Goal: Transaction & Acquisition: Purchase product/service

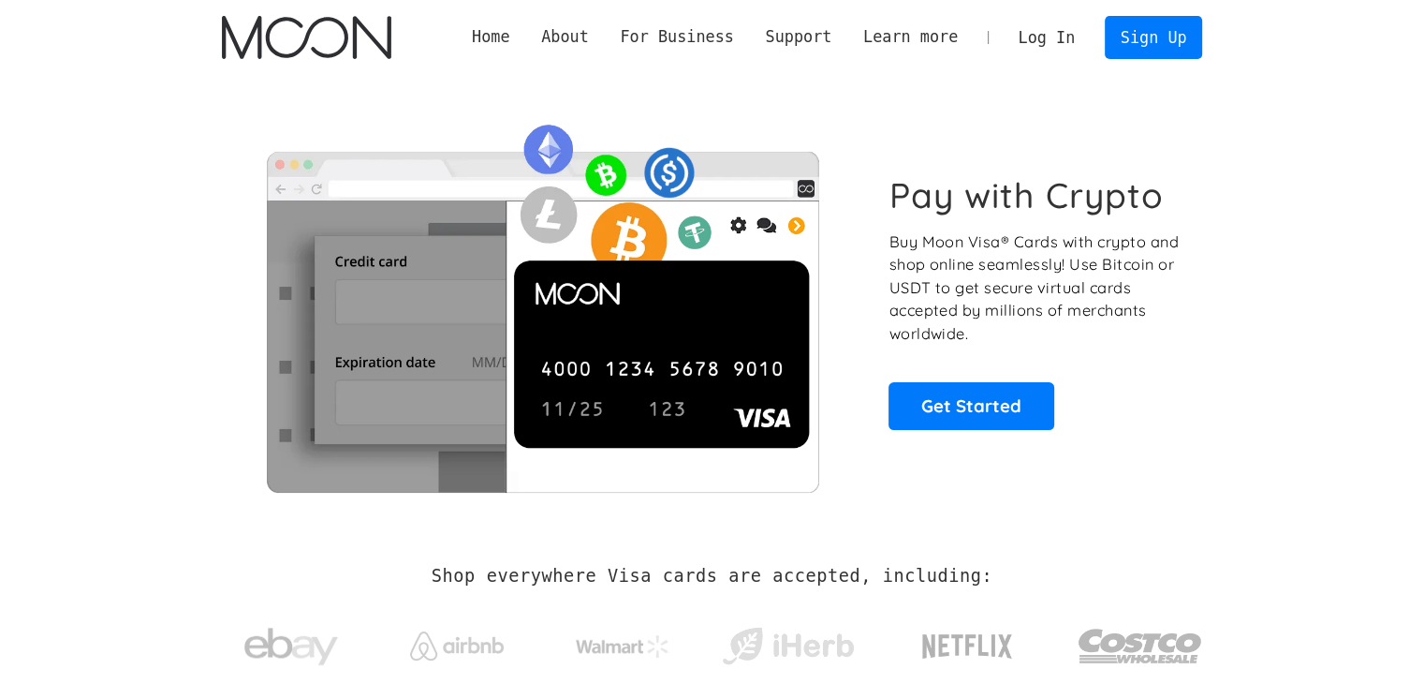
click at [1045, 34] on link "Log In" at bounding box center [1047, 37] width 88 height 41
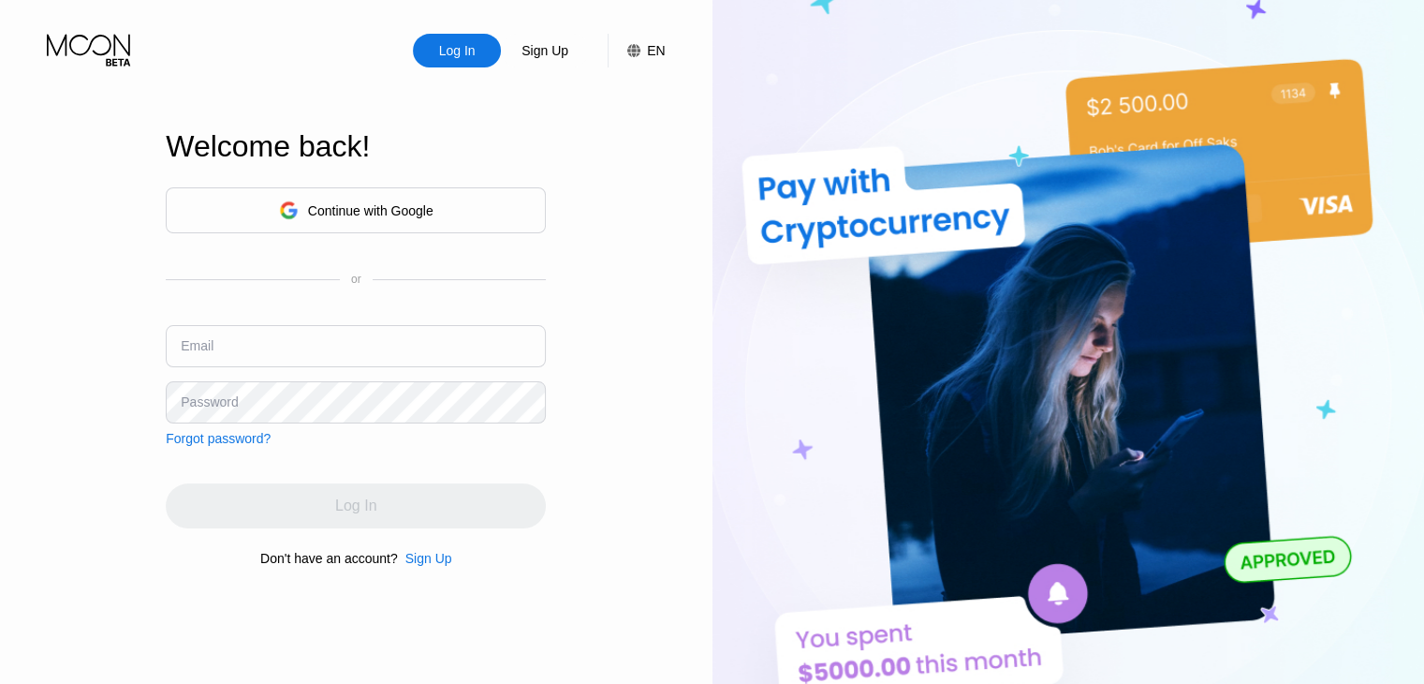
click at [258, 348] on input "text" at bounding box center [356, 346] width 380 height 42
click at [607, 357] on div "Log In Sign Up EN Language English Save Welcome back! Continue with Google or E…" at bounding box center [356, 376] width 713 height 752
click at [427, 557] on div "Sign Up" at bounding box center [428, 558] width 47 height 15
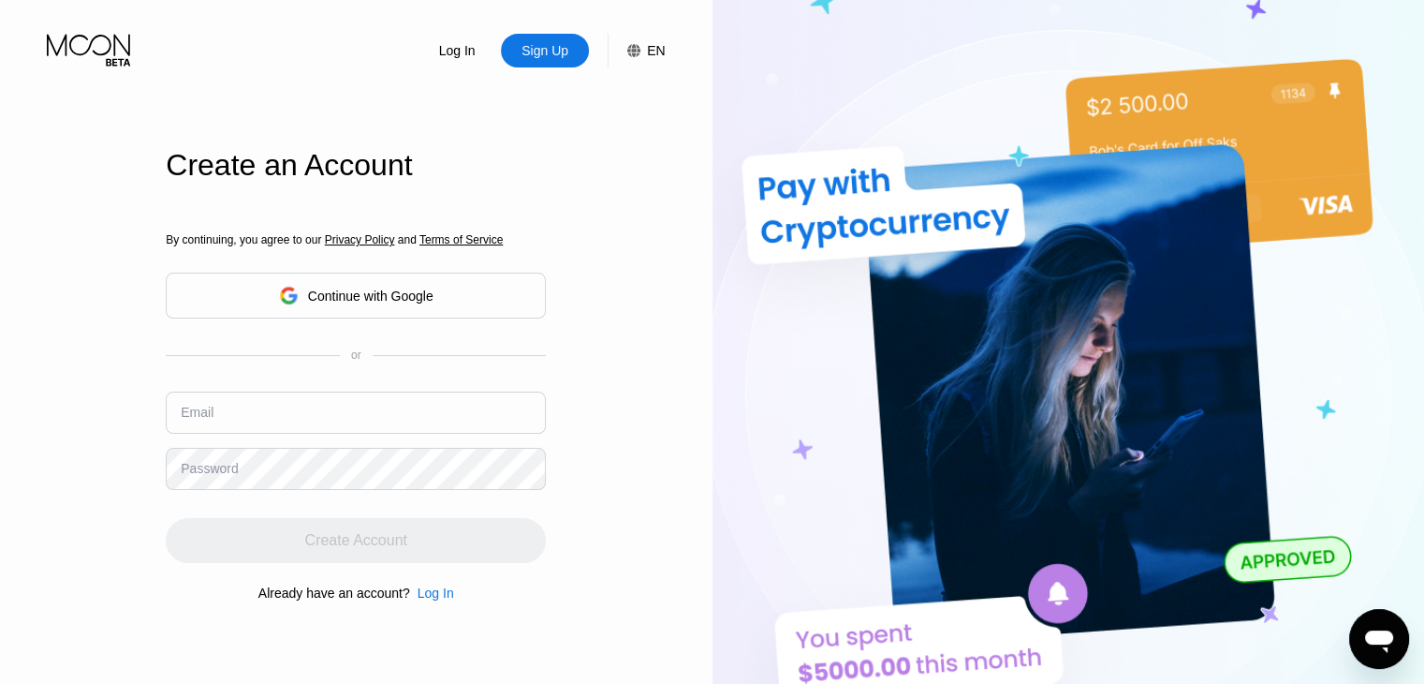
click at [242, 423] on div "By continuing, you agree to our Privacy Policy and Terms of Service Continue wi…" at bounding box center [356, 417] width 380 height 450
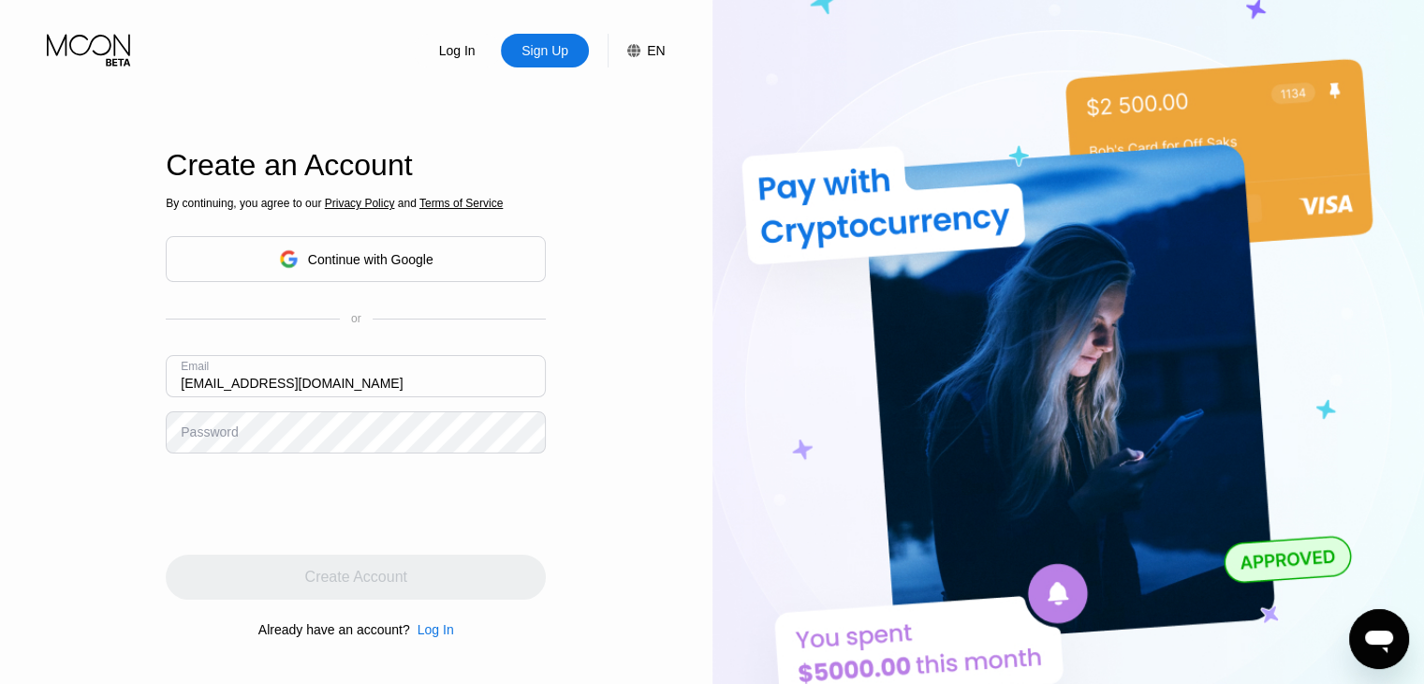
type input "[EMAIL_ADDRESS][DOMAIN_NAME]"
click at [670, 392] on div "Log In Sign Up EN Language English Save Create an Account By continuing, you ag…" at bounding box center [356, 376] width 713 height 752
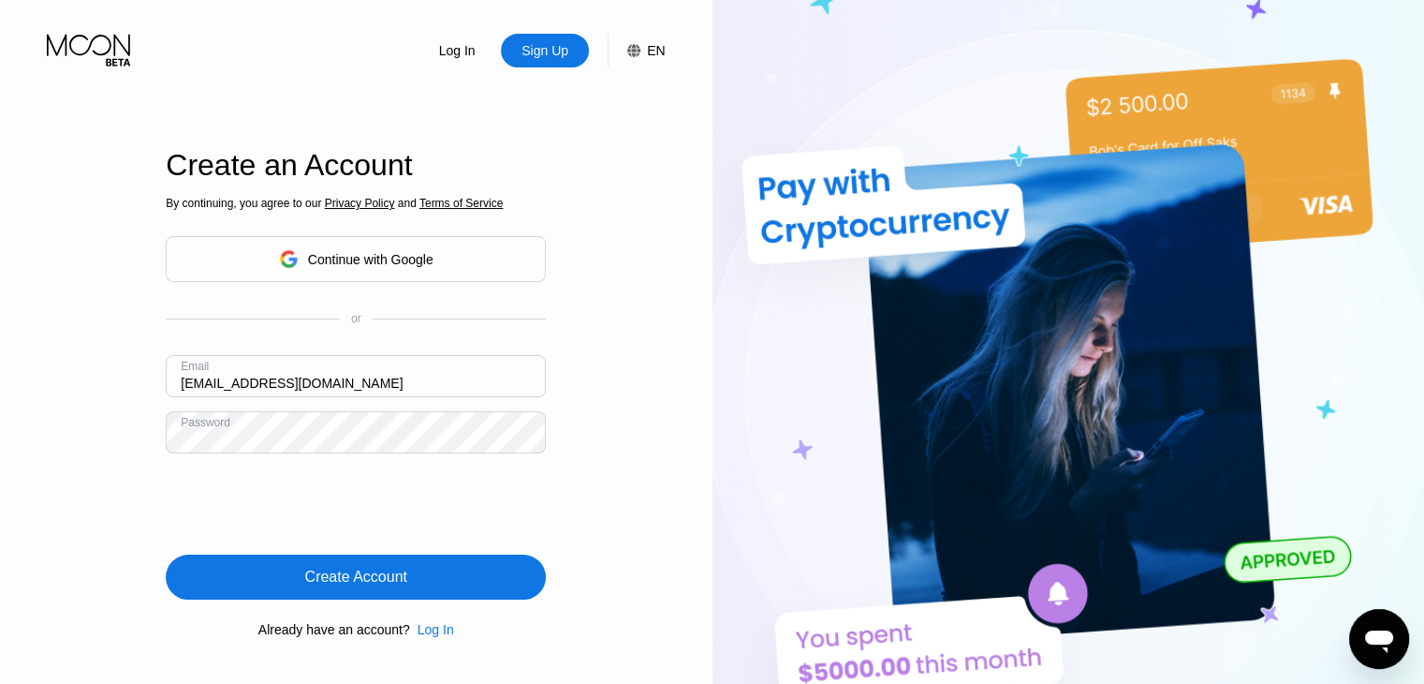
click at [373, 586] on div "Create Account" at bounding box center [356, 576] width 102 height 19
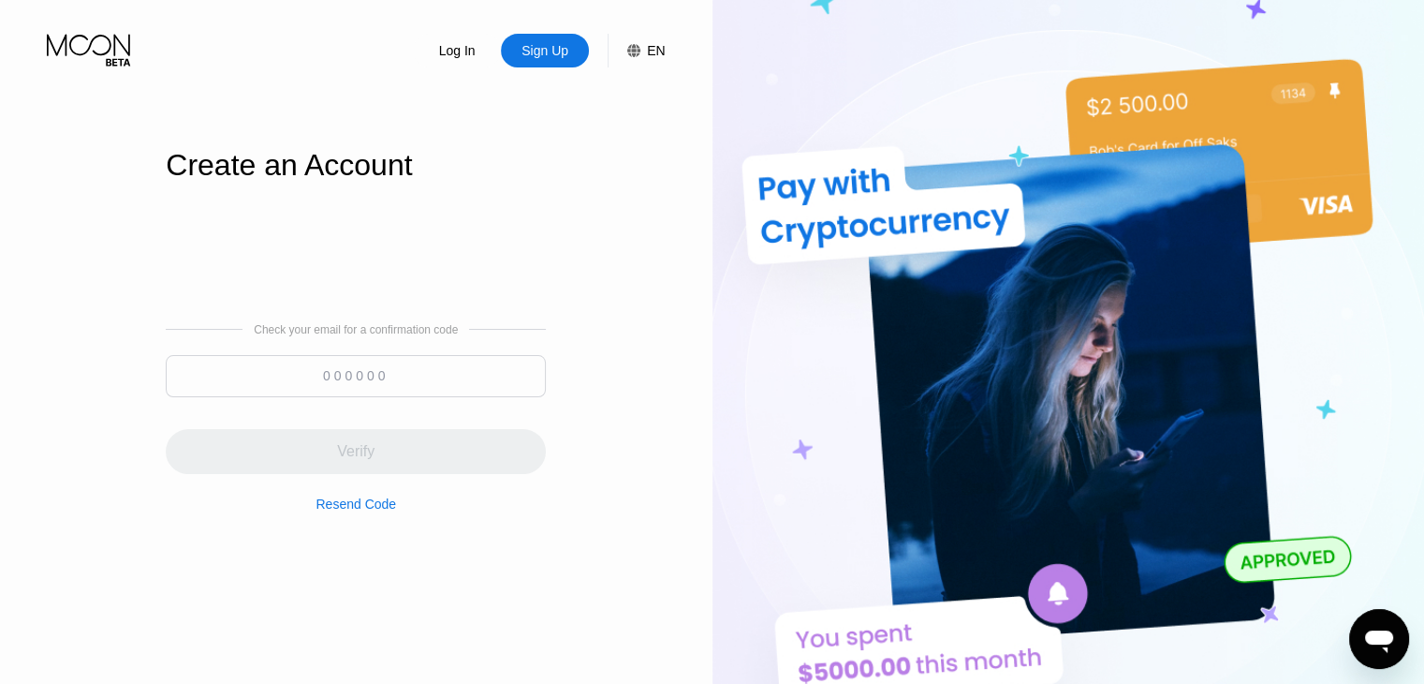
type input "[EMAIL_ADDRESS][DOMAIN_NAME]"
click at [312, 383] on input at bounding box center [356, 376] width 380 height 42
paste input "182791"
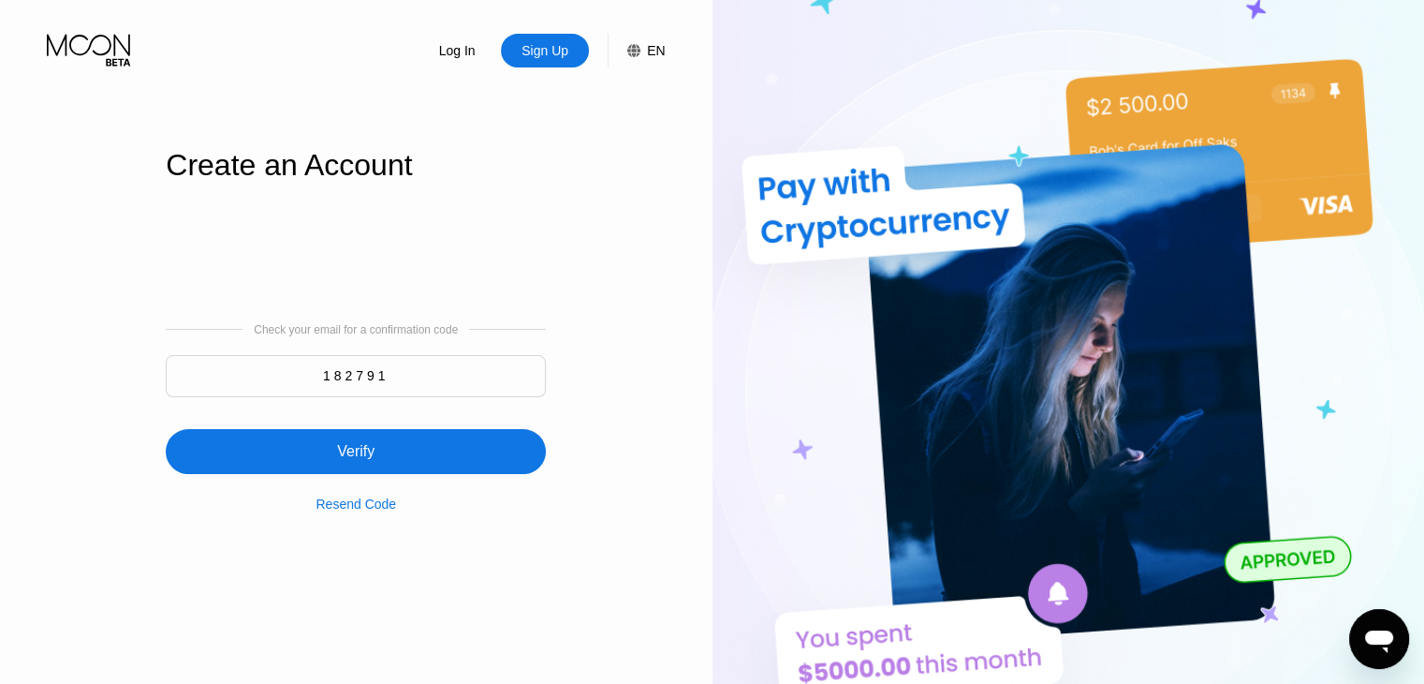
type input "182791"
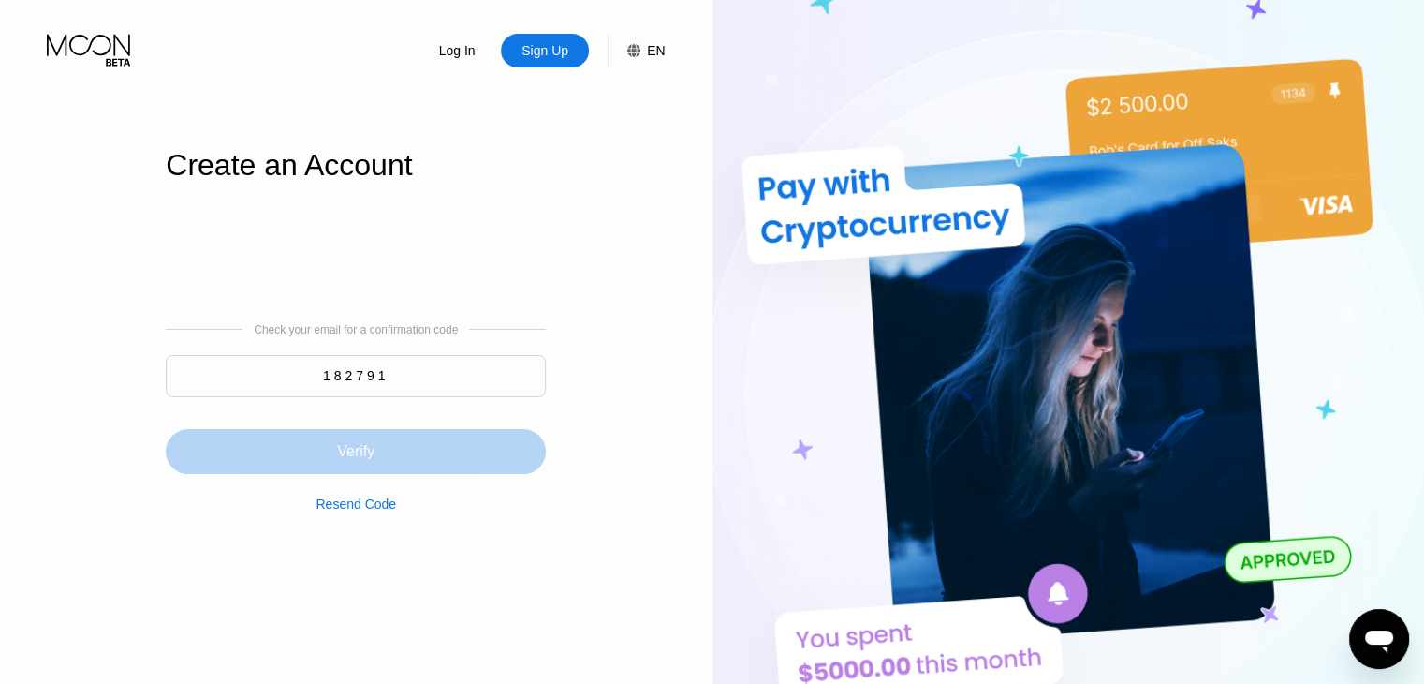
click at [366, 449] on div "Verify" at bounding box center [355, 451] width 37 height 19
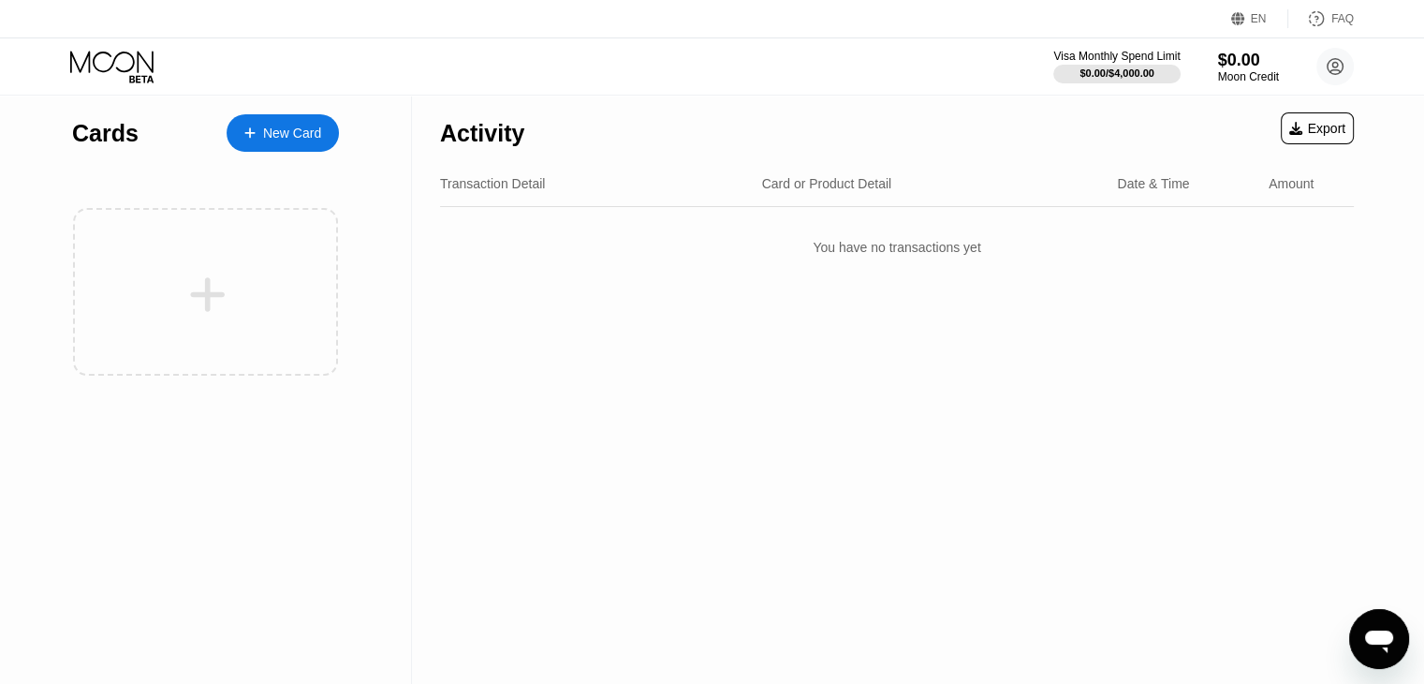
click at [285, 128] on div "New Card" at bounding box center [292, 133] width 58 height 16
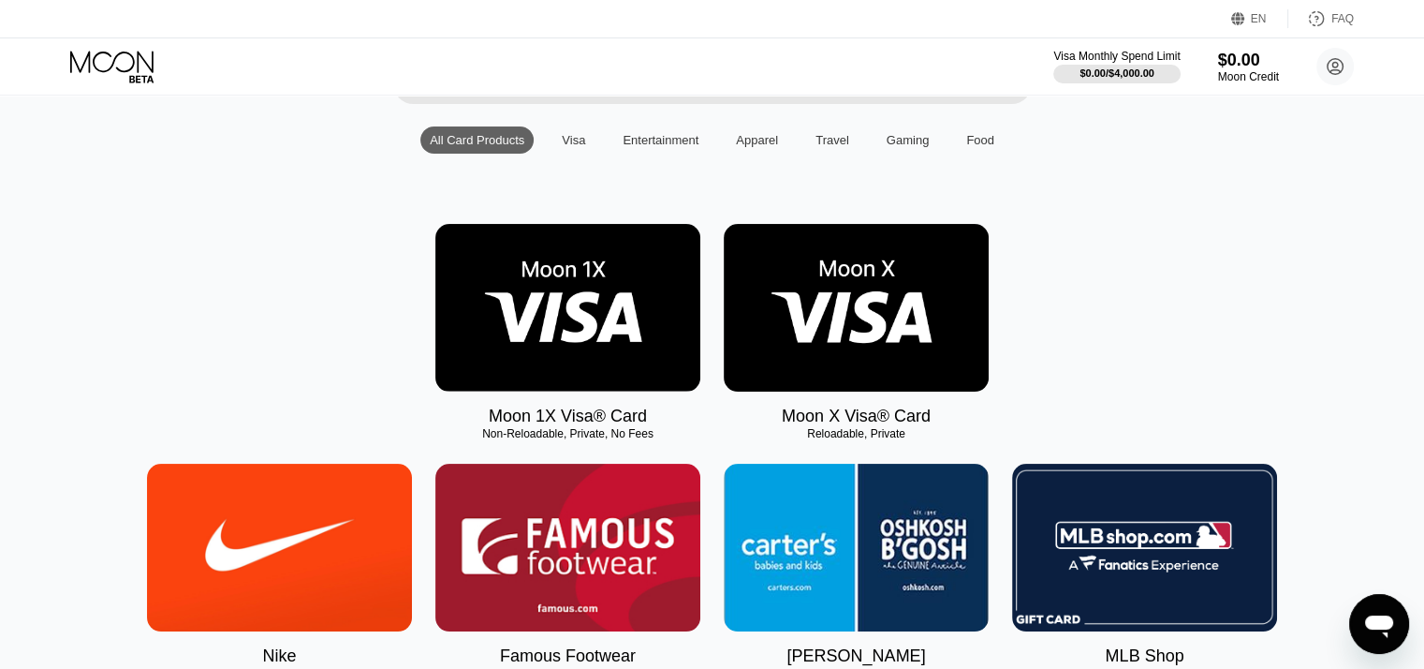
scroll to position [187, 0]
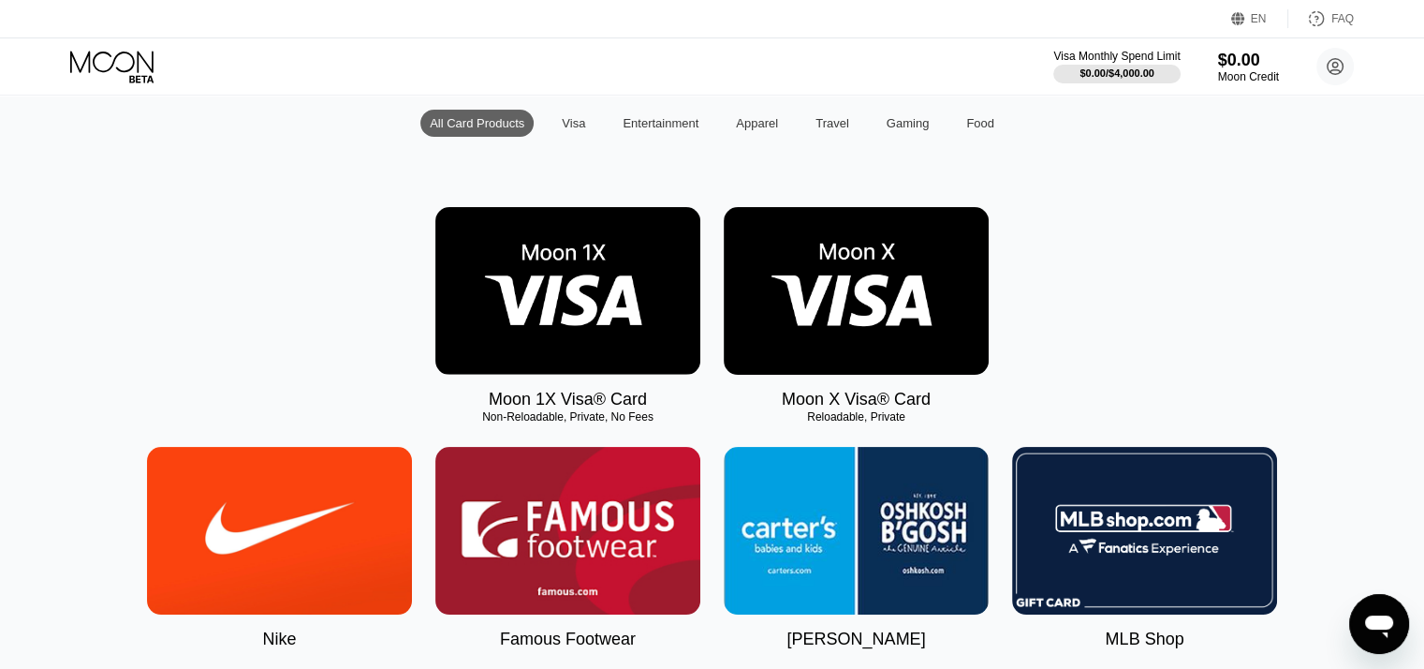
click at [896, 301] on img at bounding box center [856, 291] width 265 height 168
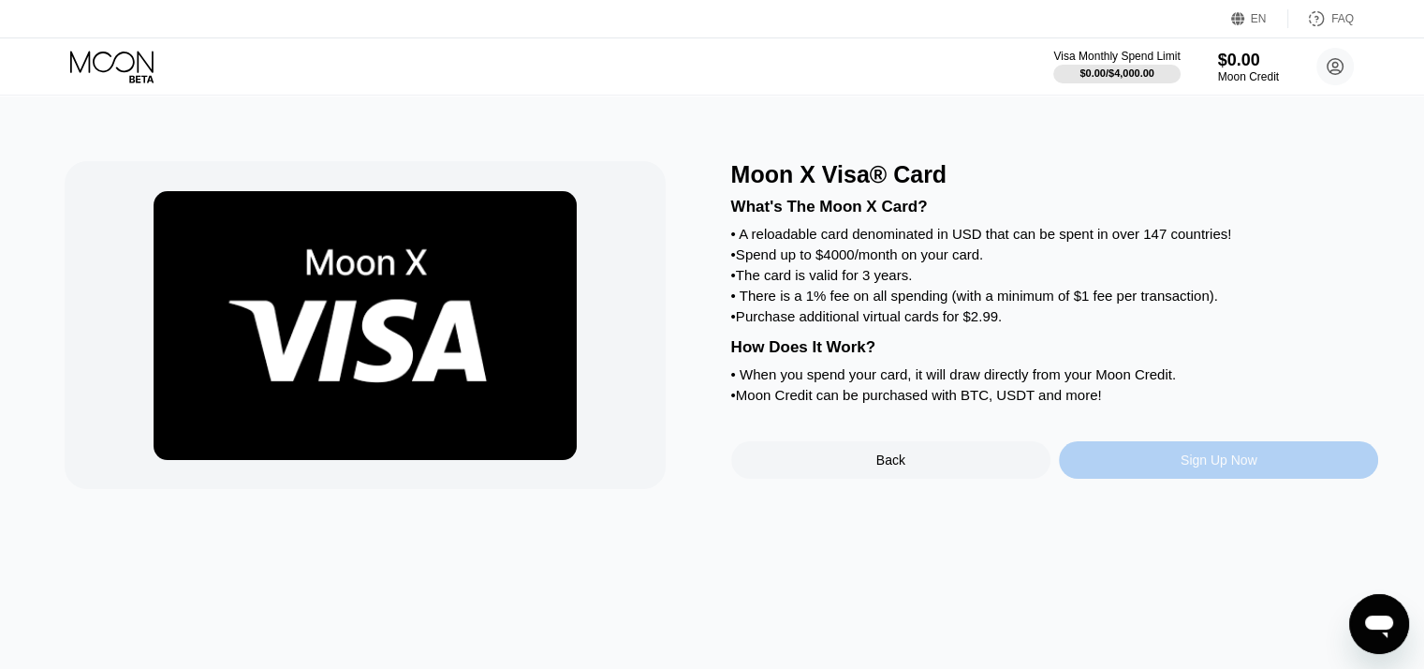
click at [1229, 467] on div "Sign Up Now" at bounding box center [1219, 459] width 77 height 15
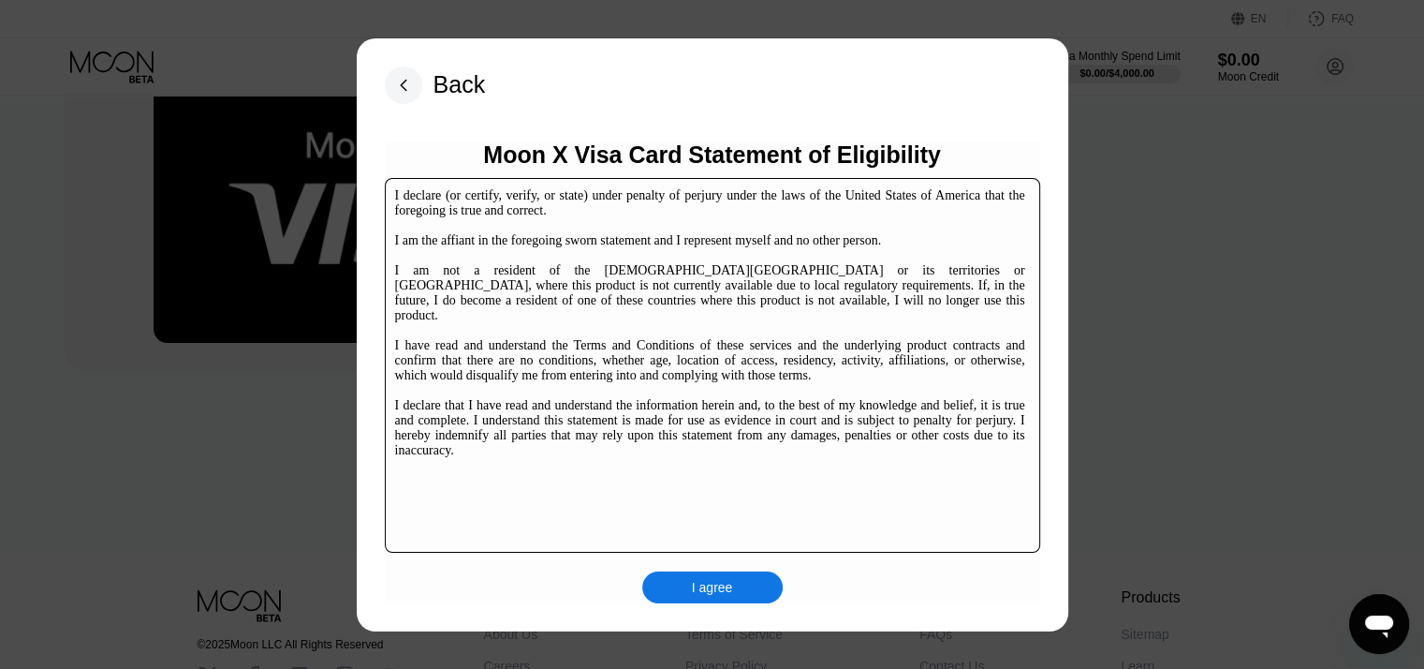
scroll to position [285, 0]
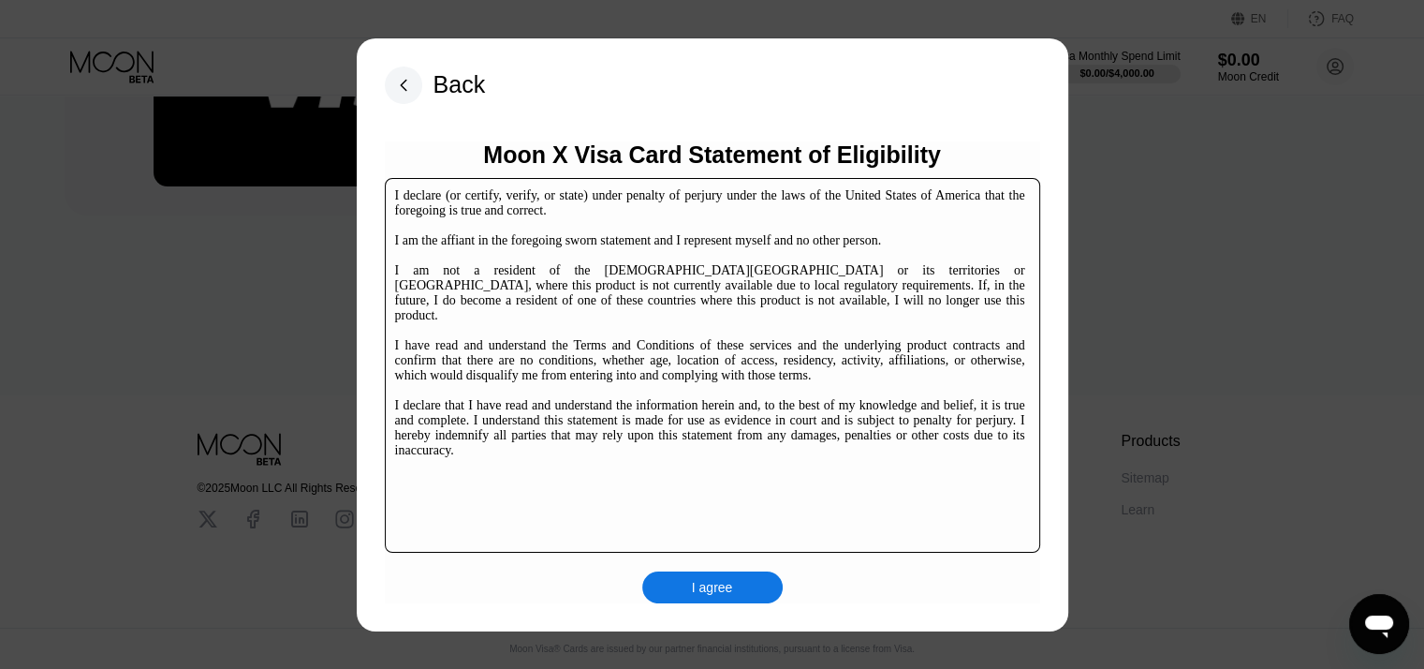
click at [712, 590] on div "I agree" at bounding box center [712, 587] width 41 height 17
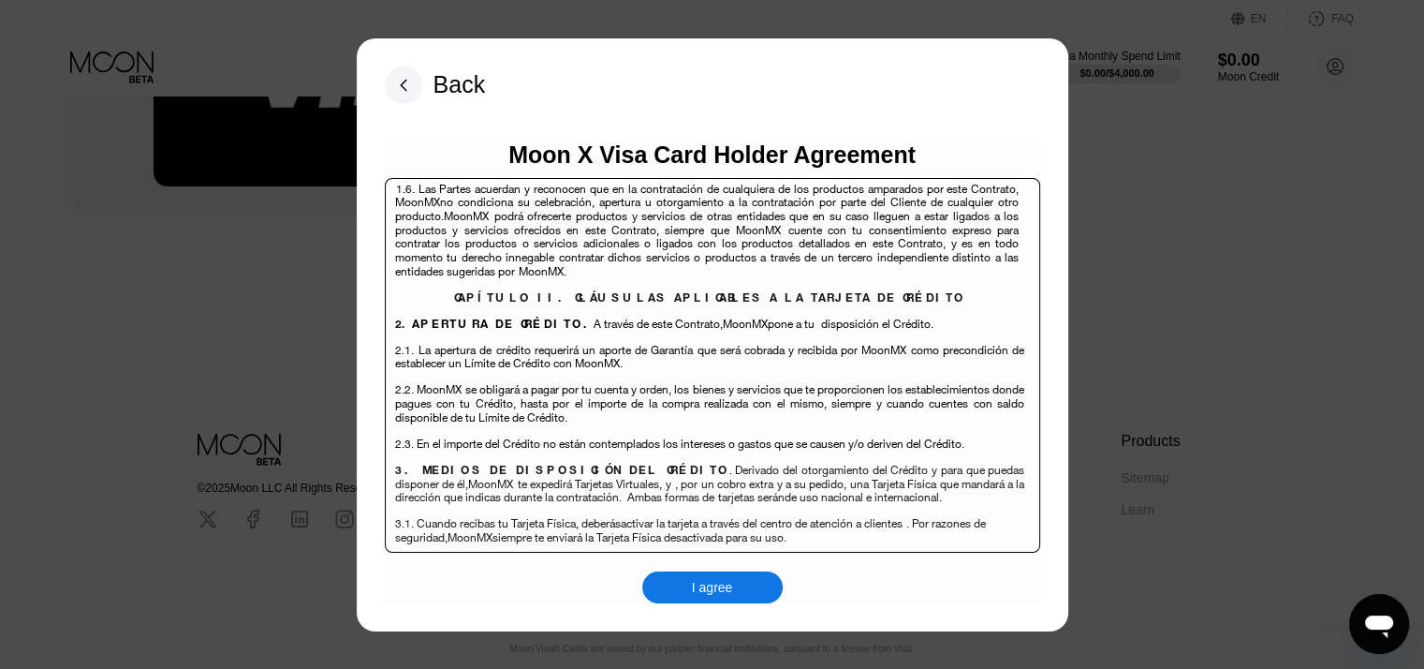
scroll to position [4120, 0]
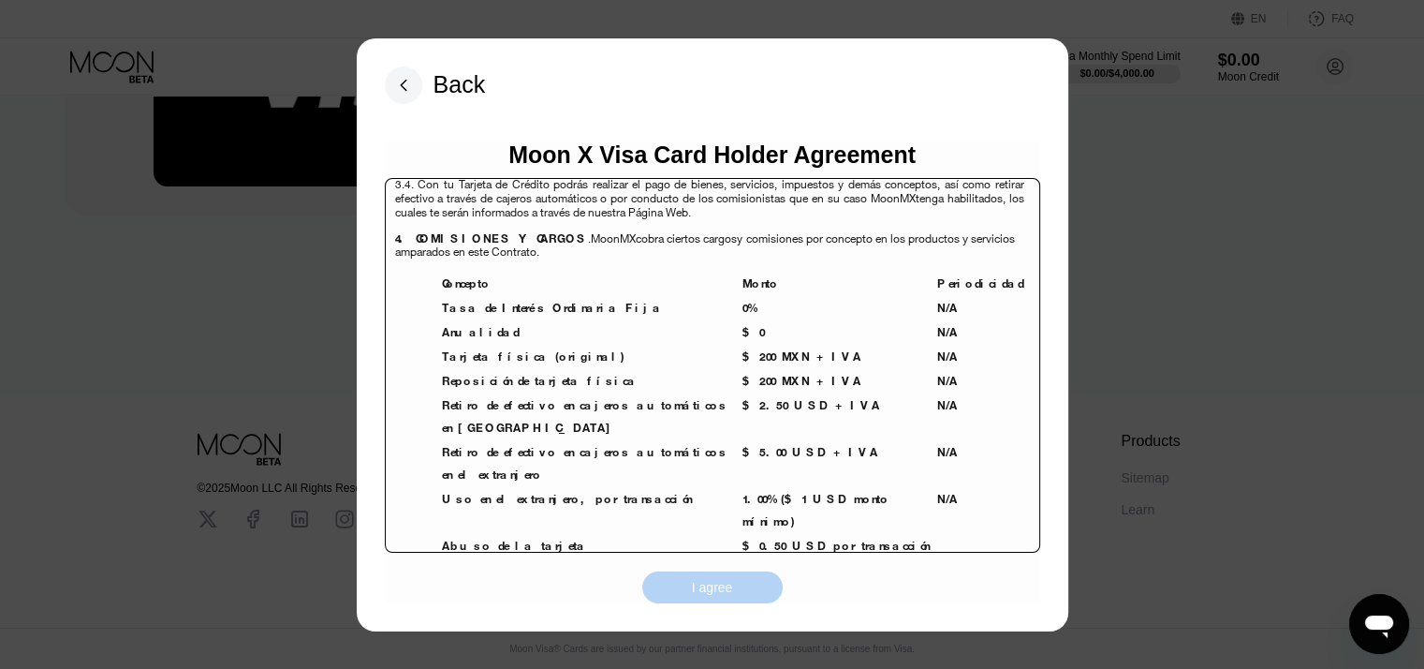
click at [728, 578] on div "I agree" at bounding box center [712, 587] width 140 height 32
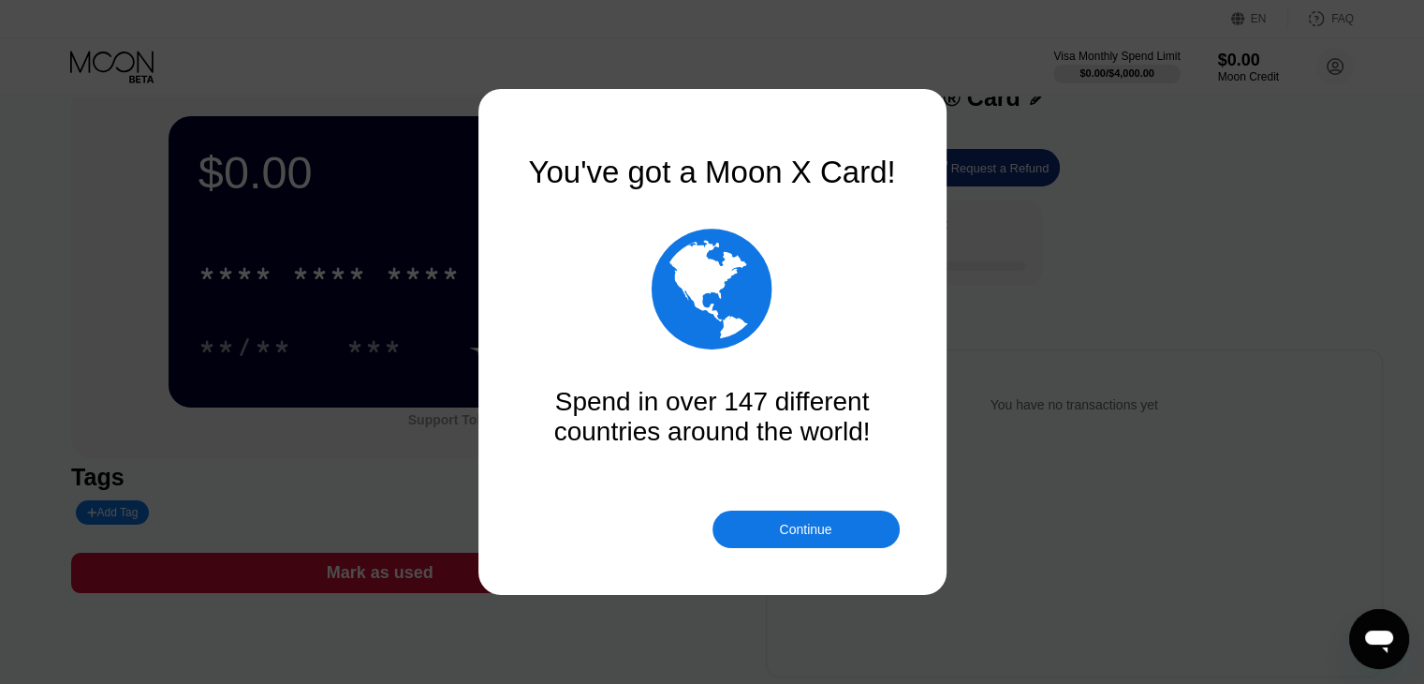
scroll to position [94, 0]
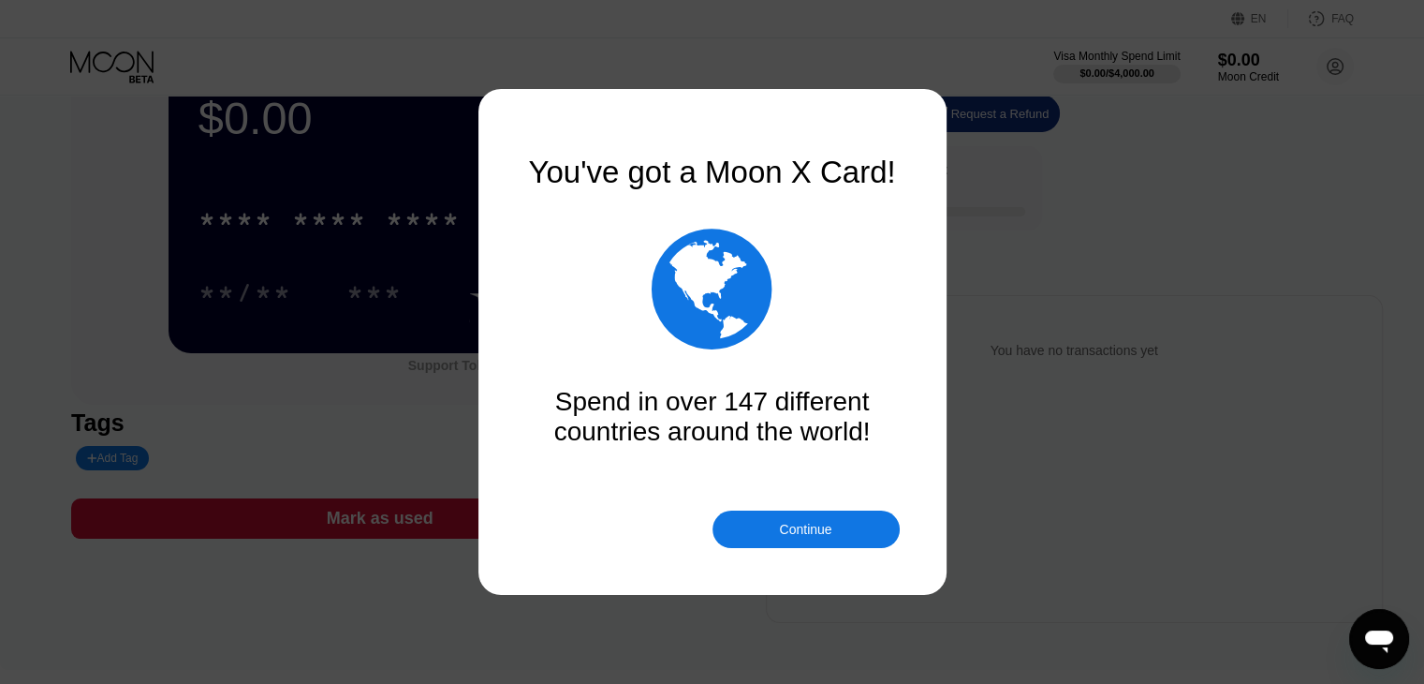
click at [815, 524] on div "Continue" at bounding box center [805, 529] width 52 height 15
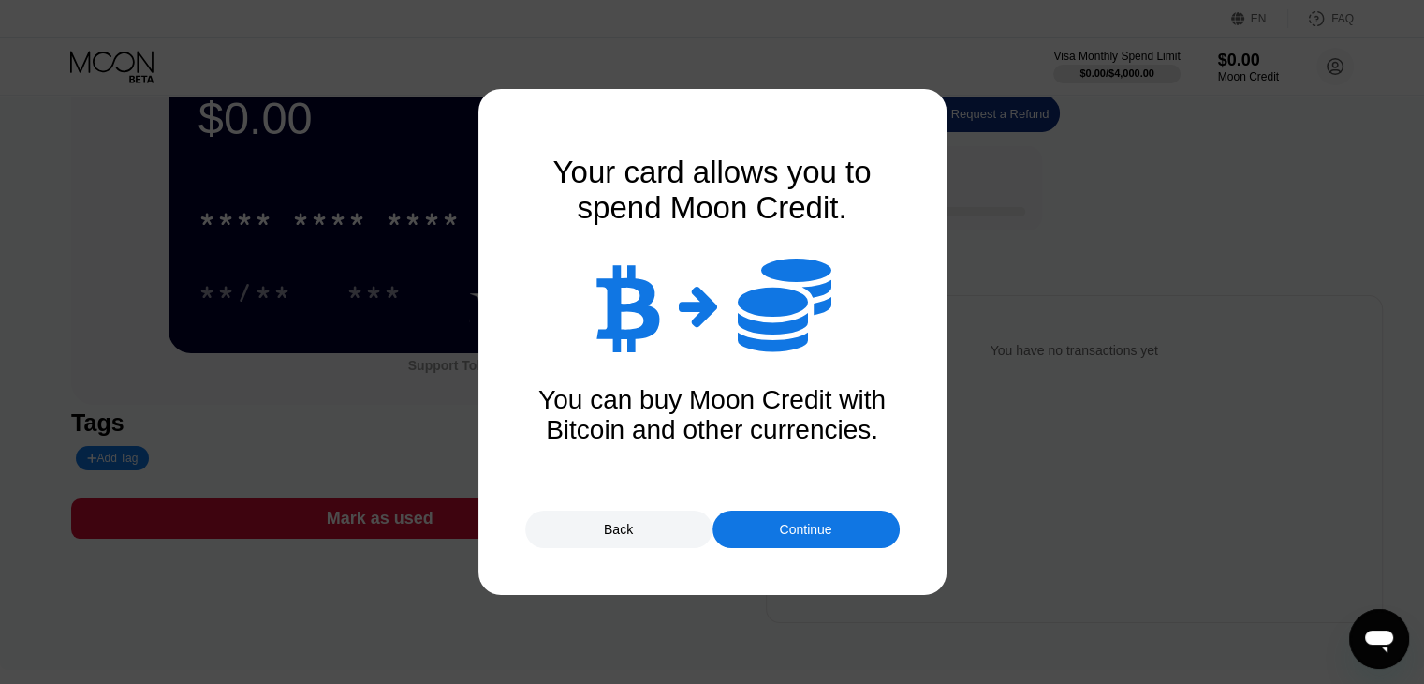
click at [811, 523] on div "Continue" at bounding box center [805, 529] width 52 height 15
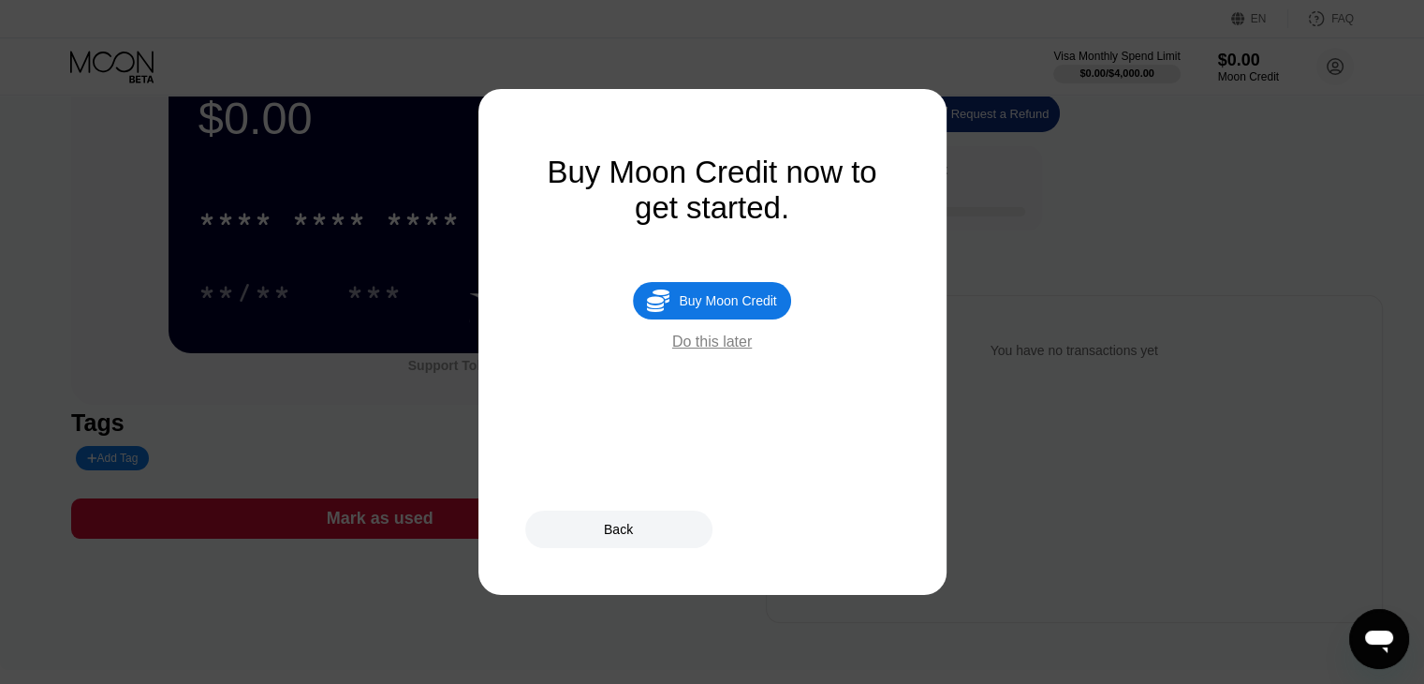
click at [714, 349] on div "Do this later" at bounding box center [712, 341] width 80 height 17
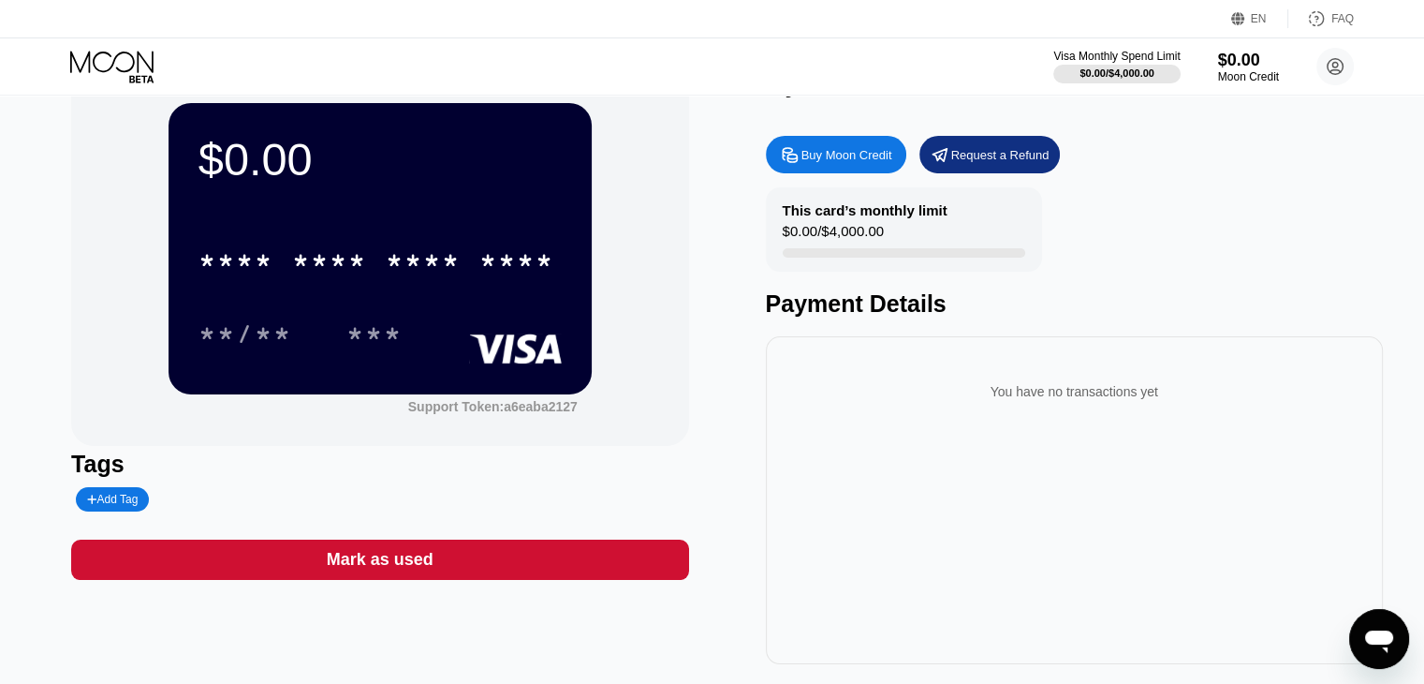
scroll to position [0, 0]
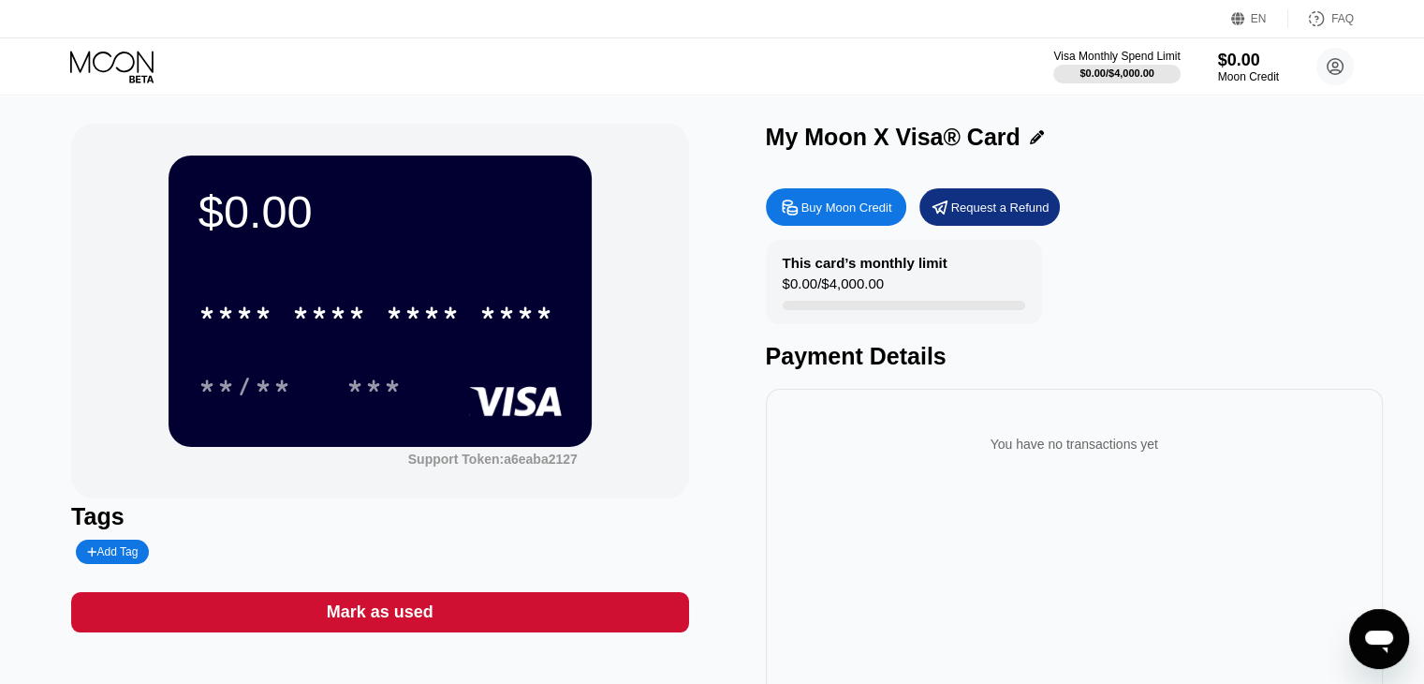
drag, startPoint x: 846, startPoint y: 311, endPoint x: 967, endPoint y: 272, distance: 127.0
click at [1071, 316] on div "This card’s monthly limit $0.00 / $4,000.00 Payment Details" at bounding box center [1074, 305] width 617 height 130
click at [846, 214] on div "Buy Moon Credit" at bounding box center [847, 207] width 91 height 16
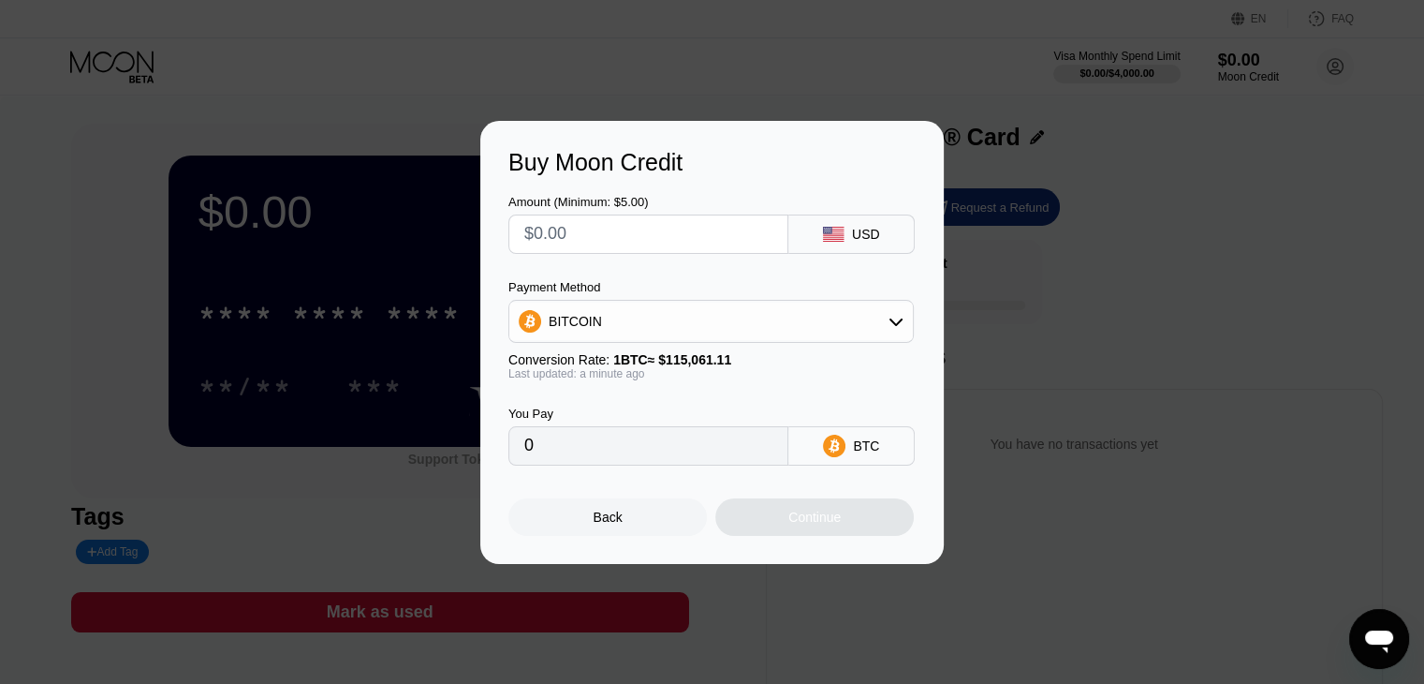
click at [844, 228] on rect at bounding box center [833, 234] width 21 height 15
click at [608, 227] on input "text" at bounding box center [648, 233] width 248 height 37
click at [644, 317] on div "BITCOIN" at bounding box center [711, 320] width 404 height 37
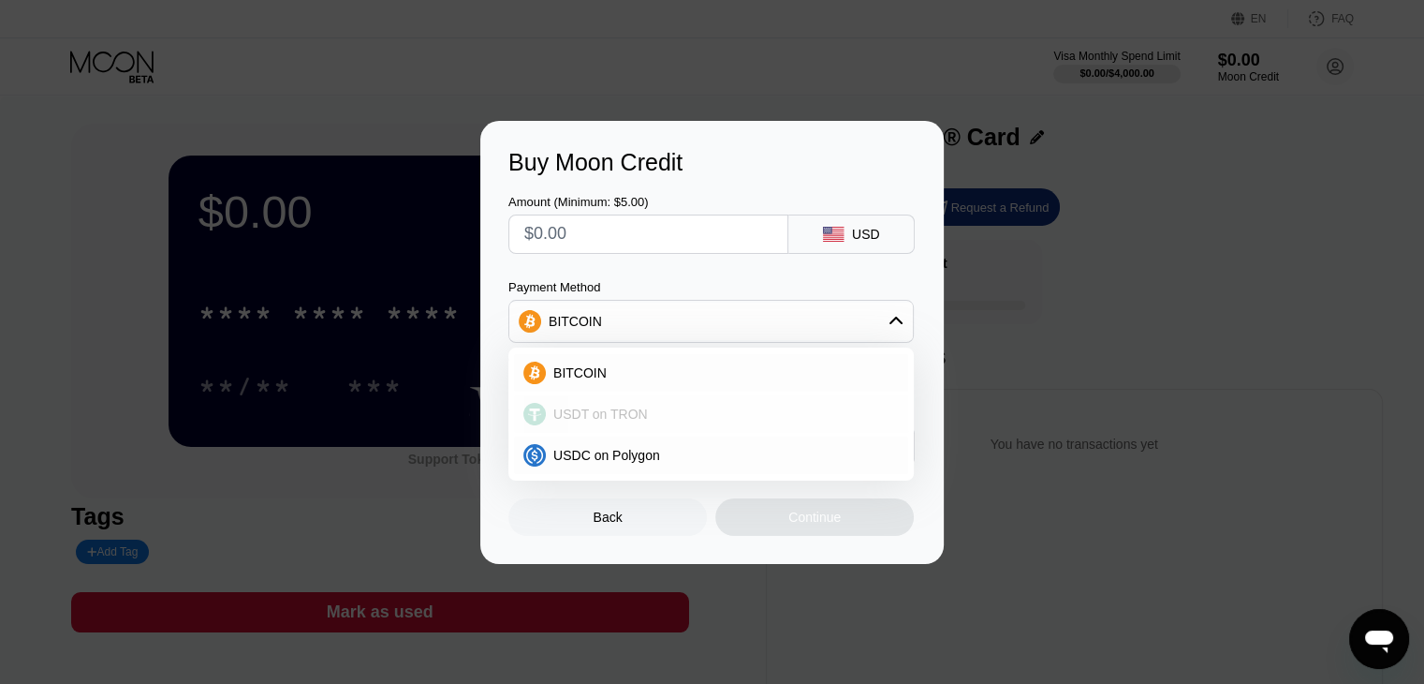
click at [612, 411] on span "USDT on TRON" at bounding box center [600, 413] width 95 height 15
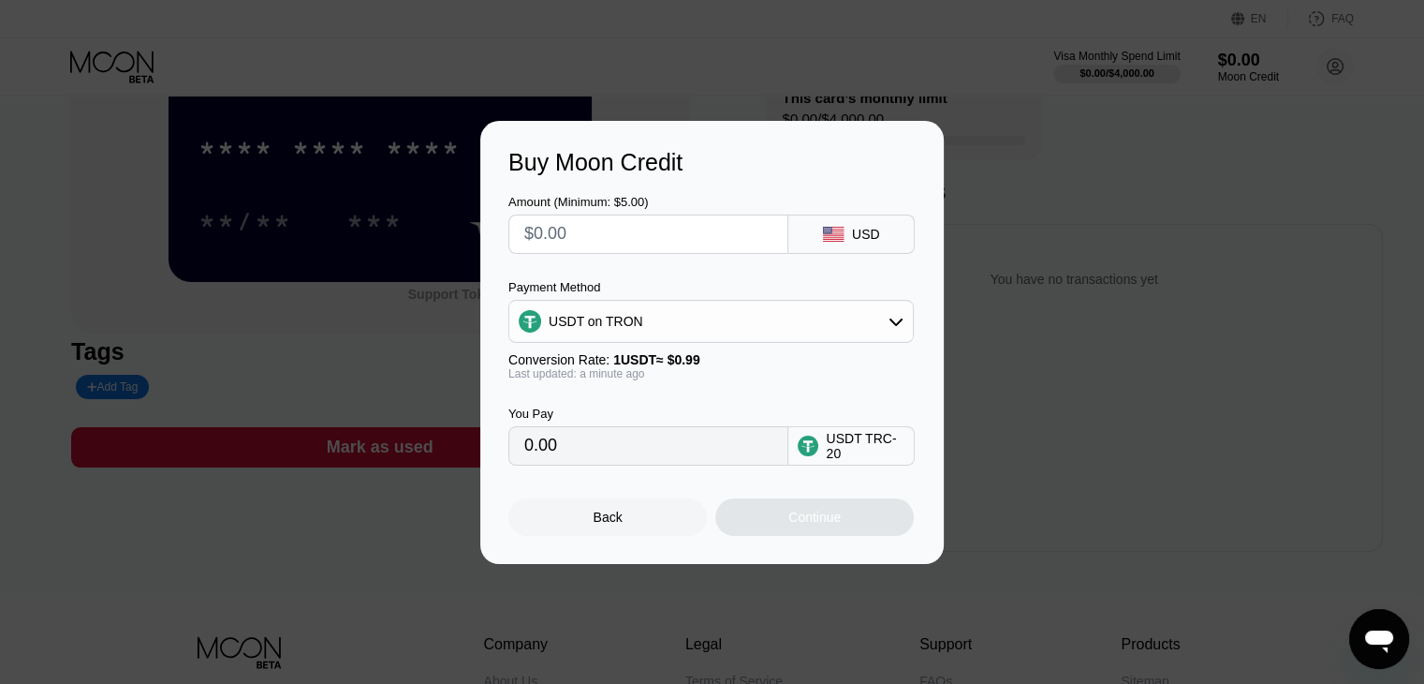
scroll to position [187, 0]
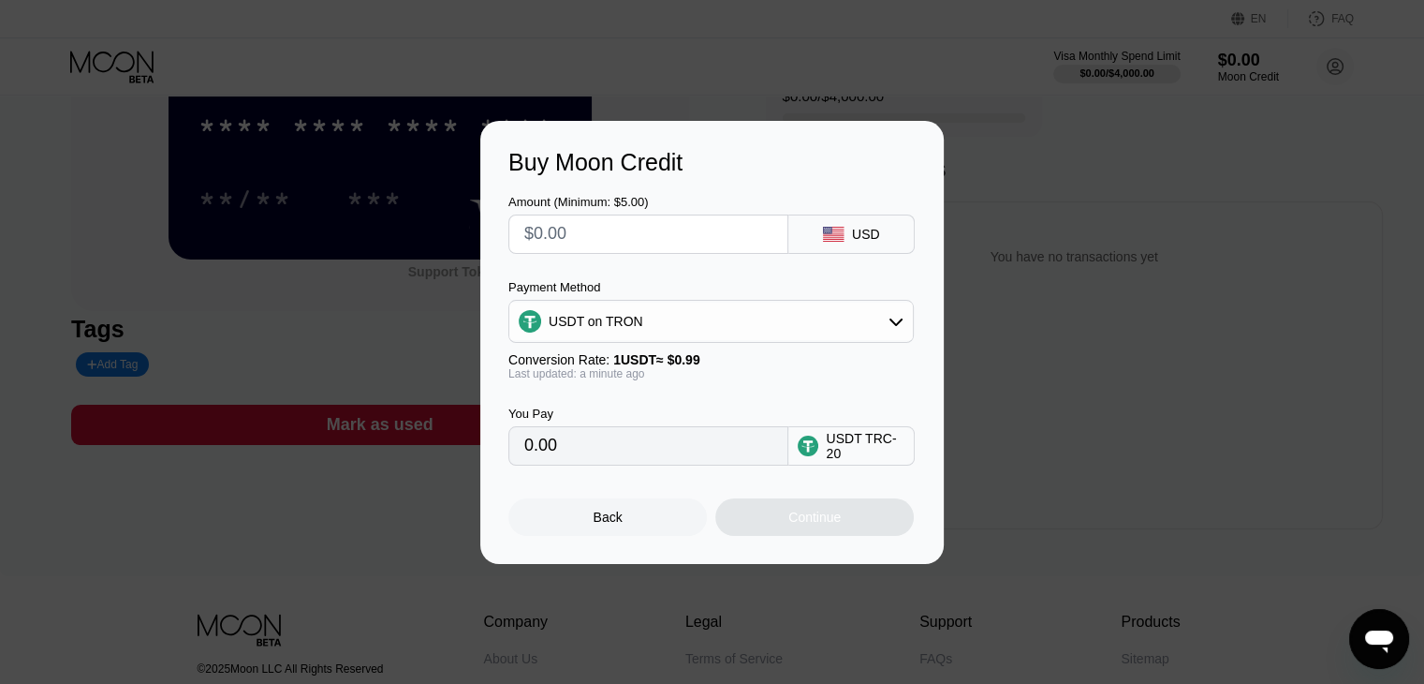
click at [859, 448] on div "USDT TRC-20" at bounding box center [865, 446] width 79 height 30
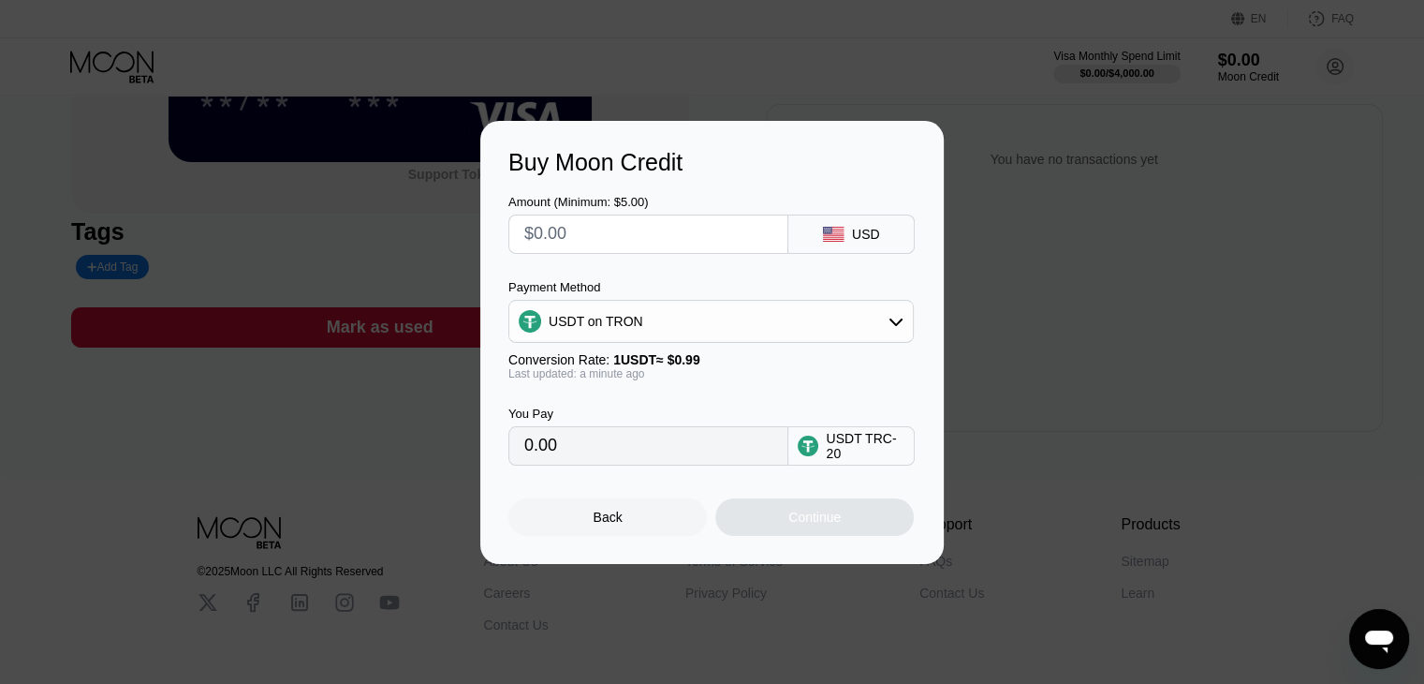
scroll to position [280, 0]
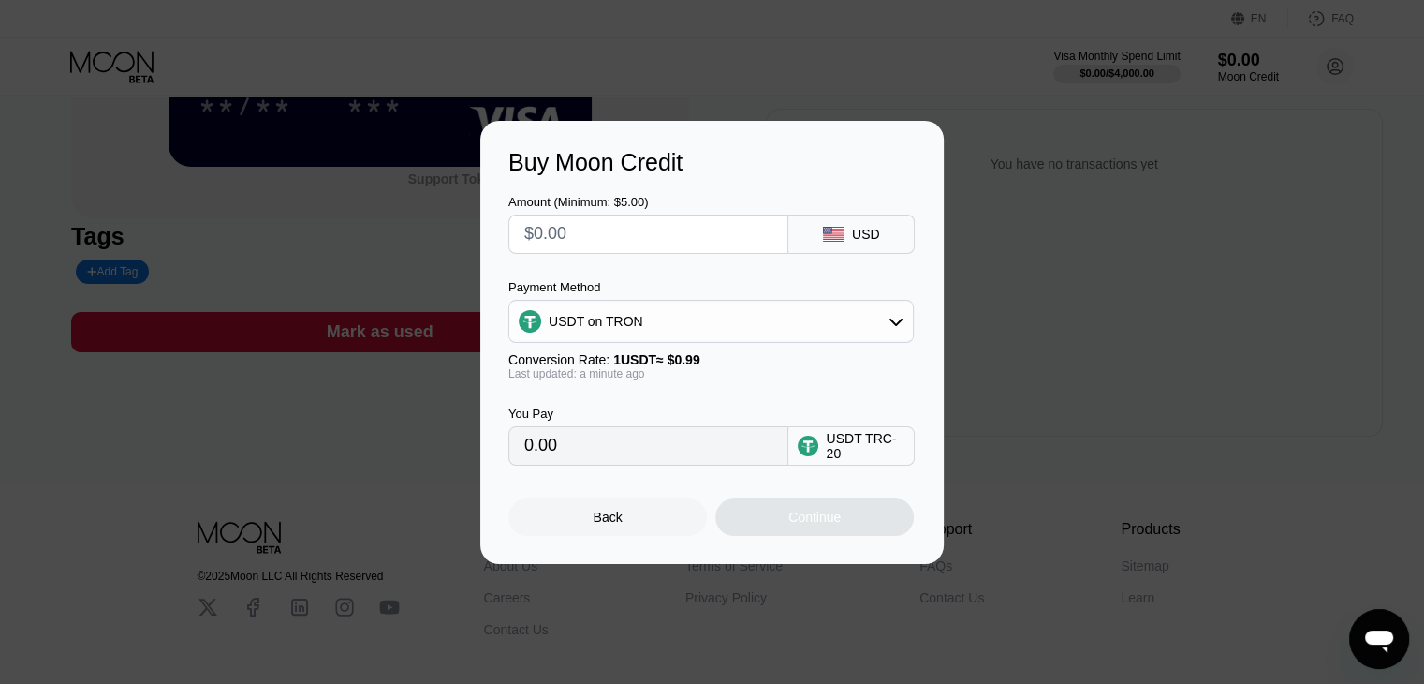
click at [838, 318] on div "USDT on TRON" at bounding box center [711, 320] width 404 height 37
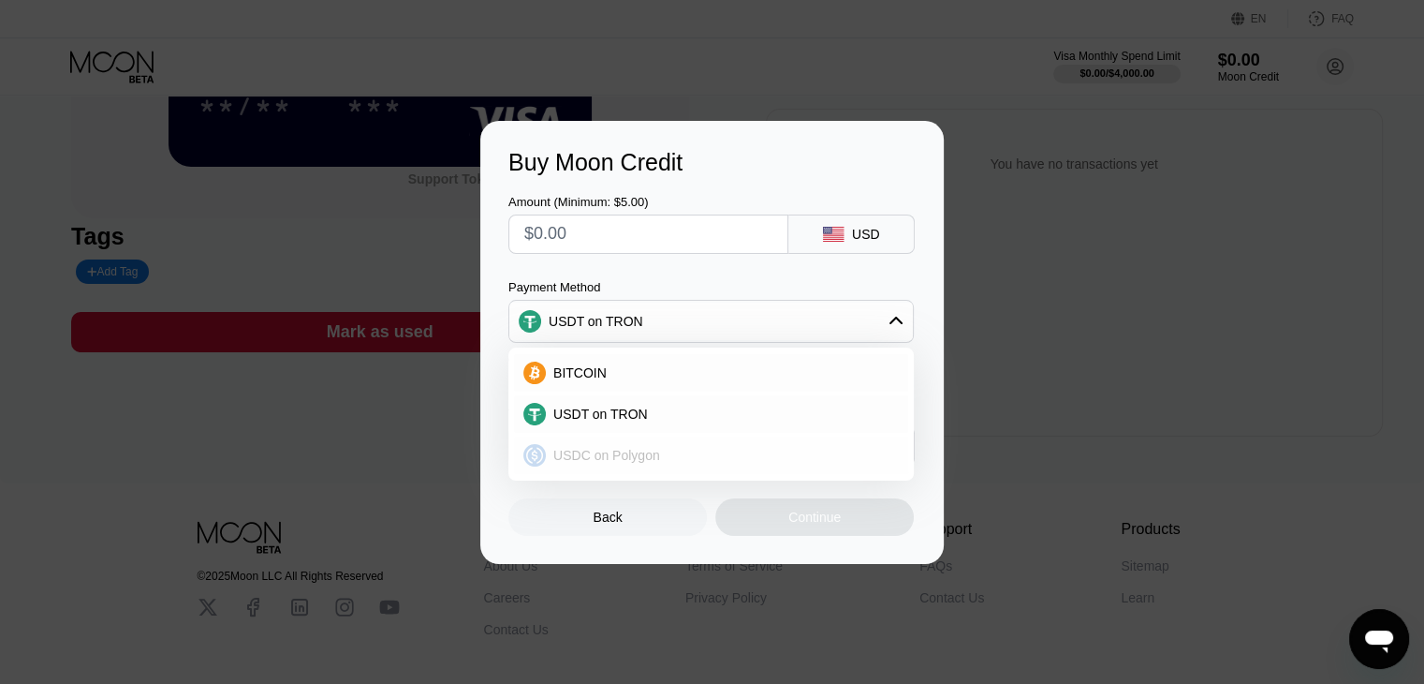
click at [617, 459] on span "USDC on Polygon" at bounding box center [606, 455] width 107 height 15
type input "0"
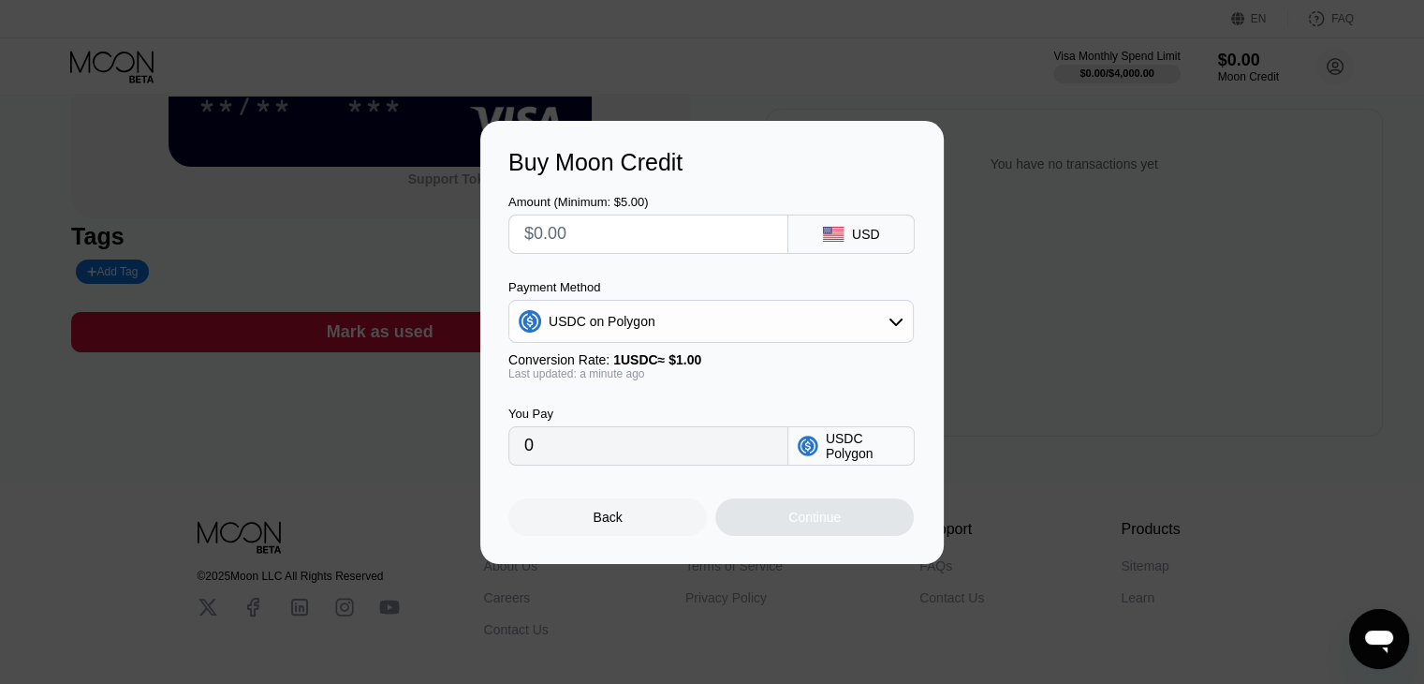
click at [639, 457] on input "0" at bounding box center [648, 445] width 248 height 37
click at [543, 443] on input "0" at bounding box center [648, 445] width 248 height 37
click at [646, 409] on div "You Pay 0 USDC Polygon" at bounding box center [711, 422] width 407 height 85
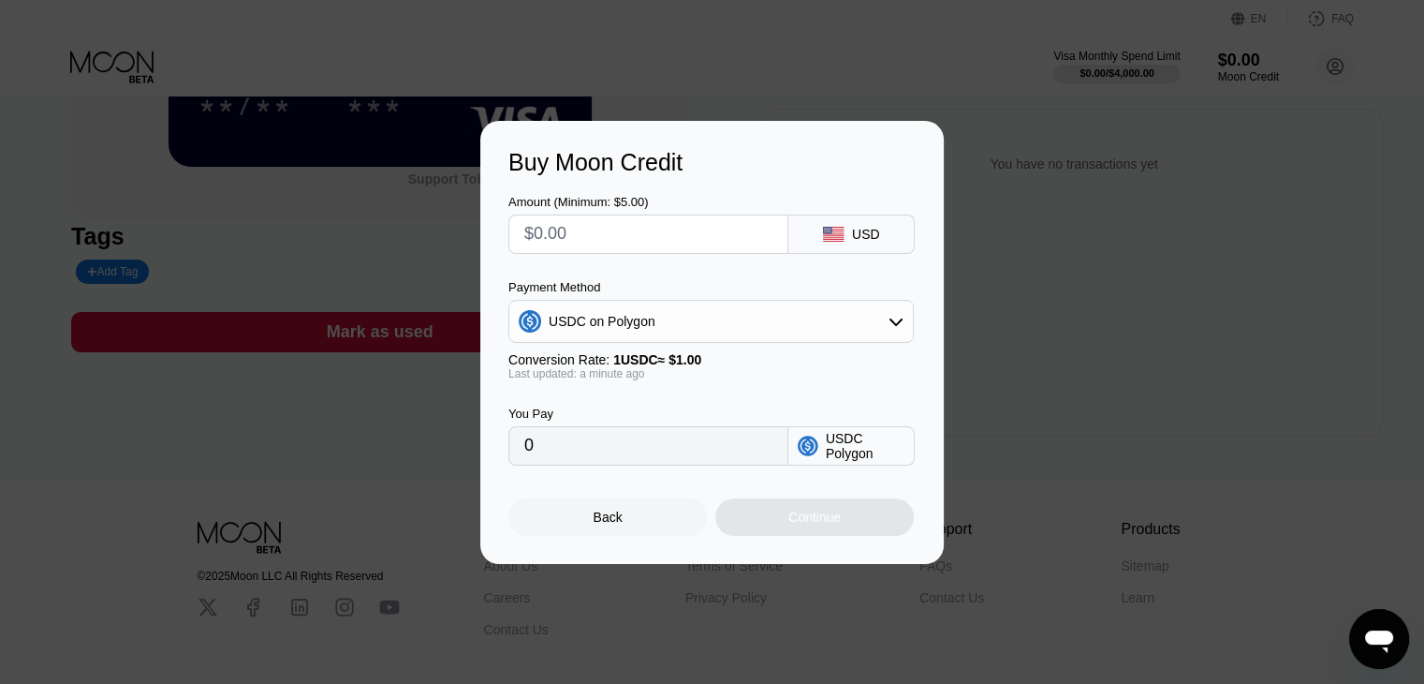
click at [584, 231] on input "text" at bounding box center [648, 233] width 248 height 37
type input "$1"
type input "1.00000000"
type input "$1"
click at [807, 374] on div "Last updated: a minute ago" at bounding box center [710, 373] width 405 height 13
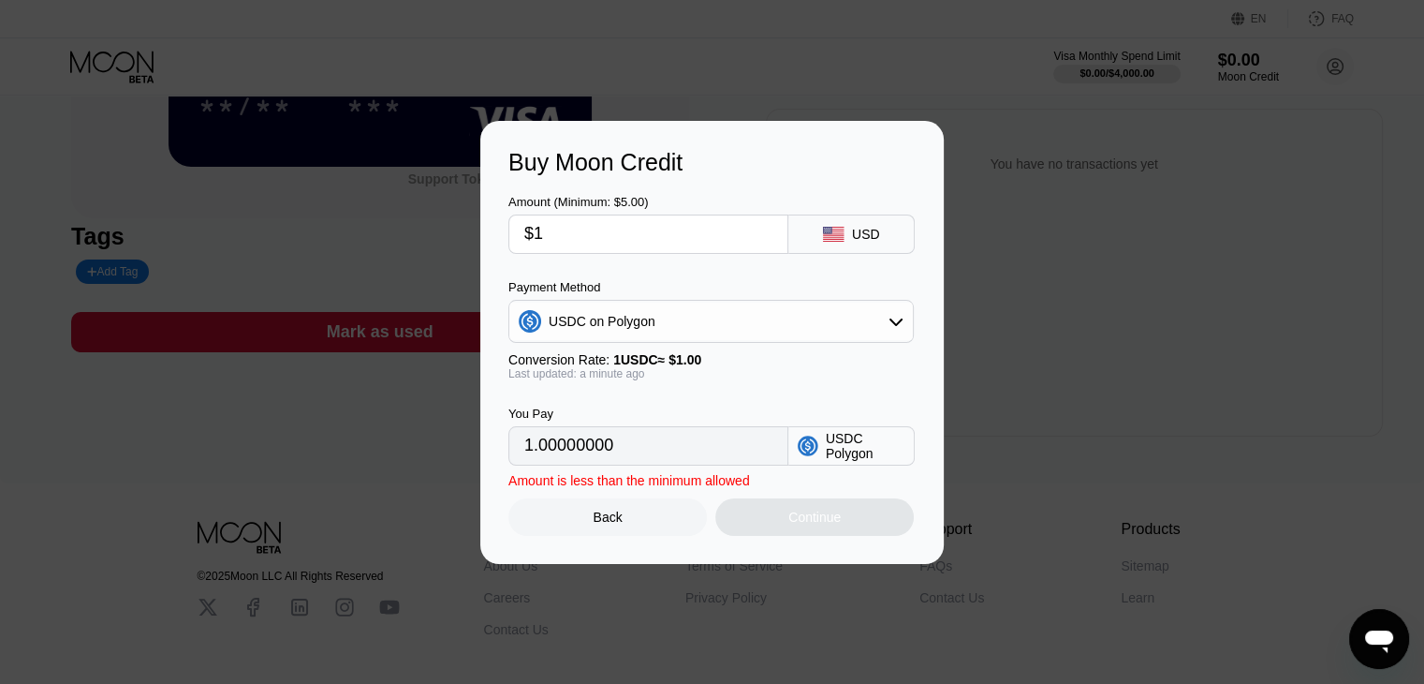
click at [547, 222] on input "$1" at bounding box center [648, 233] width 248 height 37
click at [550, 222] on input "$1" at bounding box center [648, 233] width 248 height 37
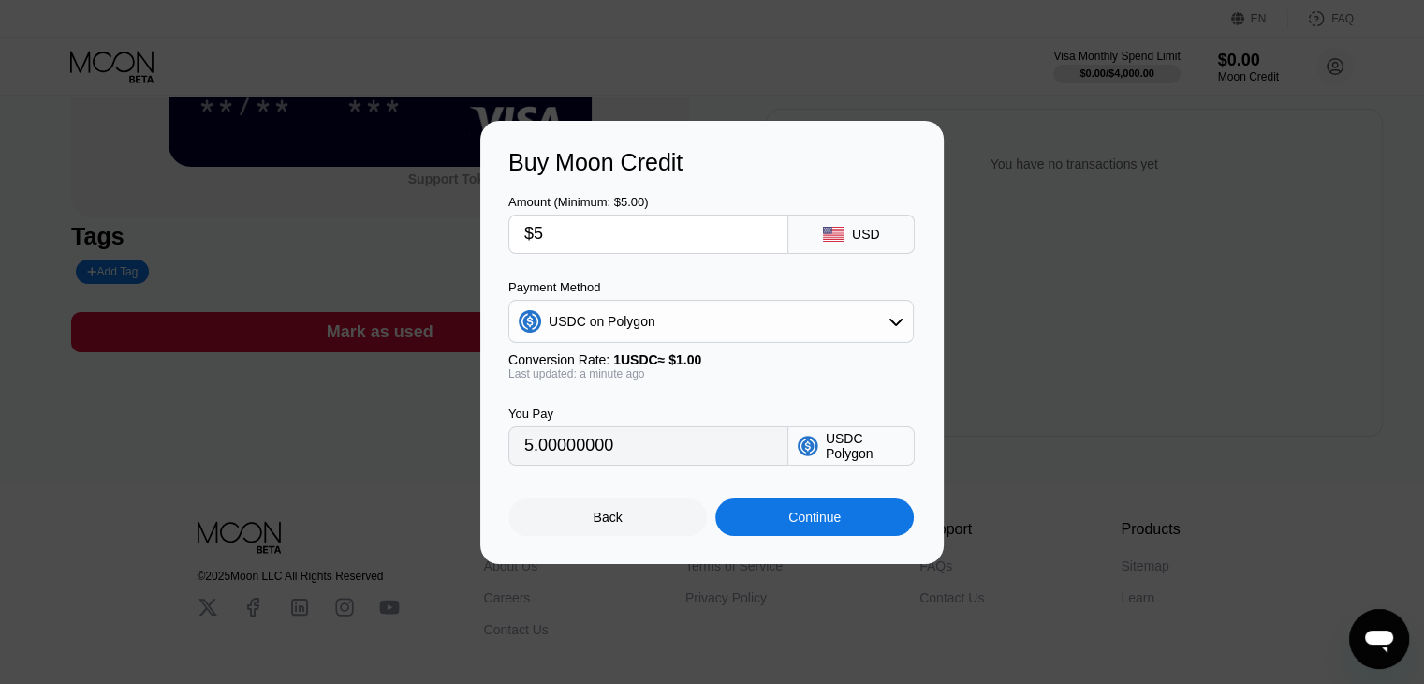
type input "$5"
click at [621, 269] on div "Amount (Minimum: $5.00) $5 USD Payment Method USDC on Polygon Conversion Rate: …" at bounding box center [711, 320] width 407 height 289
click at [558, 233] on input "$5" at bounding box center [648, 233] width 248 height 37
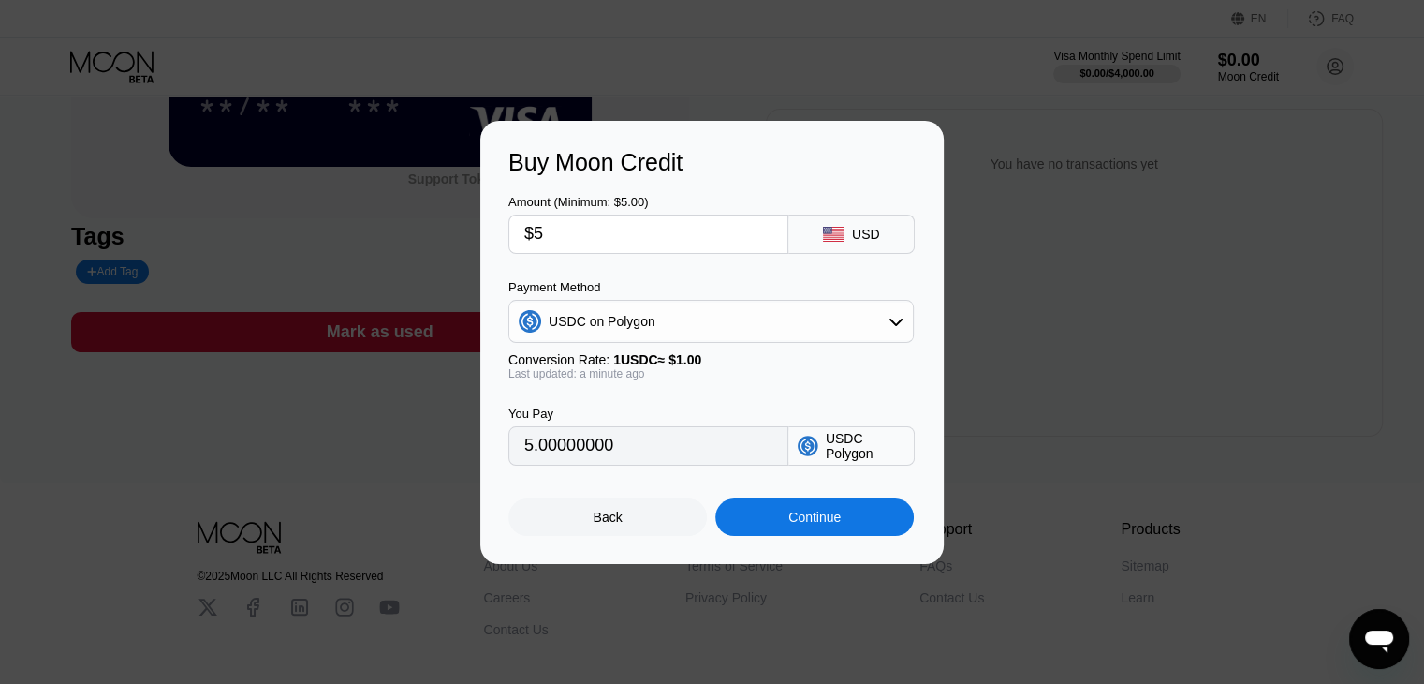
click at [685, 252] on div "Amount (Minimum: $5.00) $5 USD Payment Method USDC on Polygon Conversion Rate: …" at bounding box center [711, 320] width 407 height 289
click at [797, 515] on div "Continue" at bounding box center [814, 516] width 52 height 15
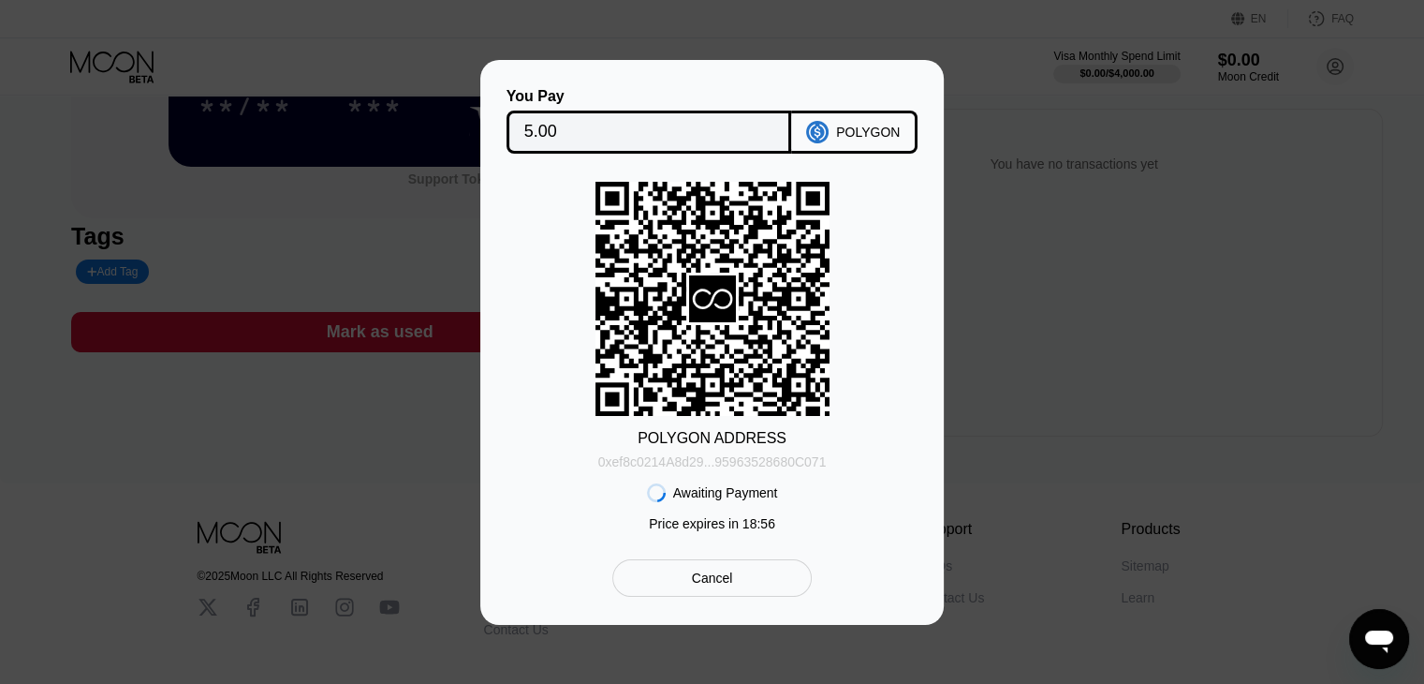
click at [789, 461] on div "0xef8c0214A8d29...95963528680C071" at bounding box center [712, 461] width 228 height 15
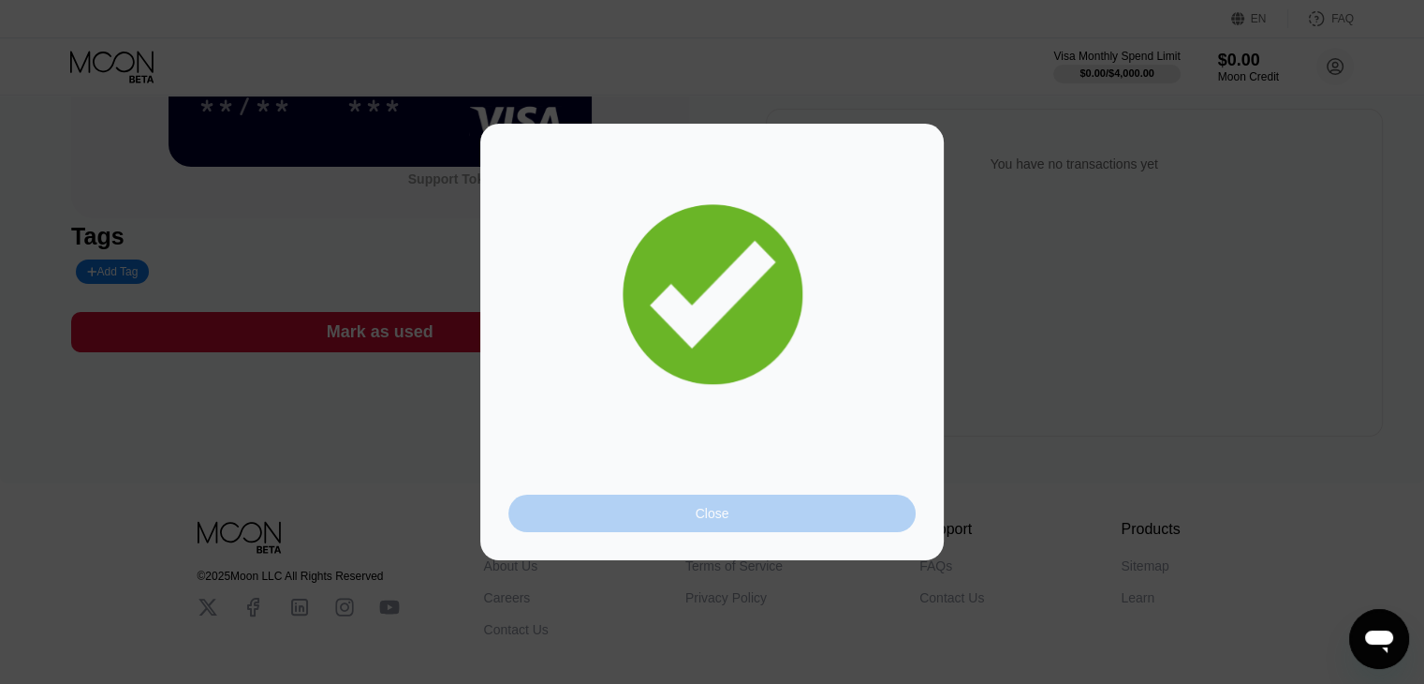
click at [729, 514] on div "Close" at bounding box center [711, 512] width 407 height 37
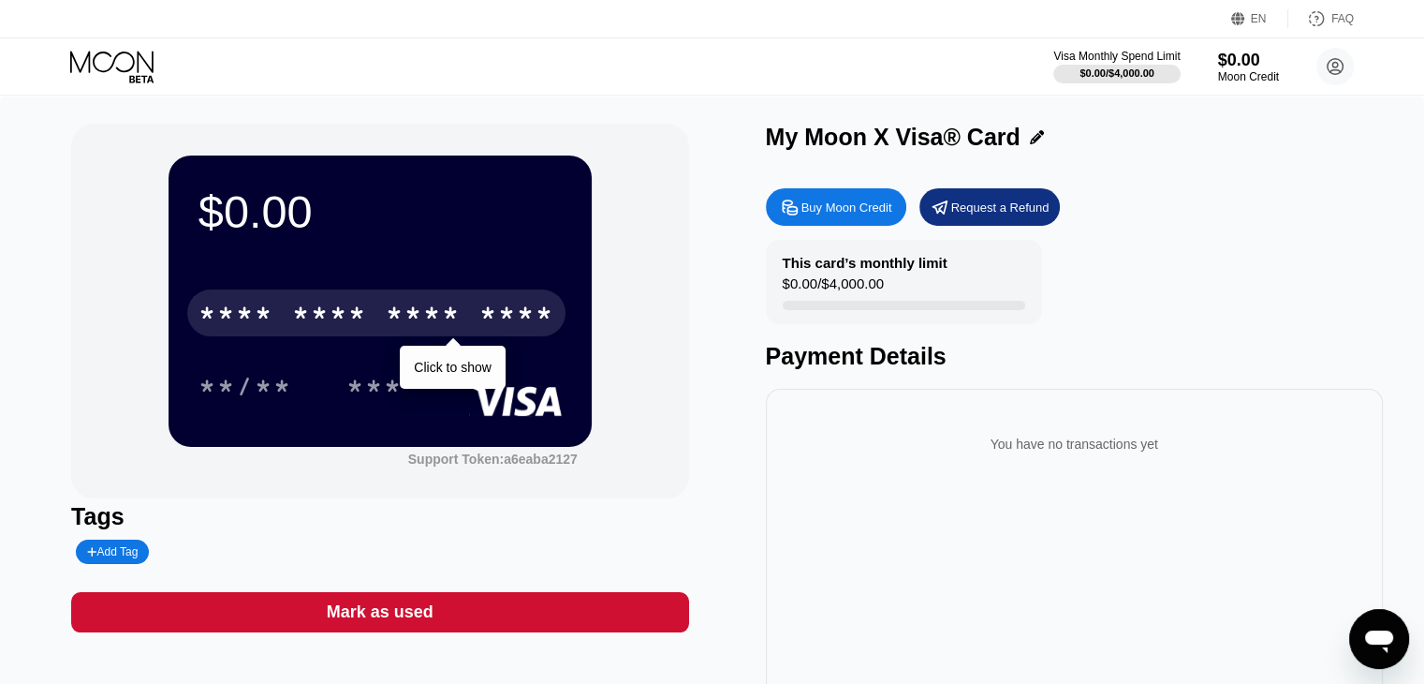
click at [403, 327] on div "* * * *" at bounding box center [423, 316] width 75 height 30
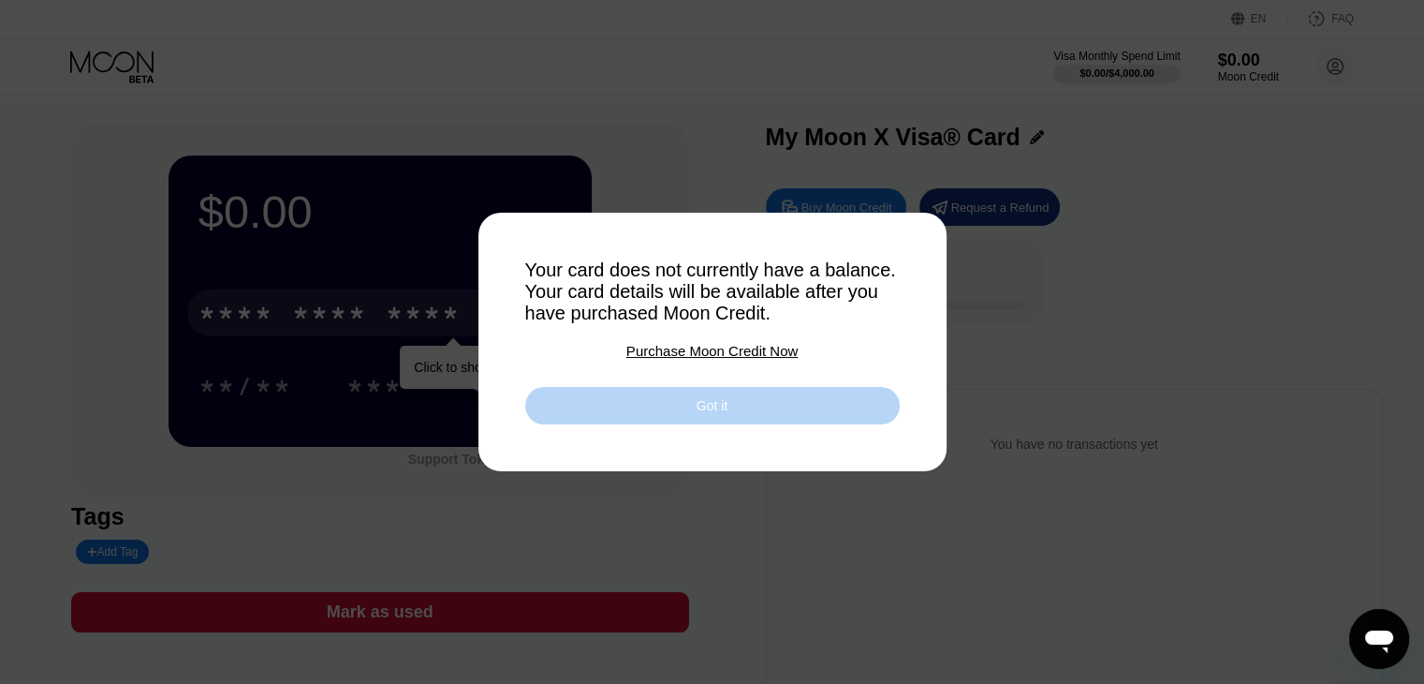
click at [719, 412] on div "Got it" at bounding box center [712, 405] width 31 height 17
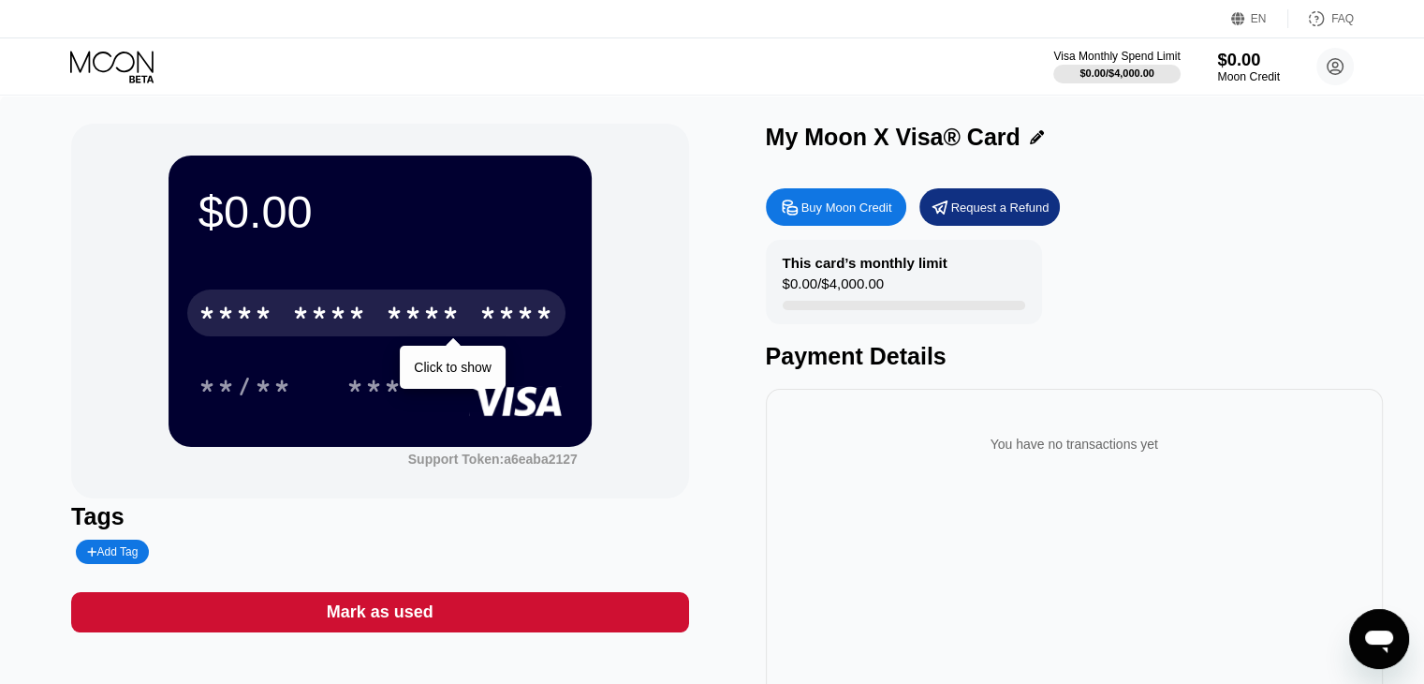
click at [1247, 60] on div "$0.00" at bounding box center [1248, 60] width 63 height 20
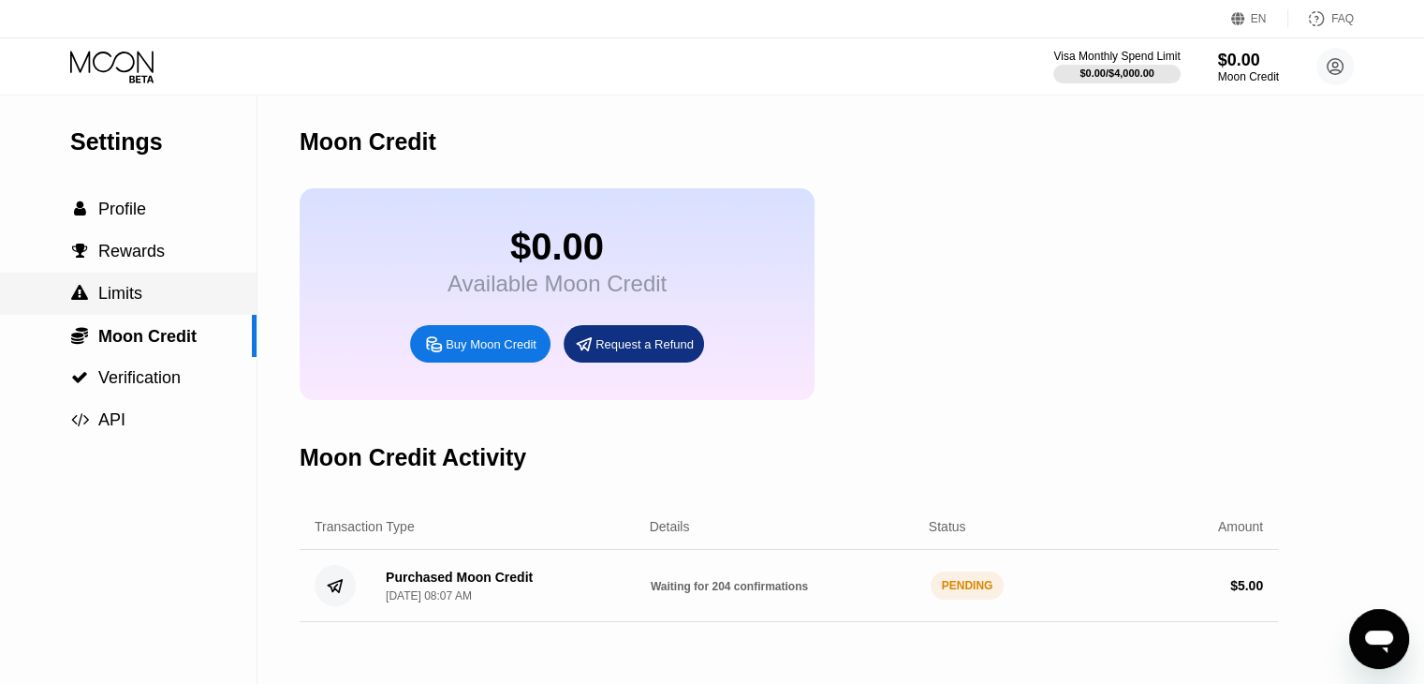
click at [124, 302] on span "Limits" at bounding box center [120, 293] width 44 height 19
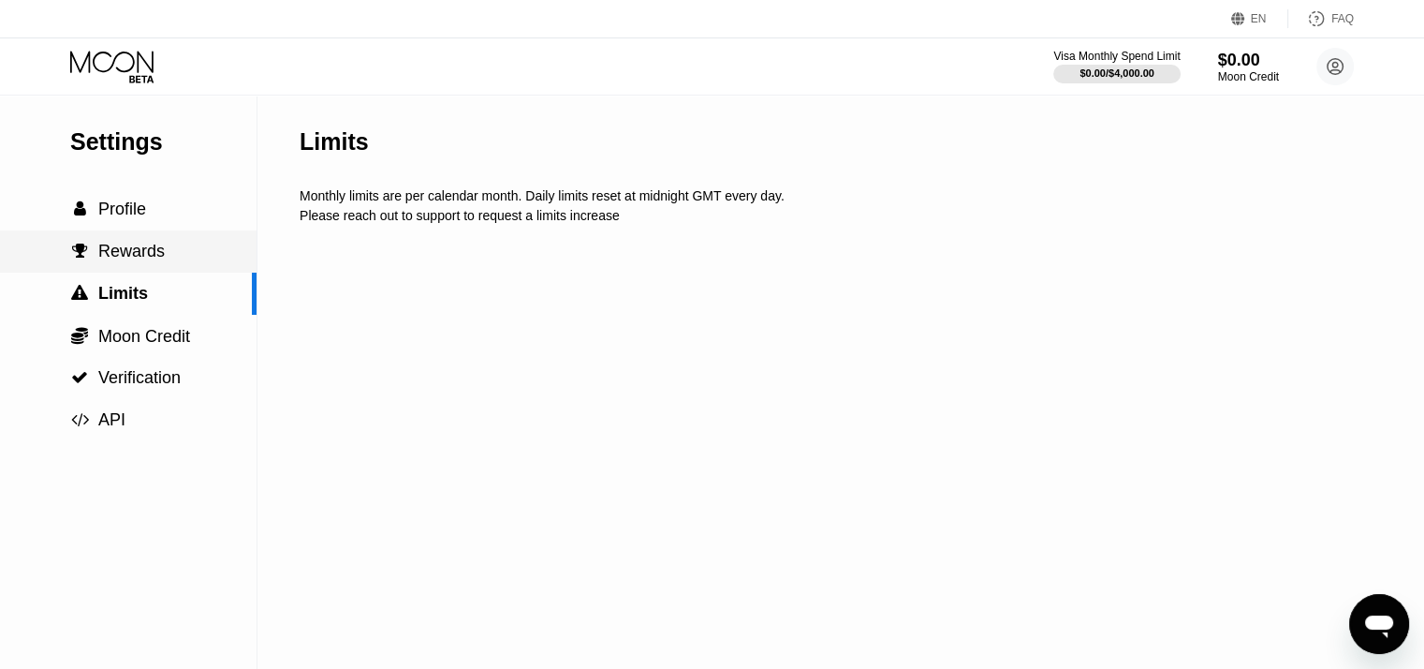
click at [136, 258] on span "Rewards" at bounding box center [131, 251] width 66 height 19
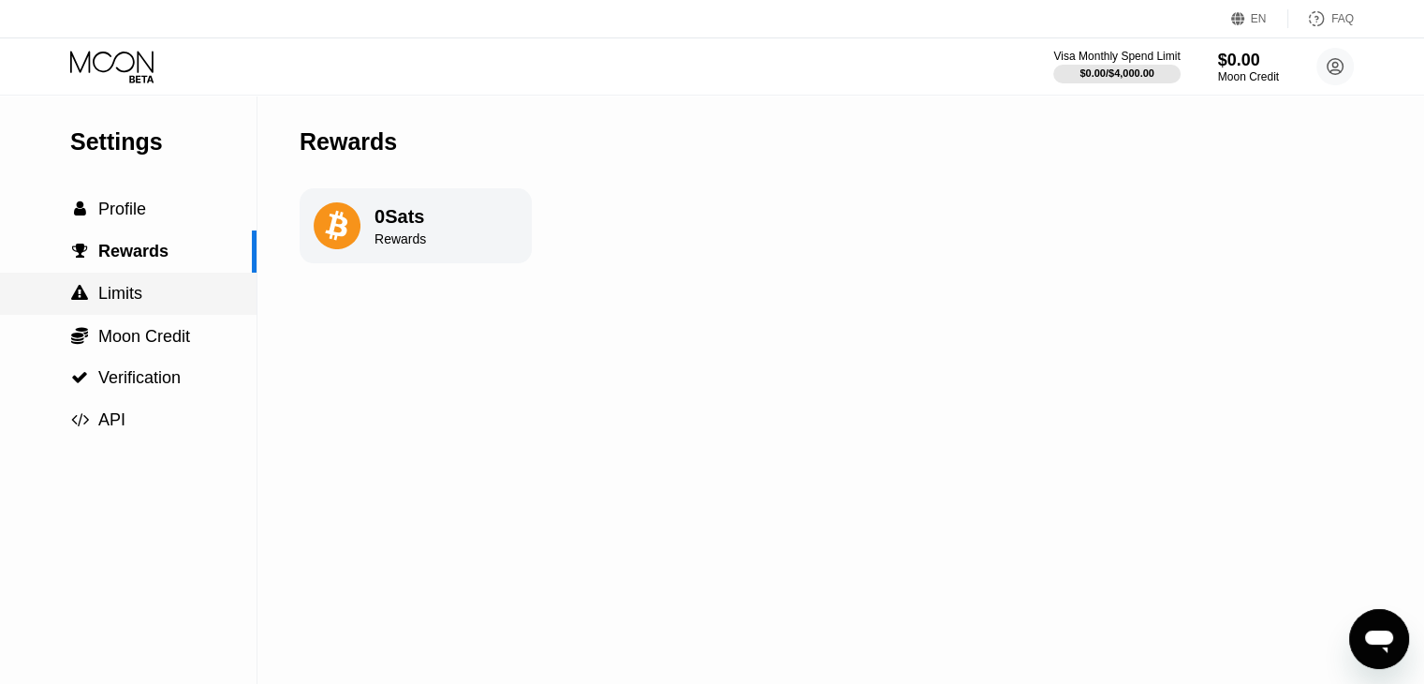
click at [126, 311] on div " Limits" at bounding box center [128, 293] width 257 height 42
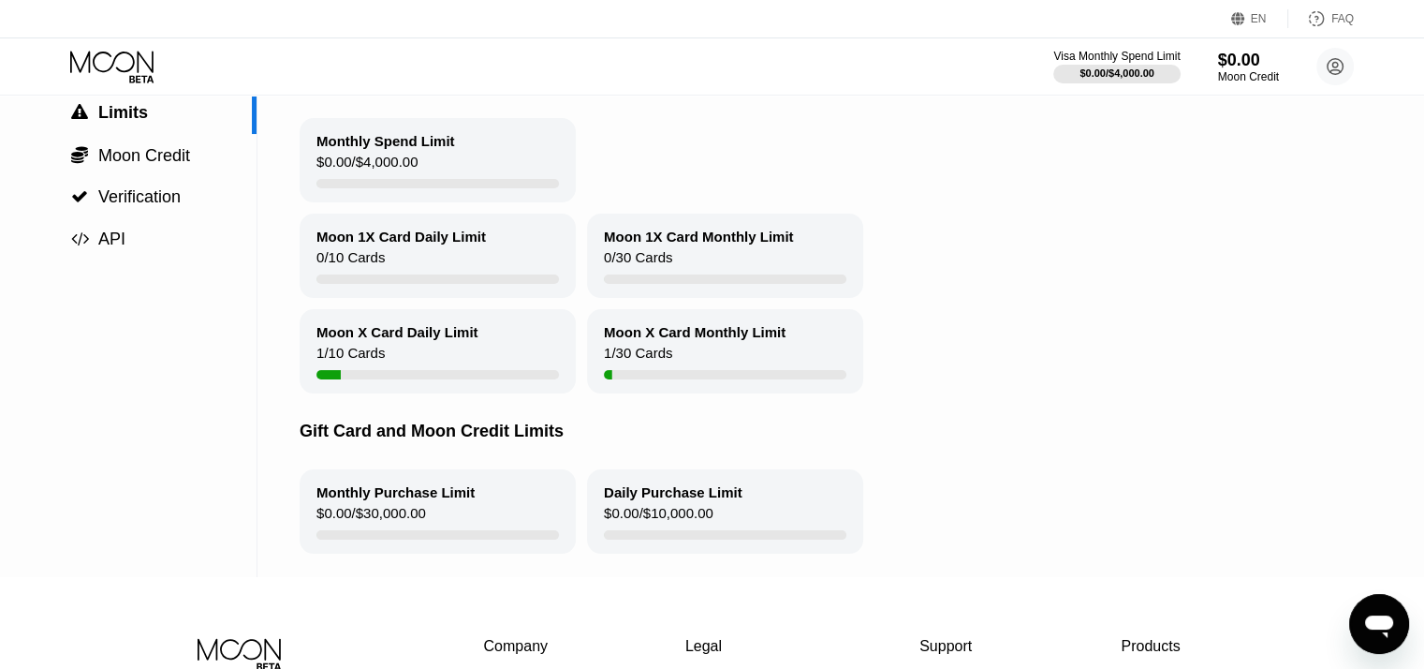
scroll to position [187, 0]
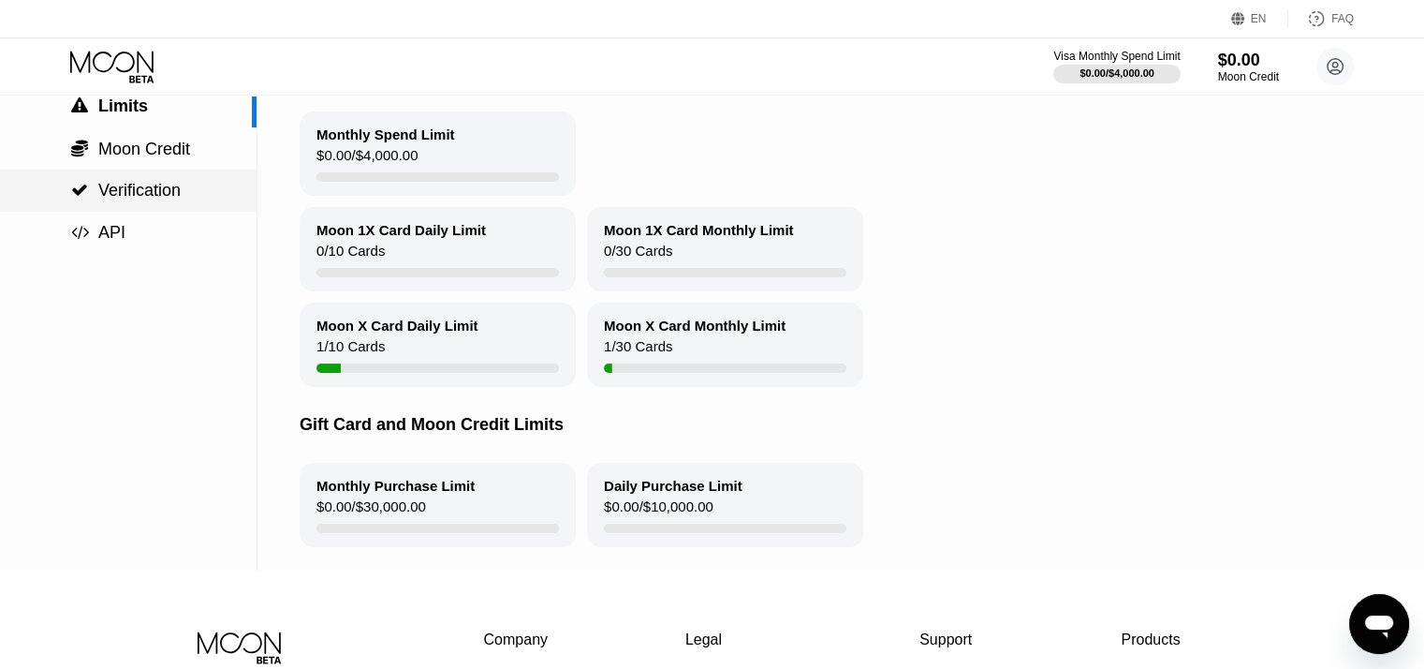
click at [137, 199] on span "Verification" at bounding box center [139, 190] width 82 height 19
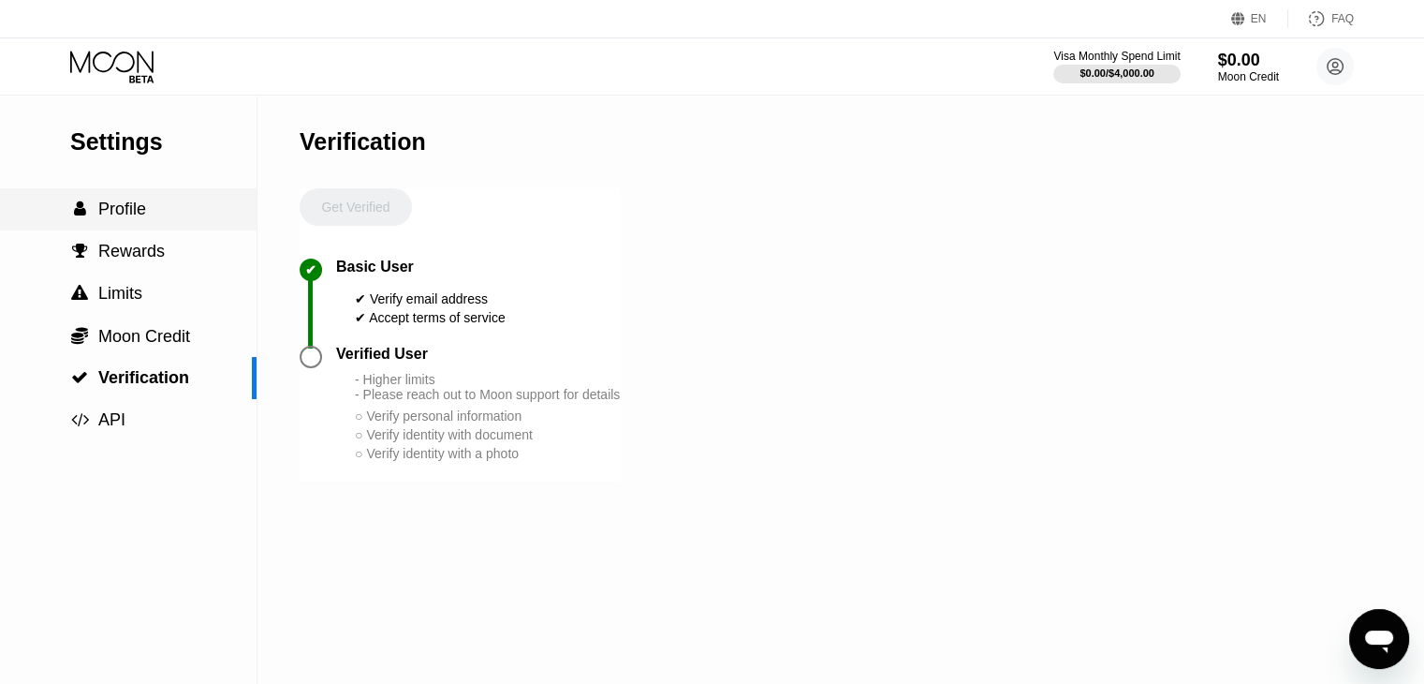
click at [112, 210] on span "Profile" at bounding box center [122, 208] width 48 height 19
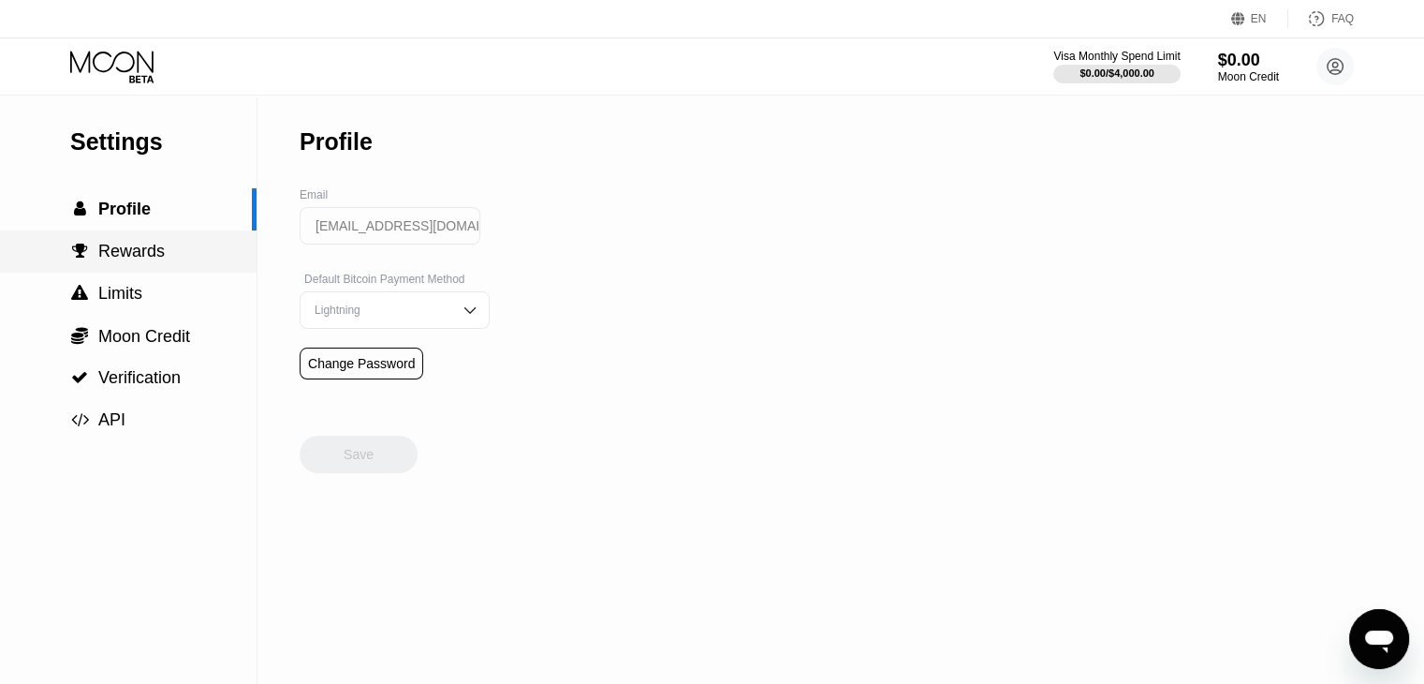
click at [128, 271] on div " Rewards" at bounding box center [128, 251] width 257 height 42
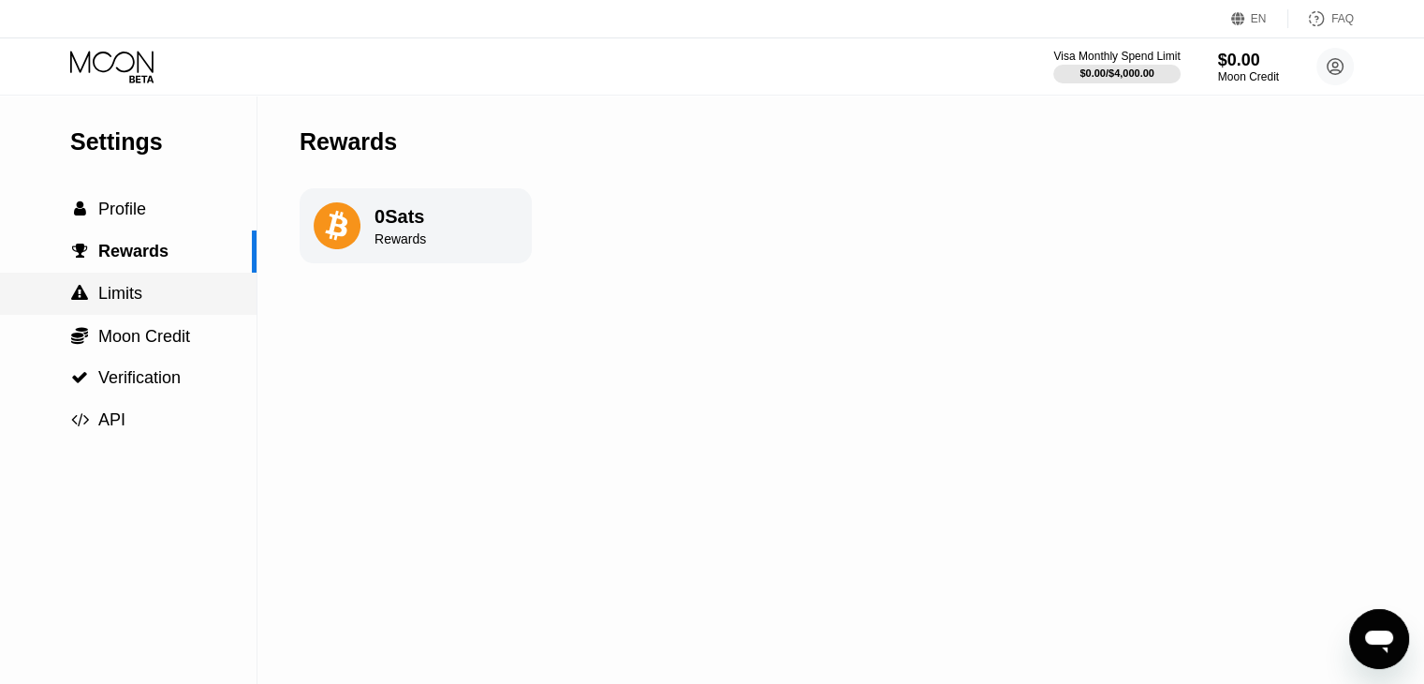
click at [105, 290] on span "Limits" at bounding box center [120, 293] width 44 height 19
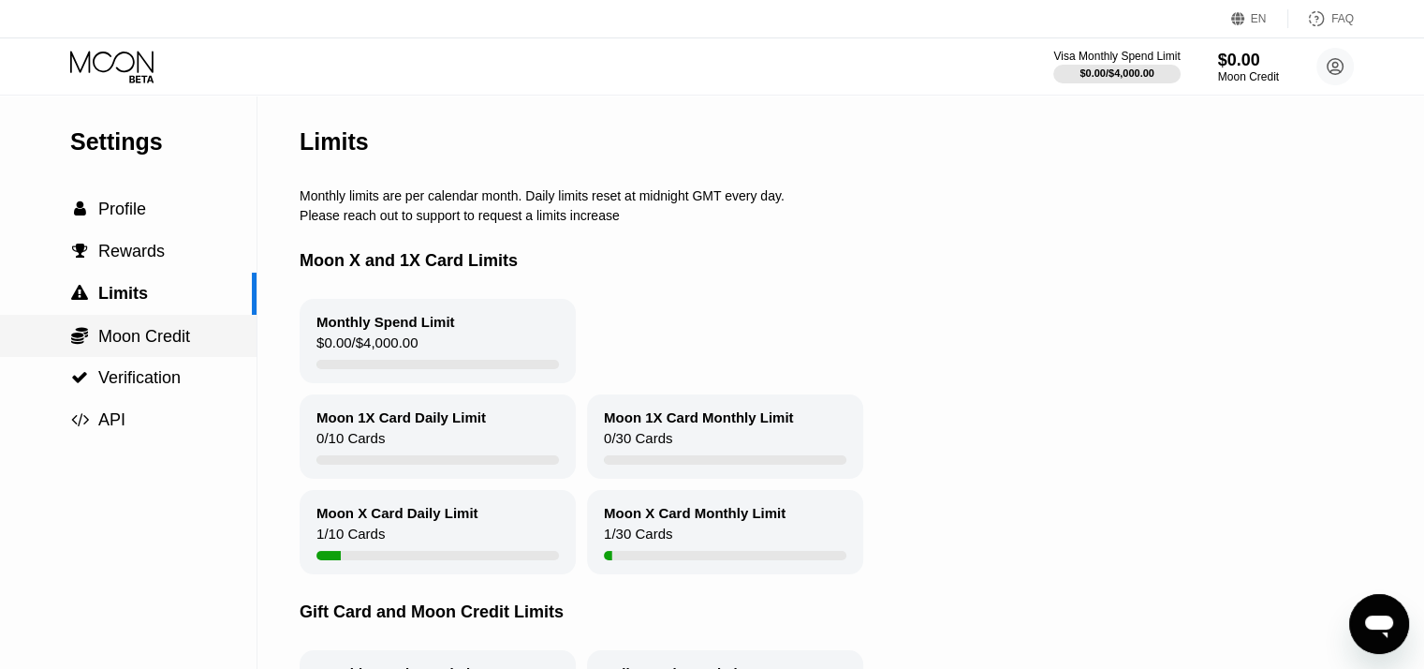
click at [135, 341] on span "Moon Credit" at bounding box center [144, 336] width 92 height 19
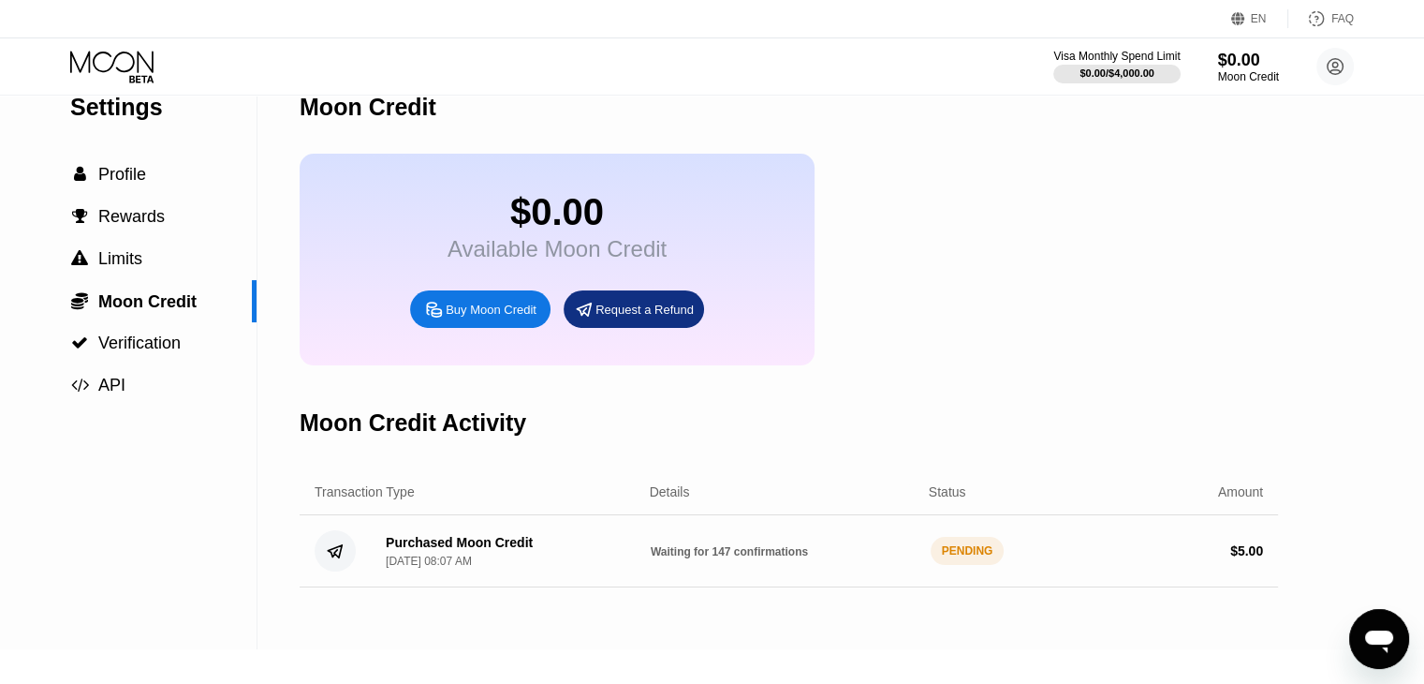
scroll to position [187, 0]
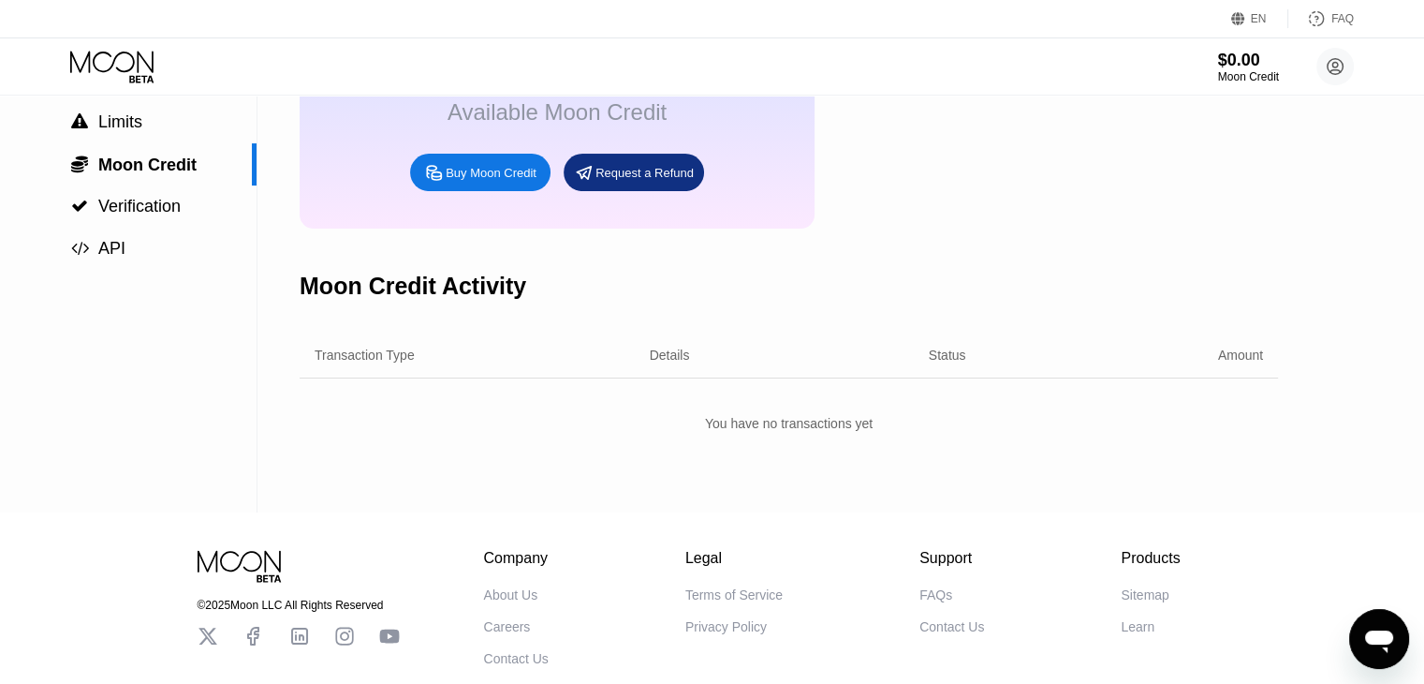
scroll to position [187, 0]
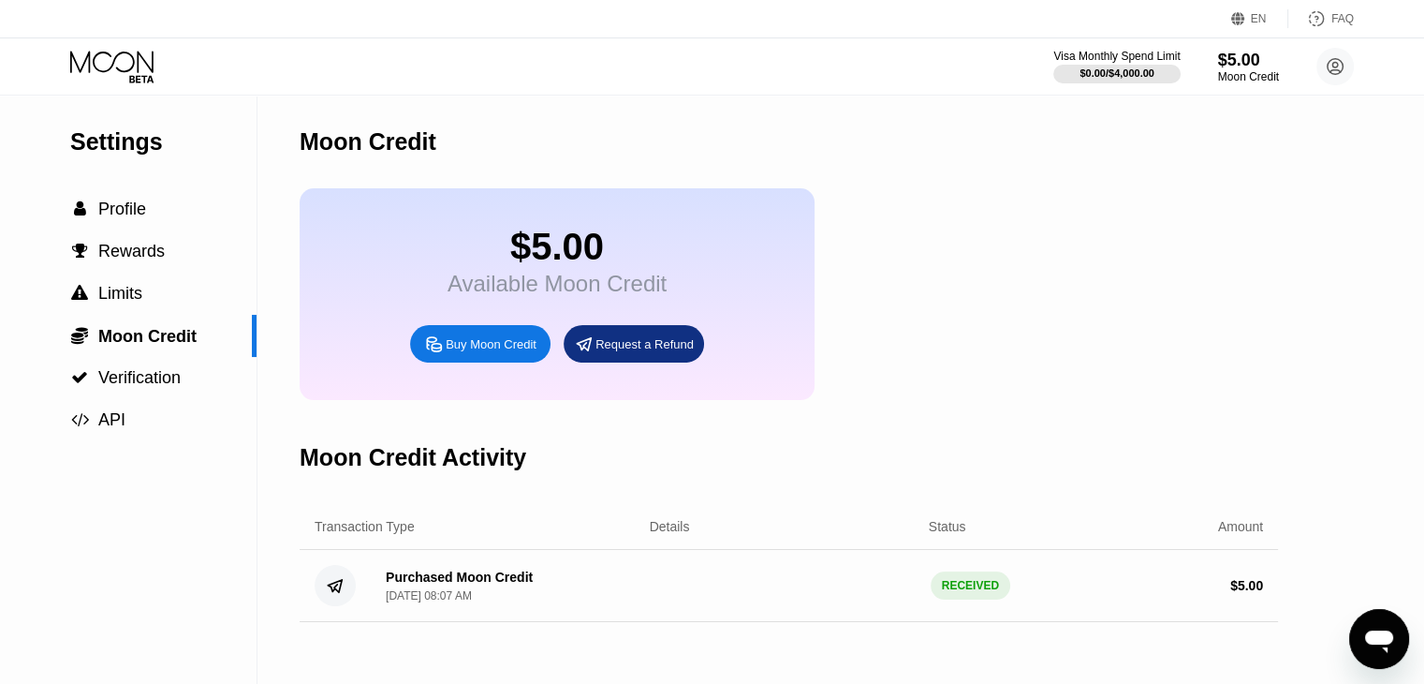
click at [483, 352] on div "Buy Moon Credit" at bounding box center [491, 344] width 91 height 16
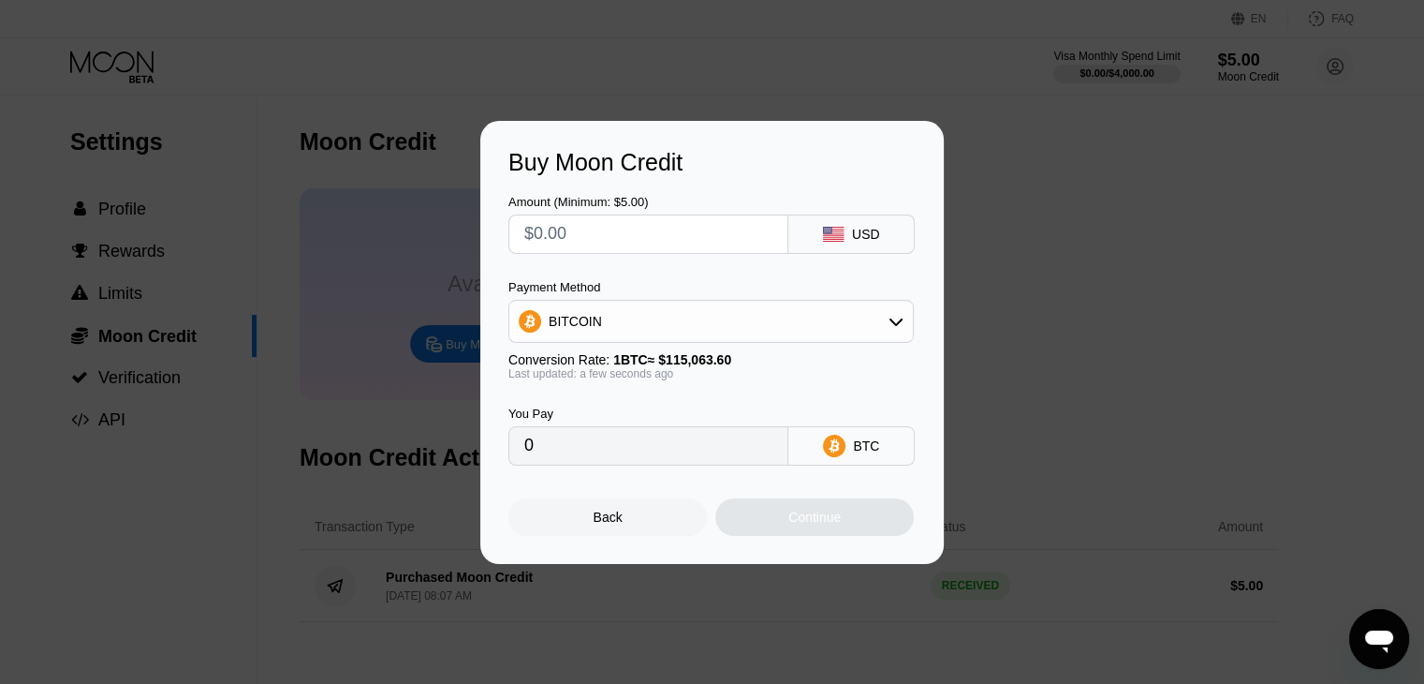
click at [1006, 207] on div "Buy Moon Credit Amount (Minimum: $5.00) USD Payment Method BITCOIN Conversion R…" at bounding box center [712, 342] width 1424 height 443
click at [581, 517] on div "Back" at bounding box center [607, 516] width 199 height 37
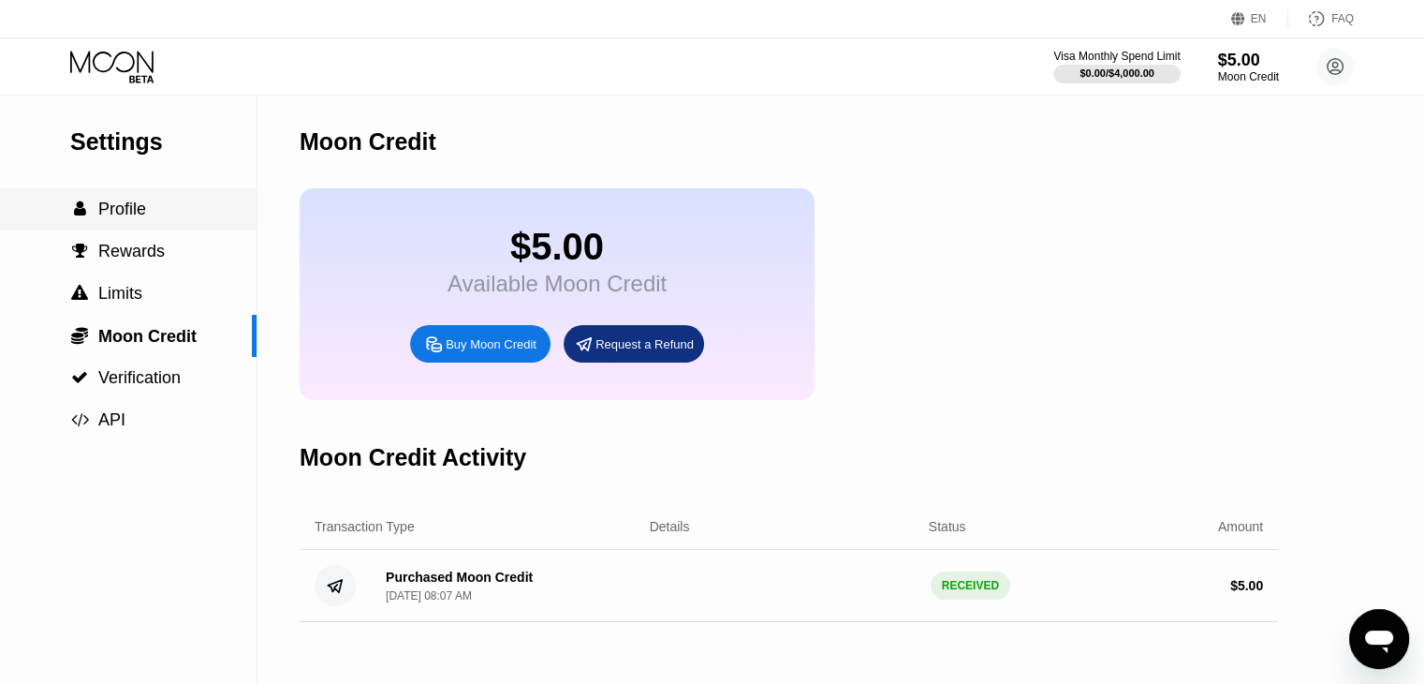
click at [121, 218] on span "Profile" at bounding box center [122, 208] width 48 height 19
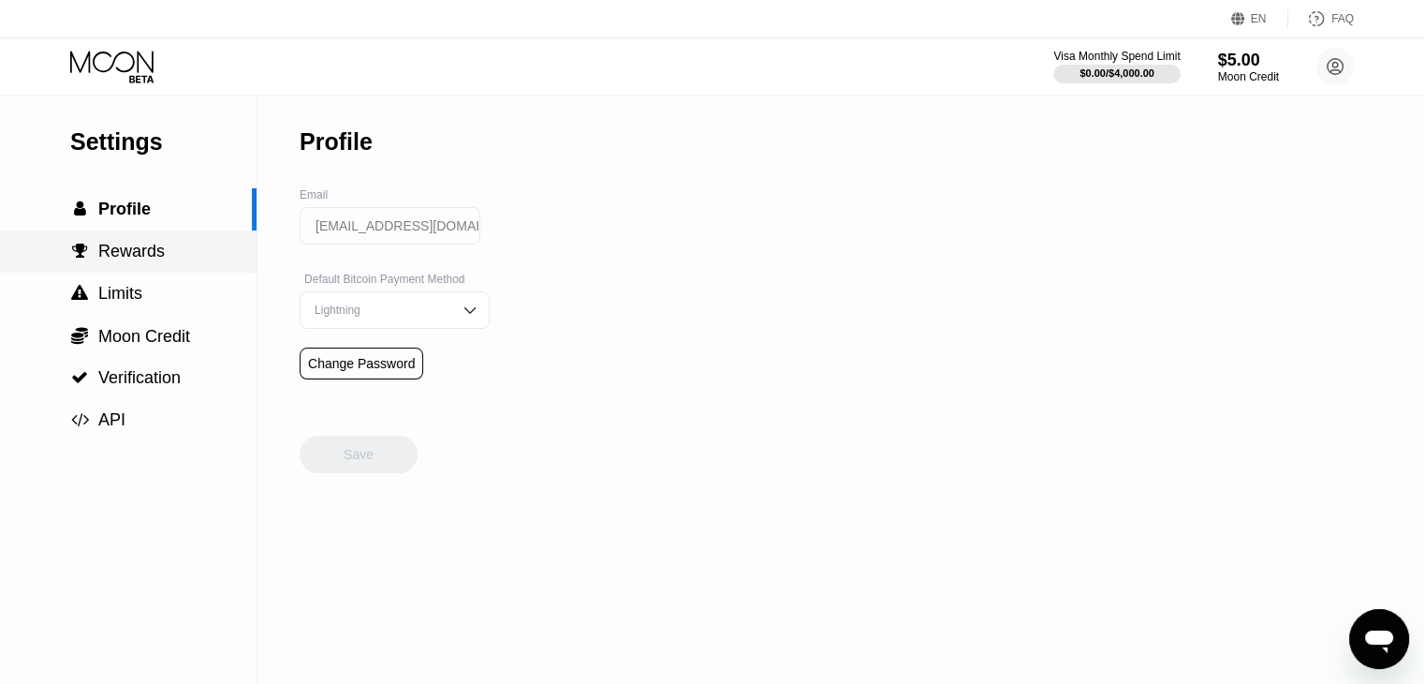
click at [146, 260] on span "Rewards" at bounding box center [131, 251] width 66 height 19
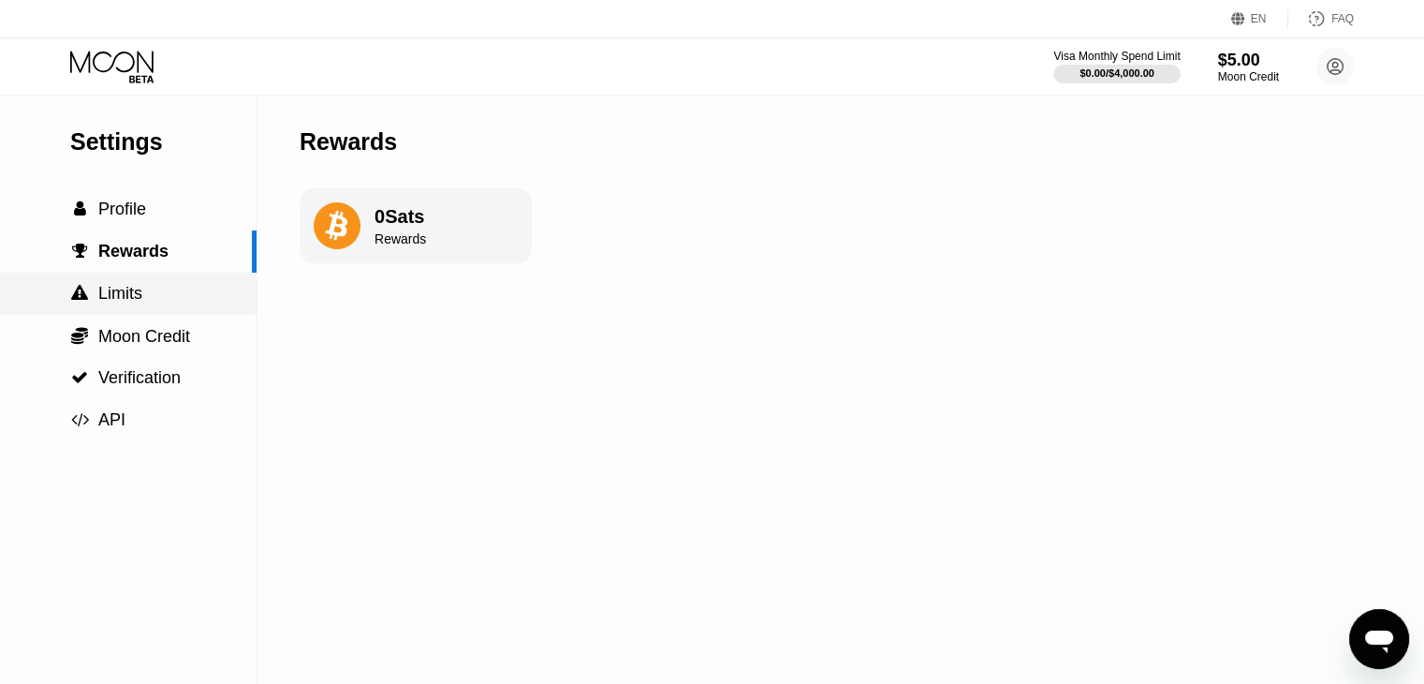
click at [117, 296] on span "Limits" at bounding box center [120, 293] width 44 height 19
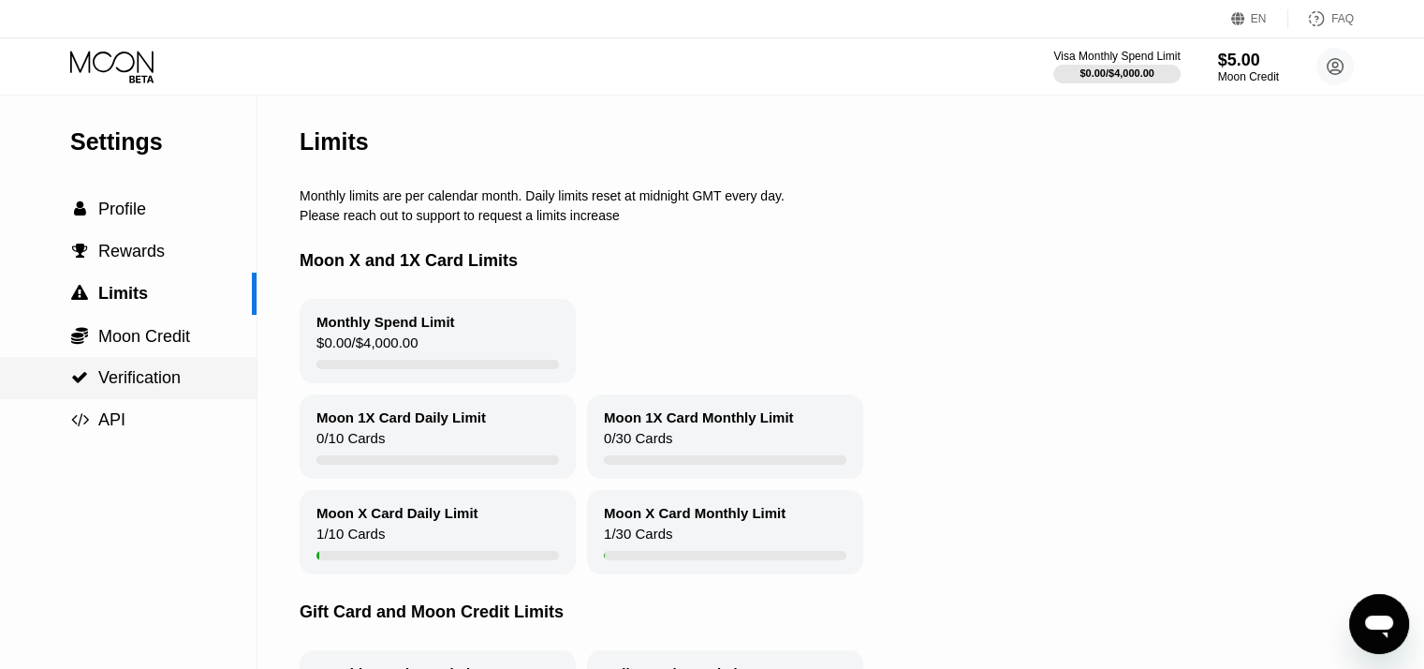
click at [125, 387] on span "Verification" at bounding box center [139, 377] width 82 height 19
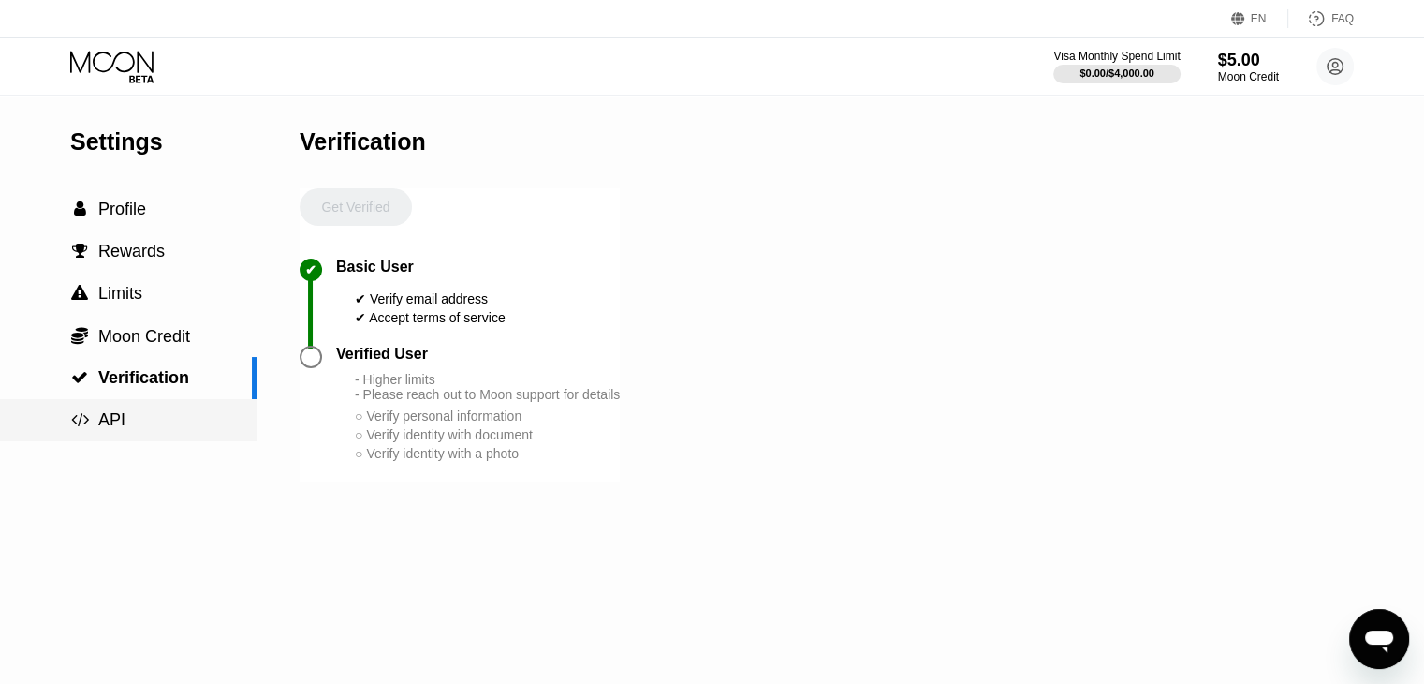
click at [129, 420] on div " API" at bounding box center [128, 420] width 257 height 20
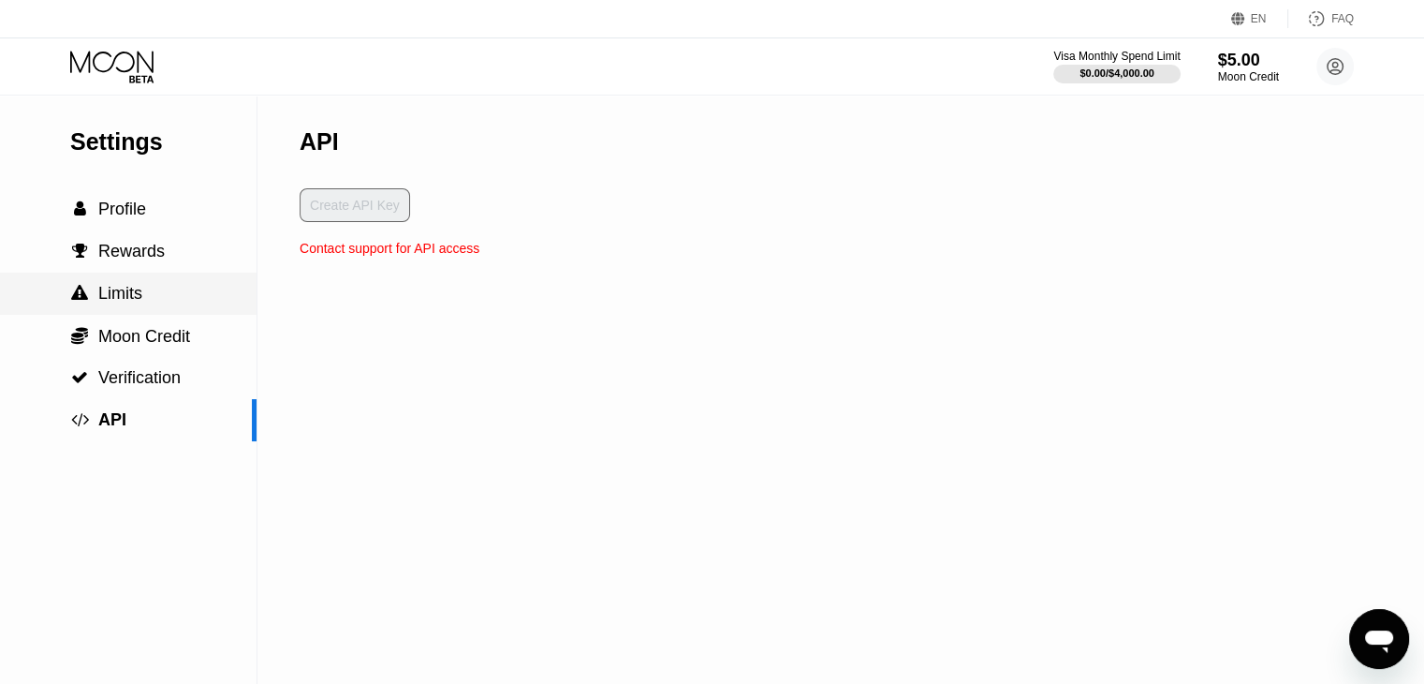
click at [137, 293] on span "Limits" at bounding box center [120, 293] width 44 height 19
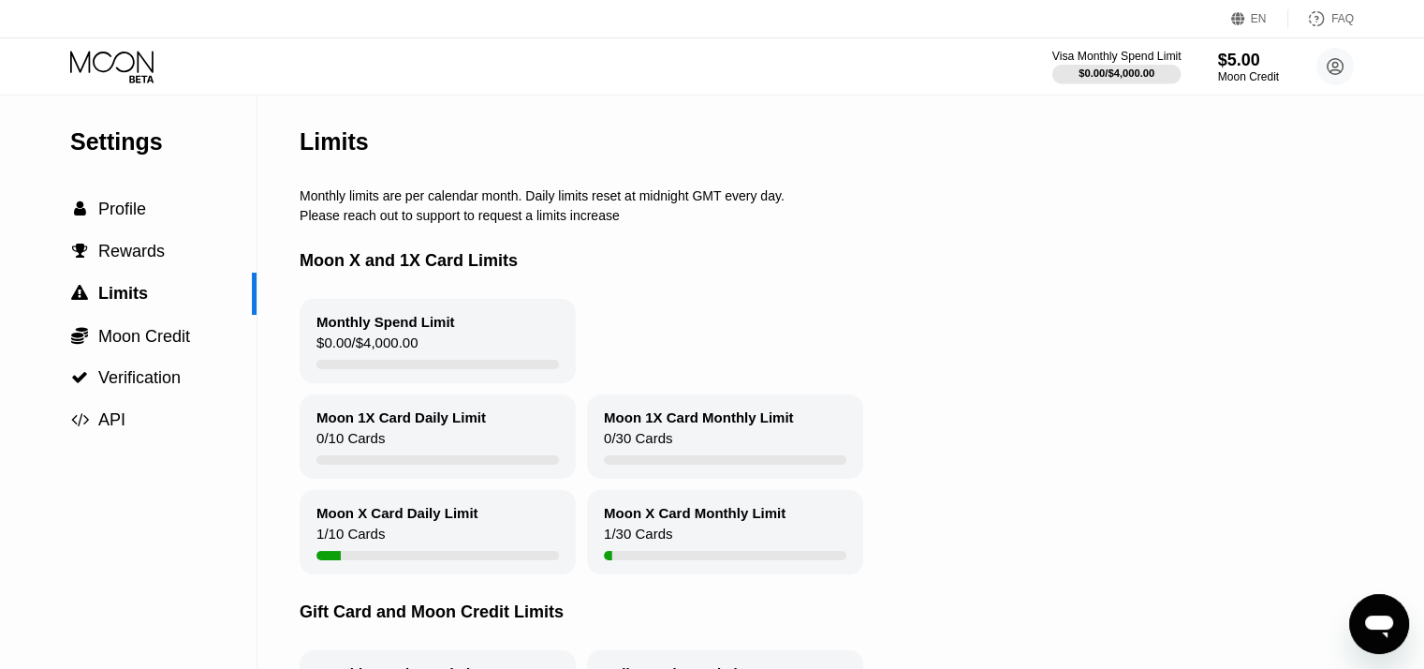
click at [1149, 53] on div "Visa Monthly Spend Limit" at bounding box center [1117, 56] width 129 height 13
click at [1243, 64] on div "$5.00" at bounding box center [1248, 60] width 63 height 20
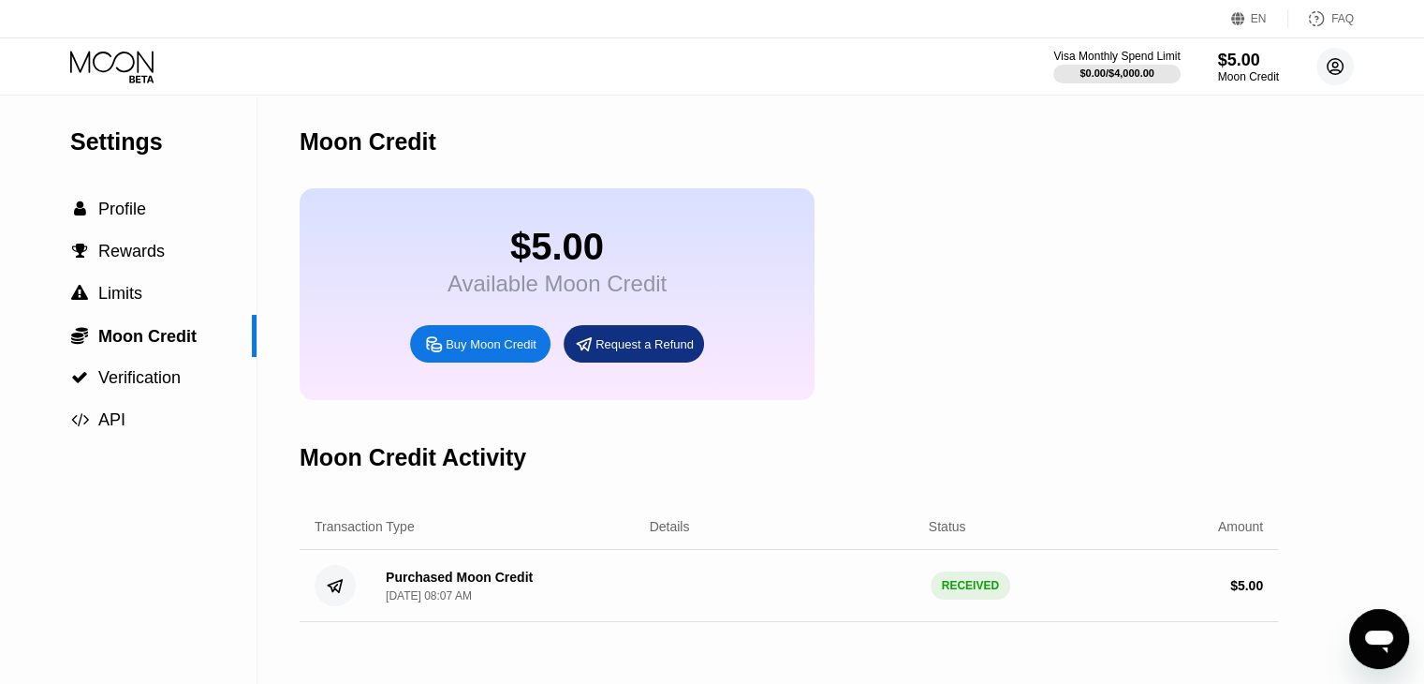
click at [1334, 66] on circle at bounding box center [1335, 66] width 37 height 37
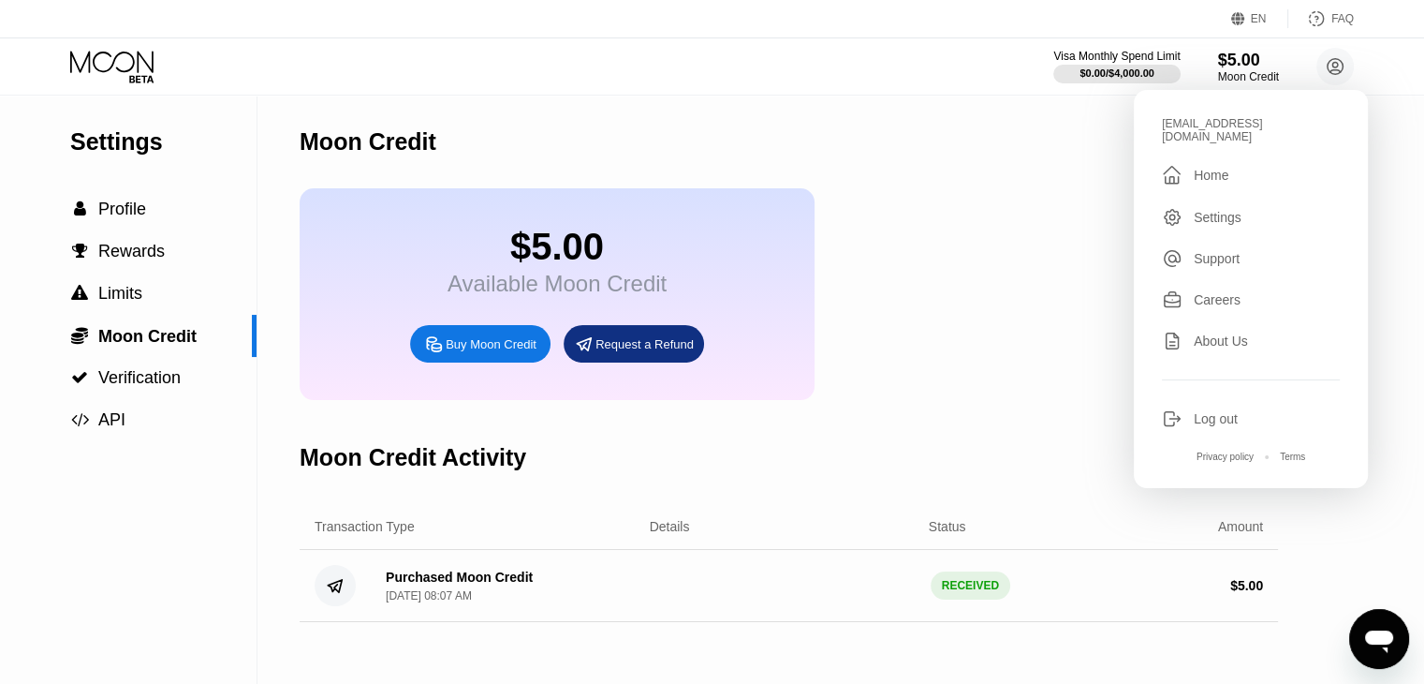
click at [964, 143] on div "Moon Credit" at bounding box center [789, 142] width 979 height 93
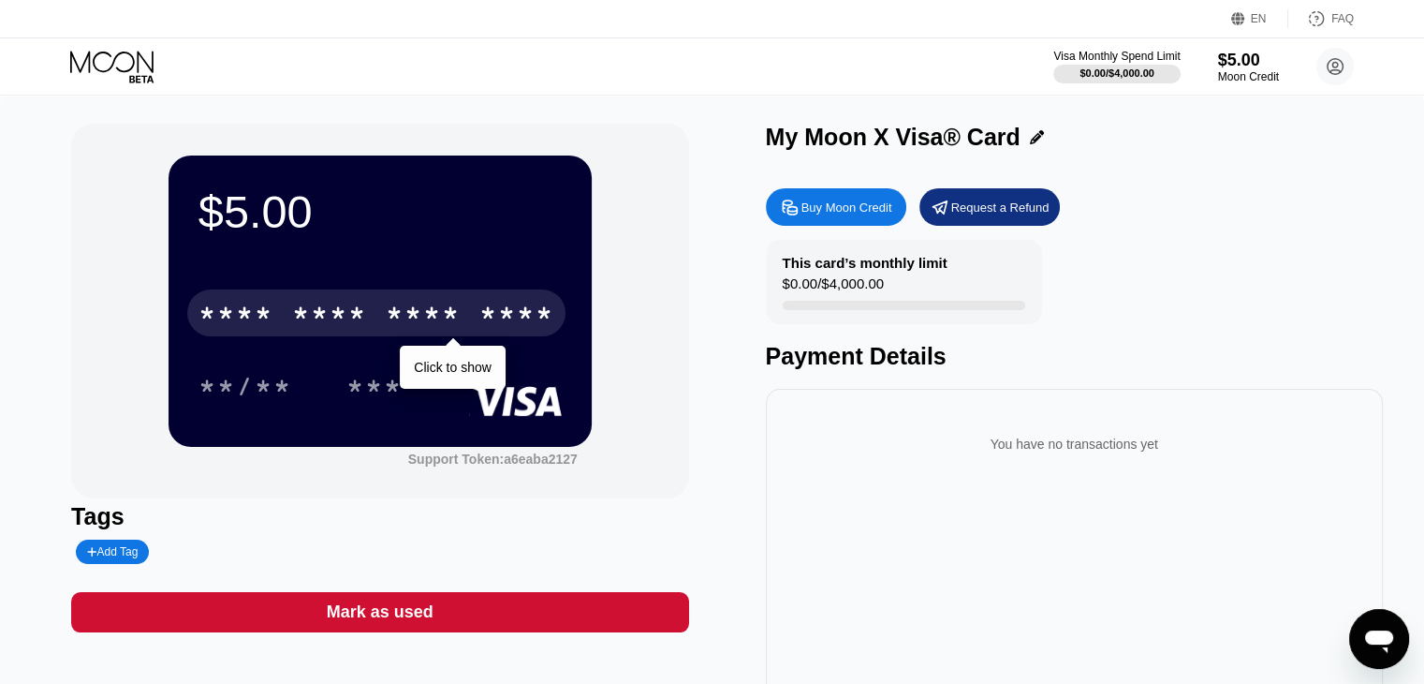
click at [337, 317] on div "* * * *" at bounding box center [329, 316] width 75 height 30
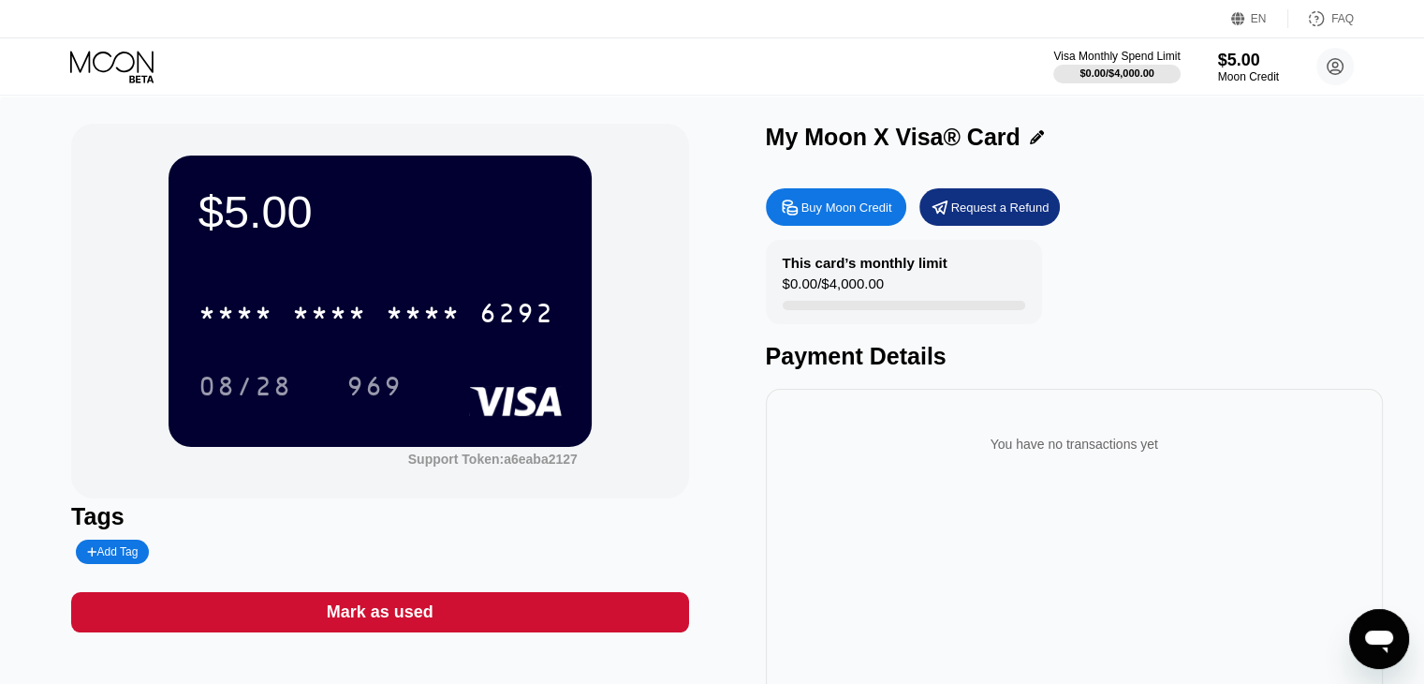
click at [113, 61] on icon at bounding box center [111, 62] width 83 height 22
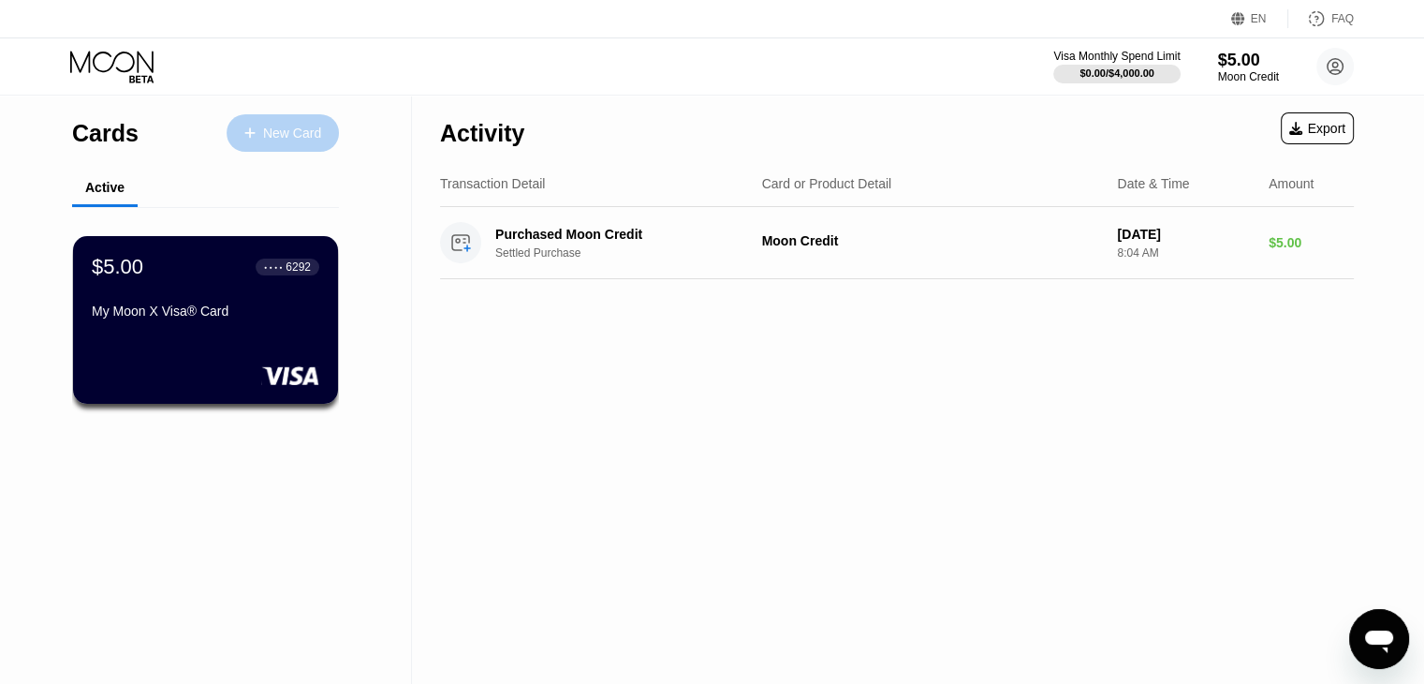
click at [307, 131] on div "New Card" at bounding box center [292, 133] width 58 height 16
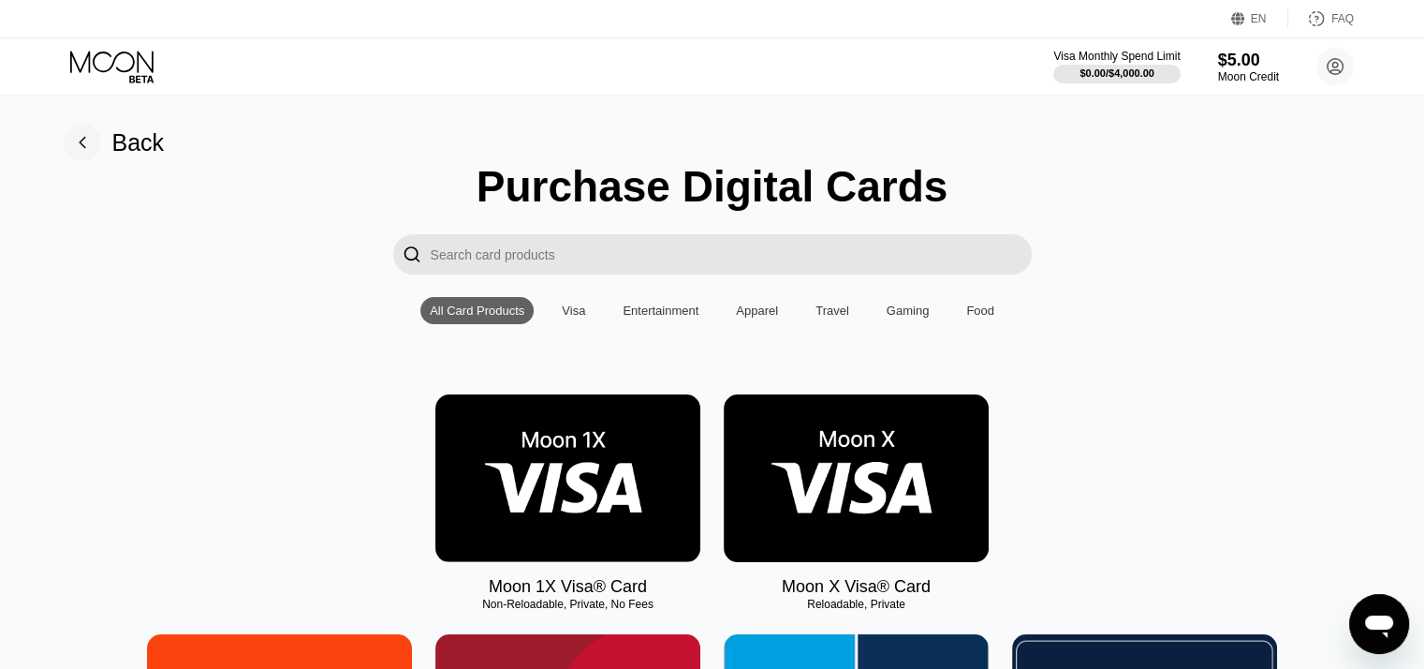
click at [569, 315] on div "Visa" at bounding box center [573, 310] width 23 height 14
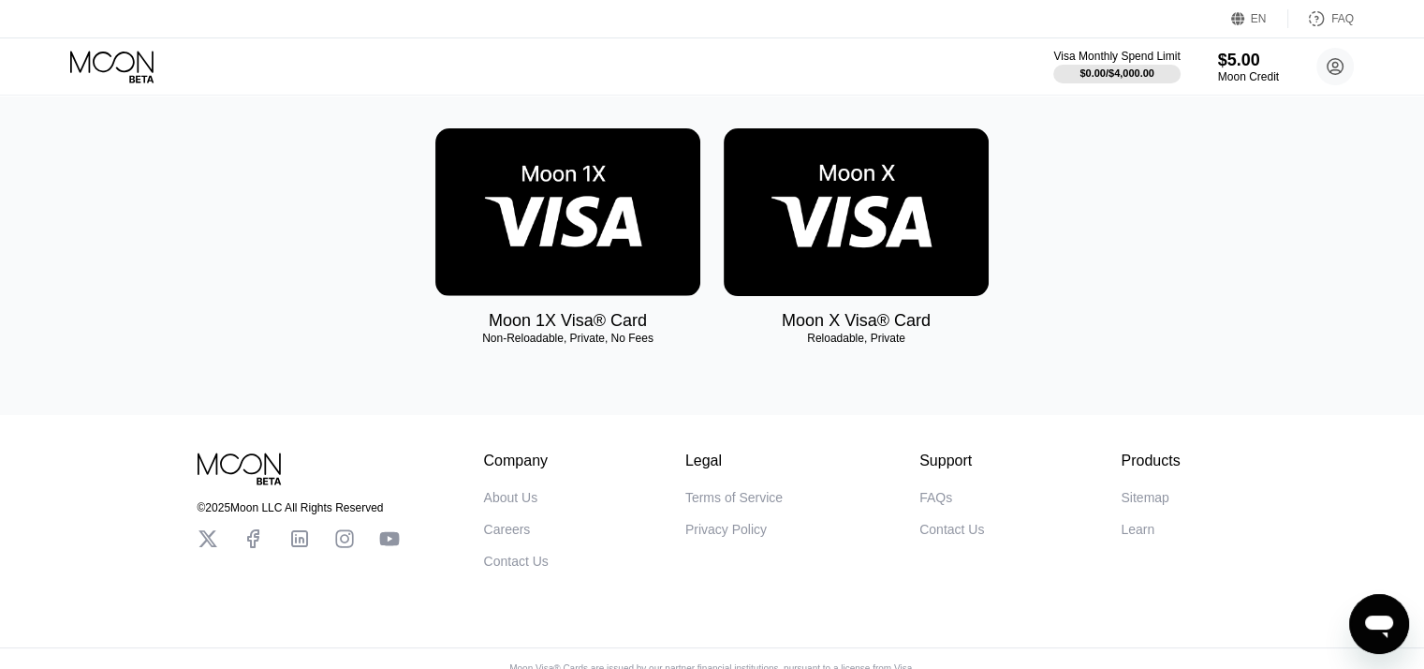
scroll to position [213, 0]
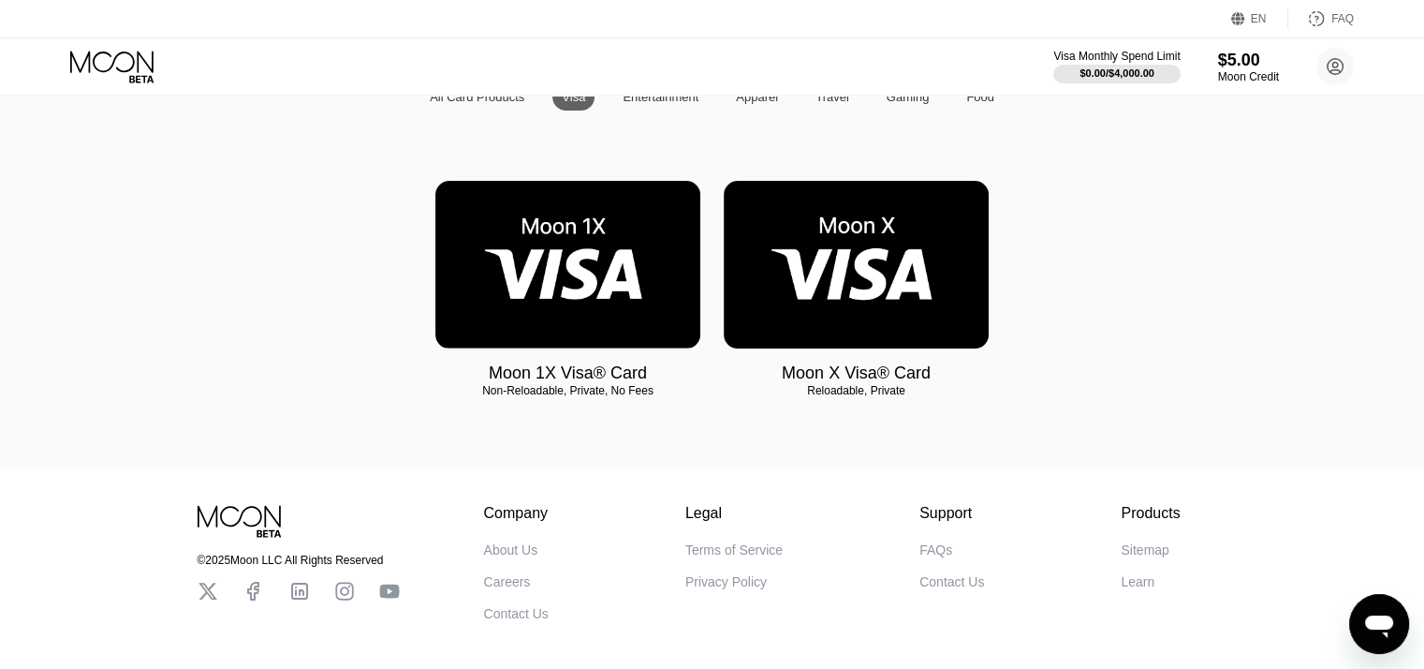
click at [553, 280] on img at bounding box center [567, 265] width 265 height 168
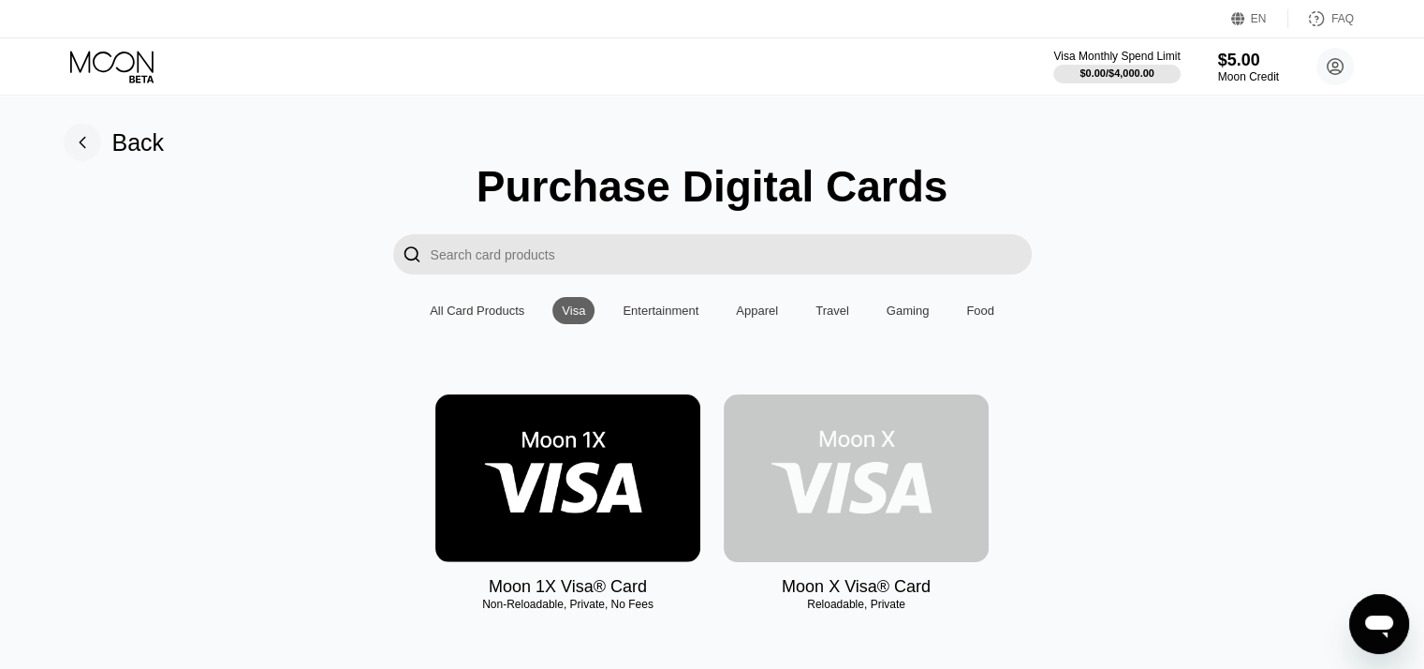
click at [833, 502] on img at bounding box center [856, 478] width 265 height 168
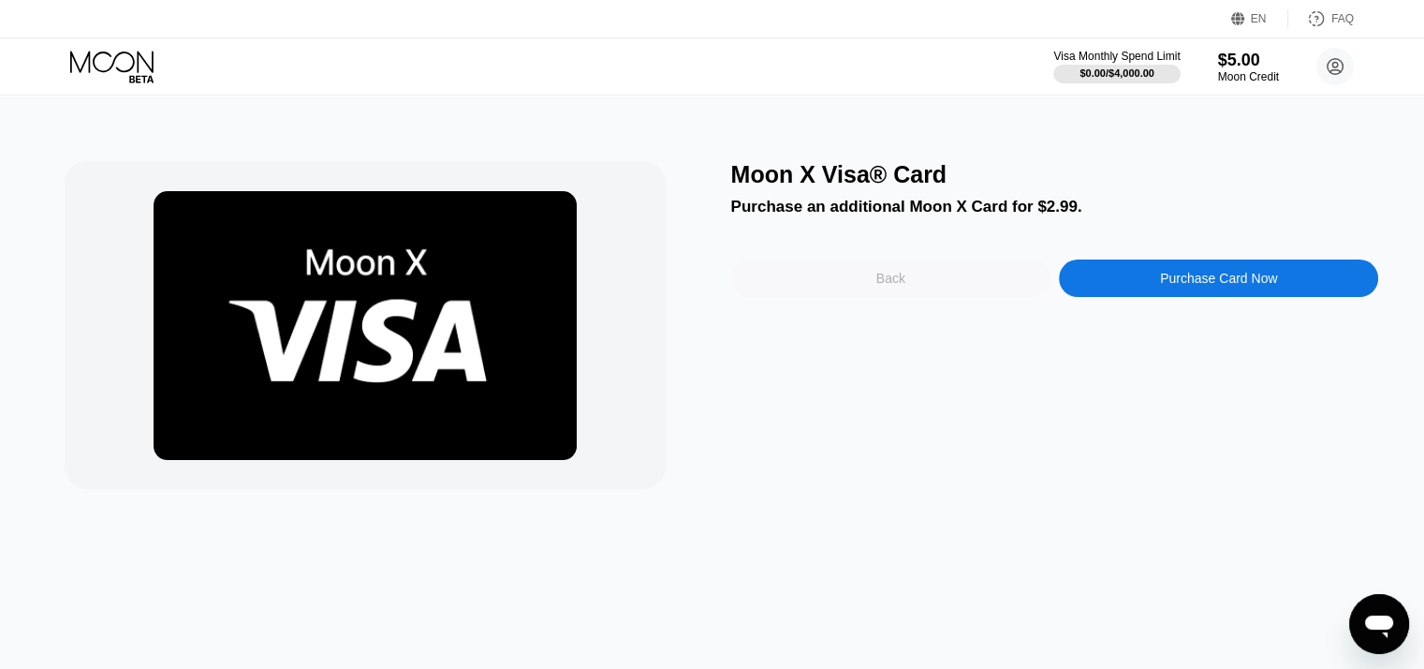
click at [885, 281] on div "Back" at bounding box center [890, 278] width 29 height 15
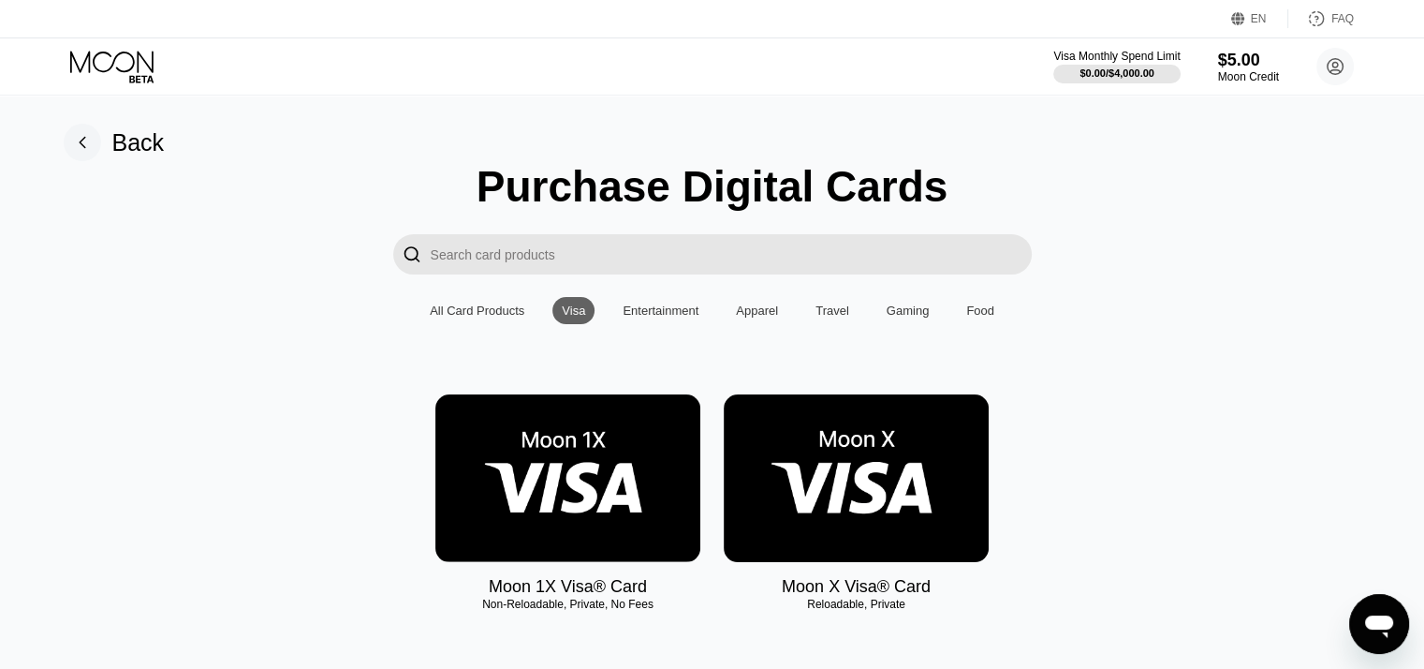
click at [128, 135] on div "Back" at bounding box center [138, 142] width 52 height 27
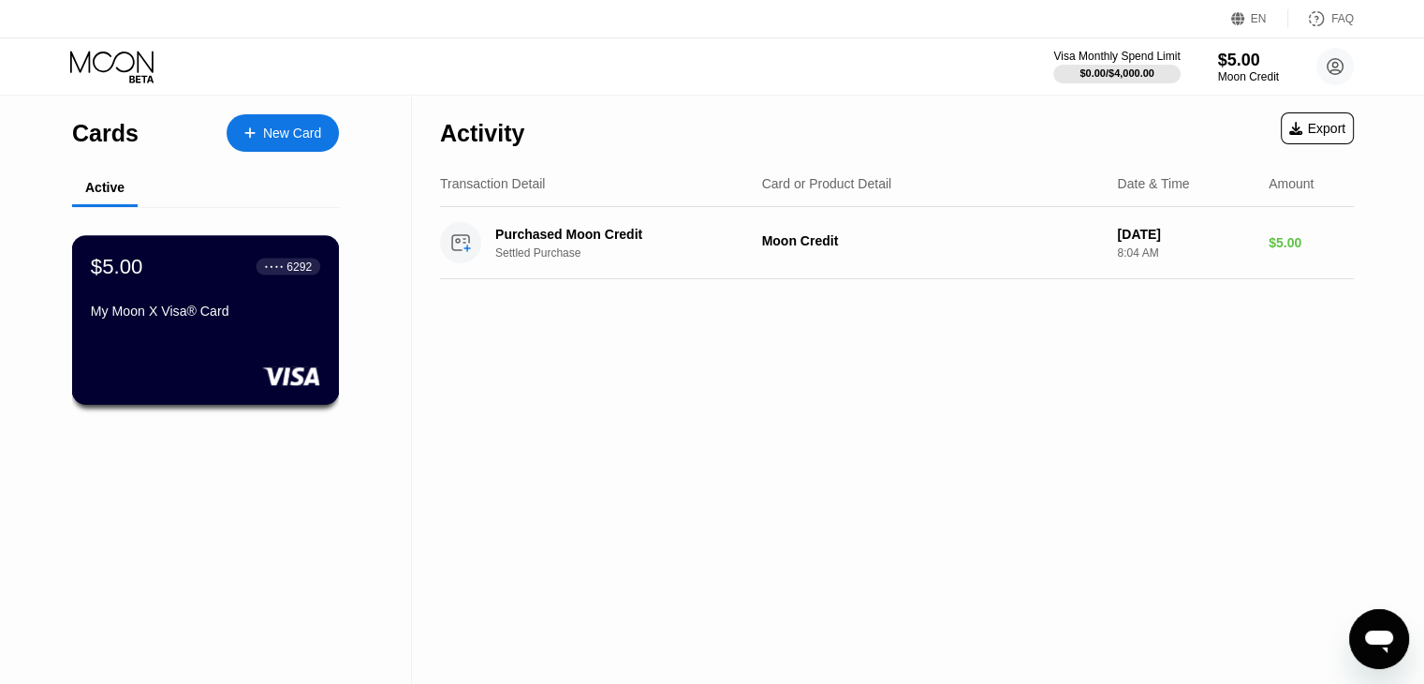
click at [234, 316] on div "My Moon X Visa® Card" at bounding box center [205, 310] width 229 height 15
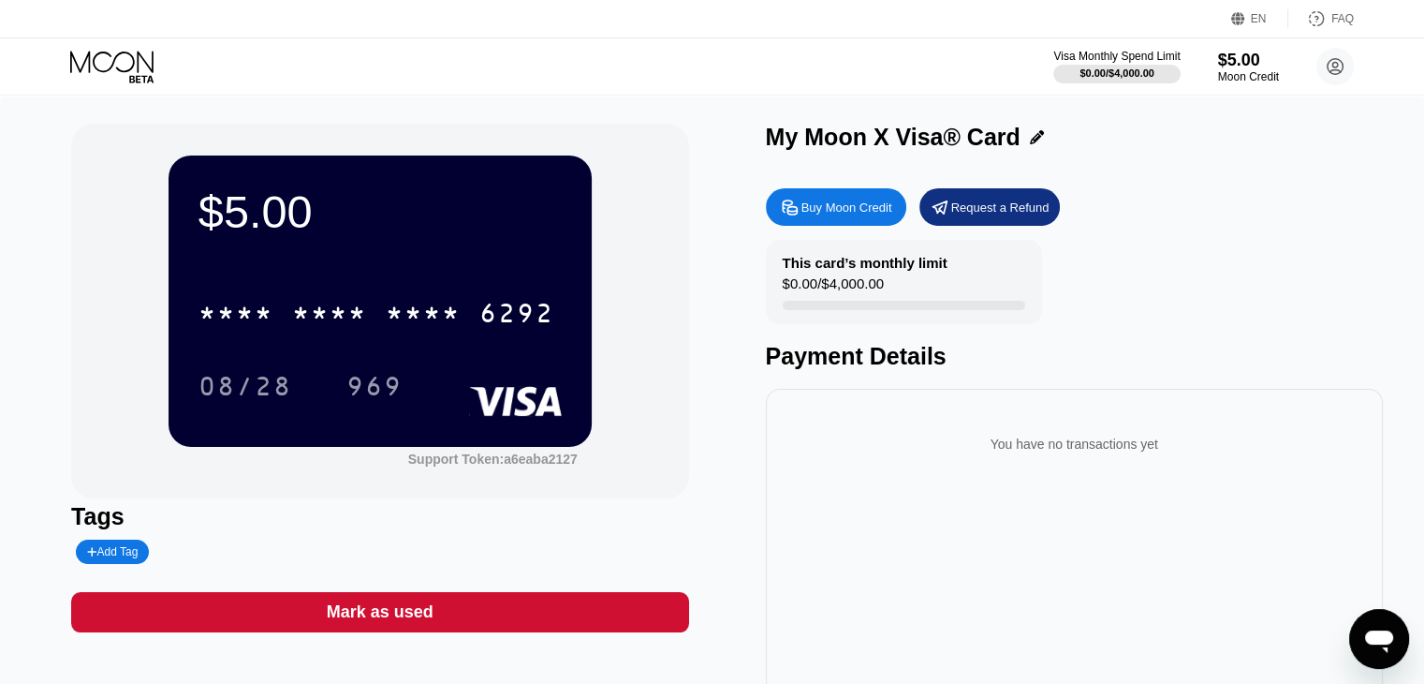
drag, startPoint x: 919, startPoint y: 308, endPoint x: 1065, endPoint y: 308, distance: 146.1
click at [1065, 308] on div "This card’s monthly limit $0.00 / $4,000.00 Payment Details" at bounding box center [1074, 305] width 617 height 130
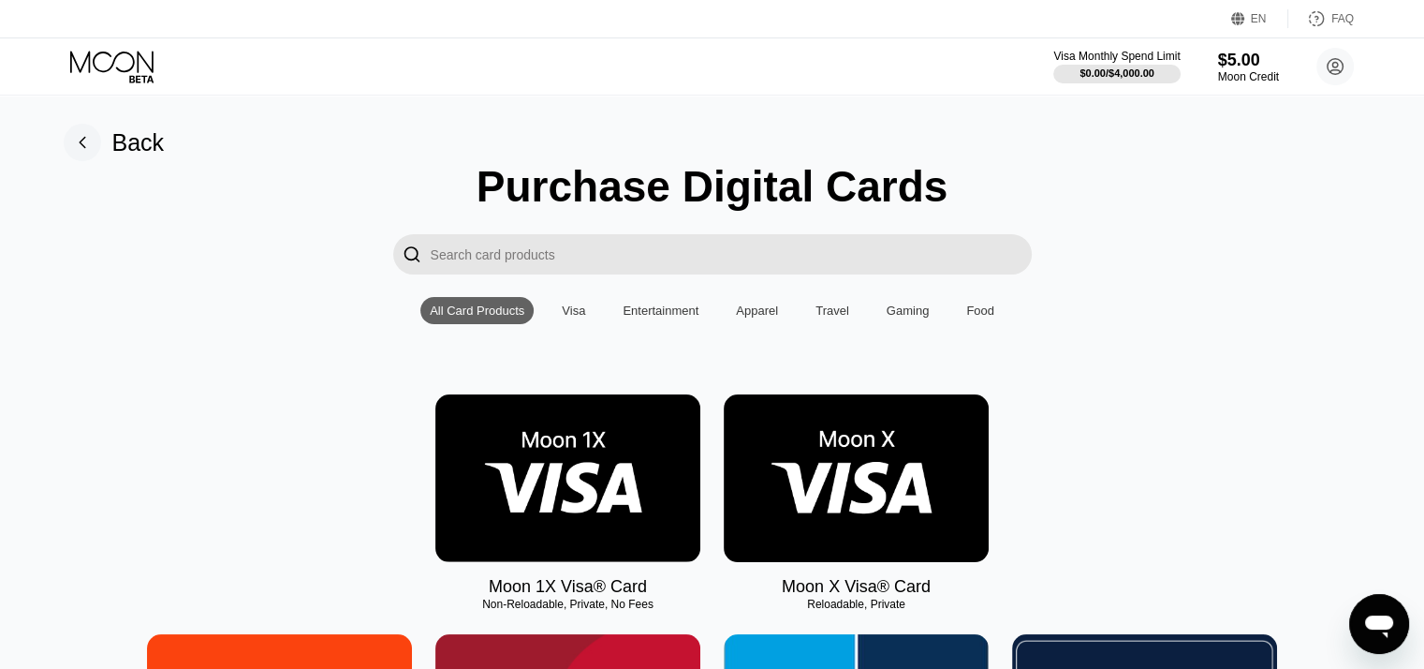
click at [139, 147] on div "Back" at bounding box center [138, 142] width 52 height 27
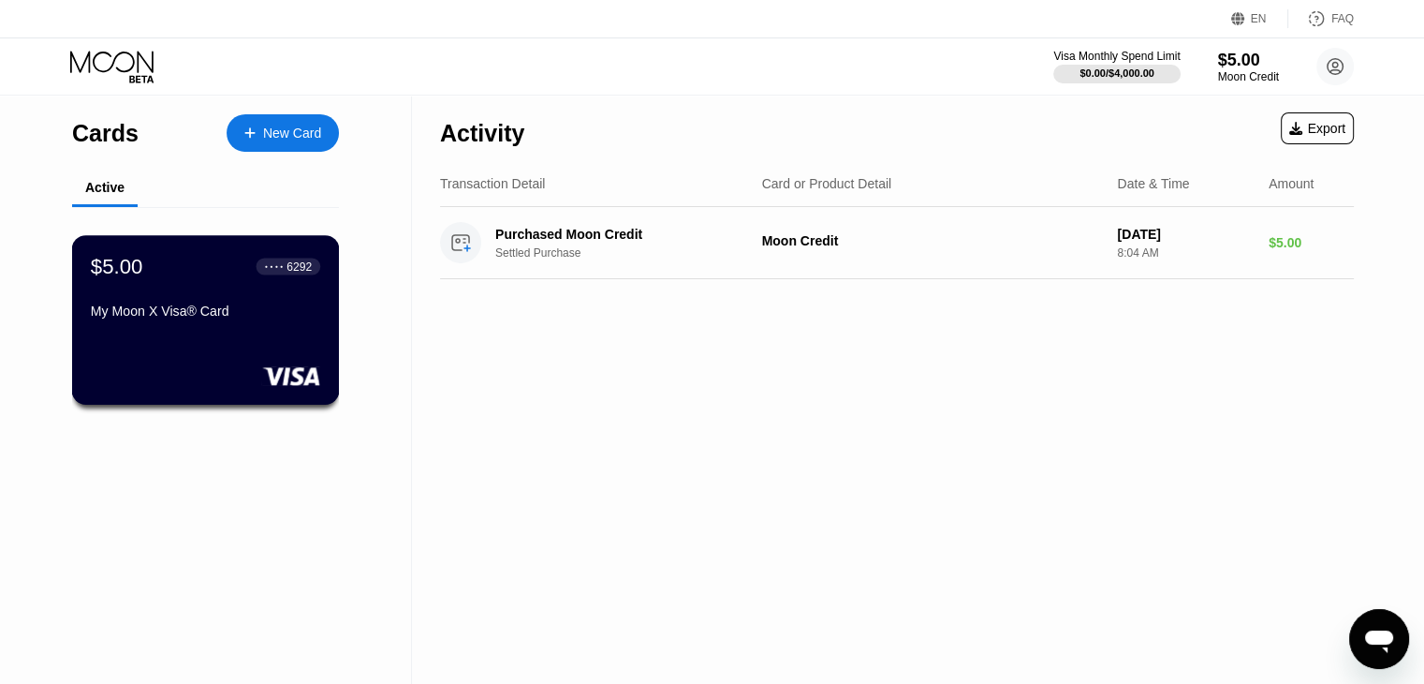
click at [210, 339] on div "$5.00 ● ● ● ● 6292 My Moon X Visa® Card" at bounding box center [206, 319] width 268 height 169
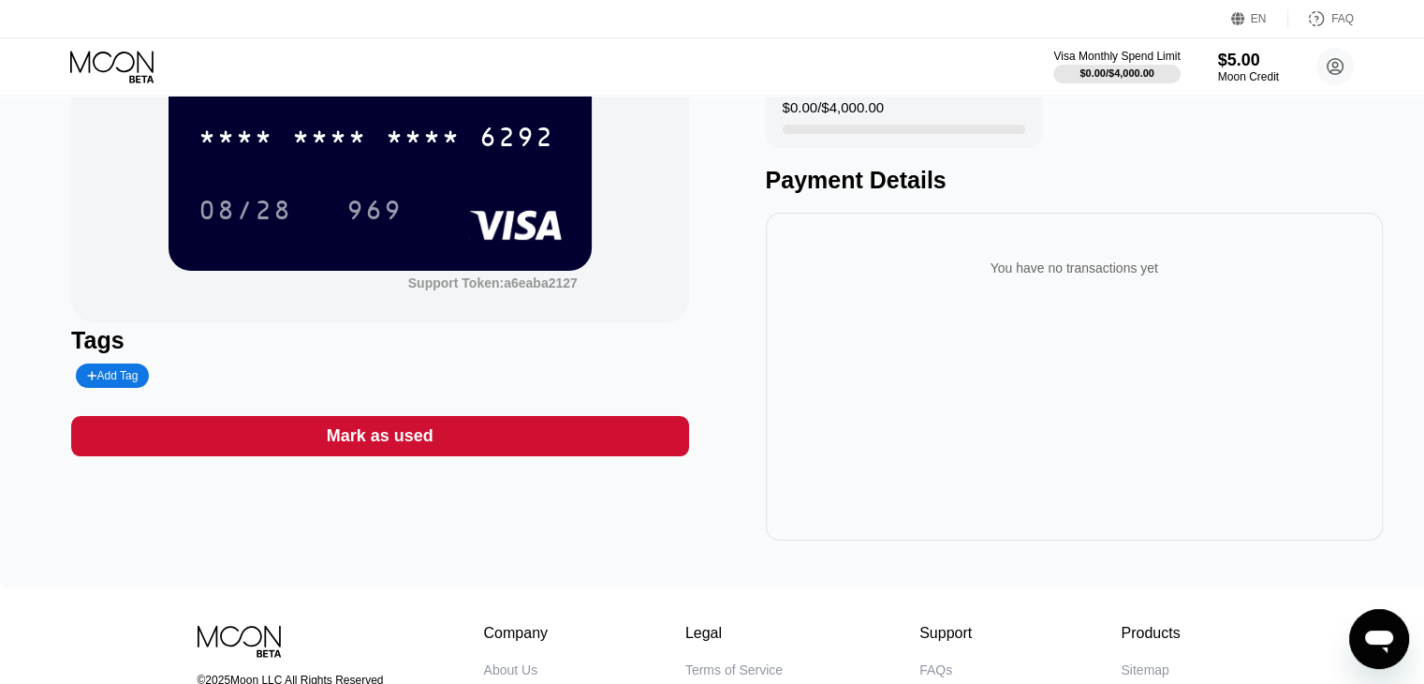
scroll to position [187, 0]
